Goal: Transaction & Acquisition: Purchase product/service

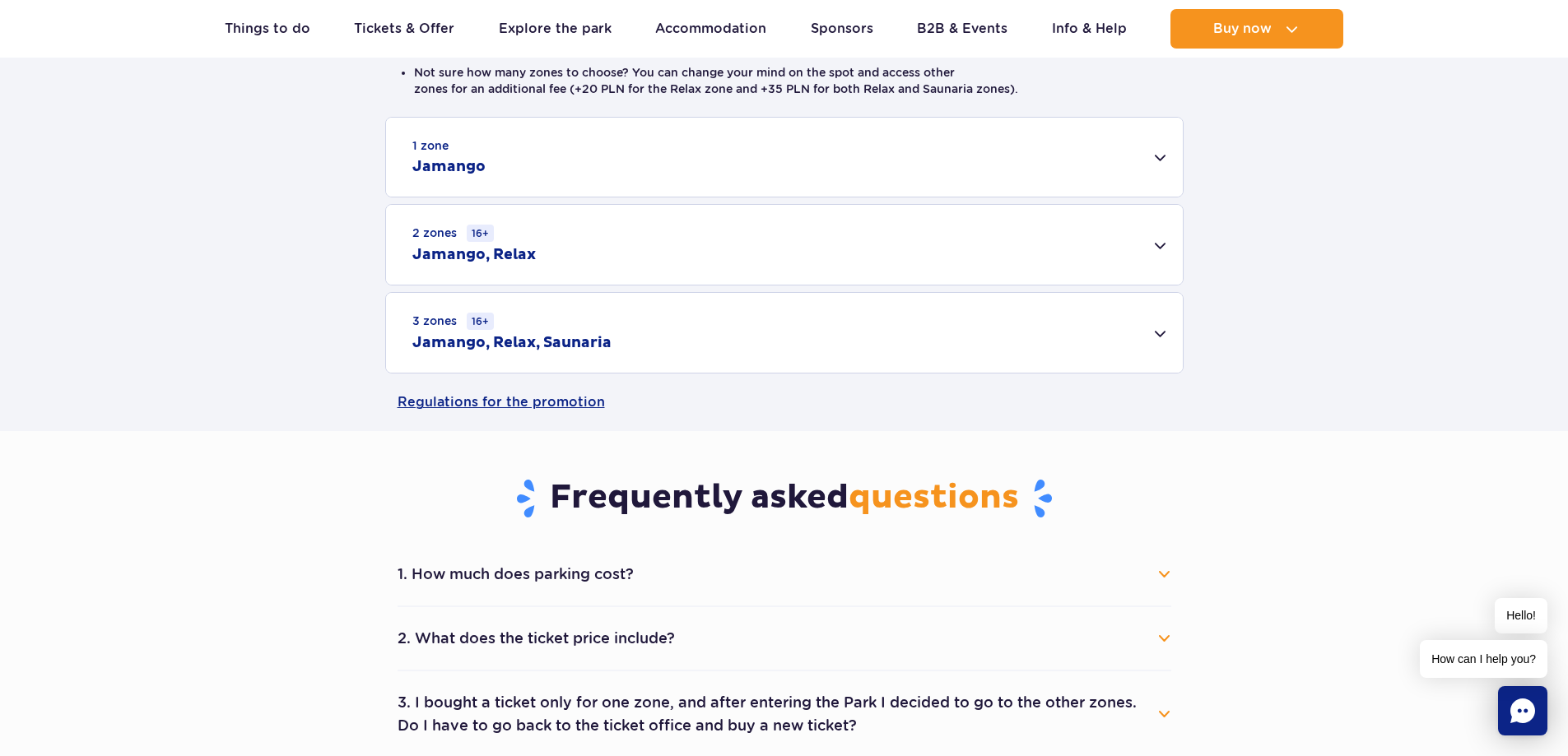
scroll to position [493, 0]
click at [1164, 336] on div "3 zones 16+ Jamango, Relax, Saunaria" at bounding box center [784, 331] width 797 height 80
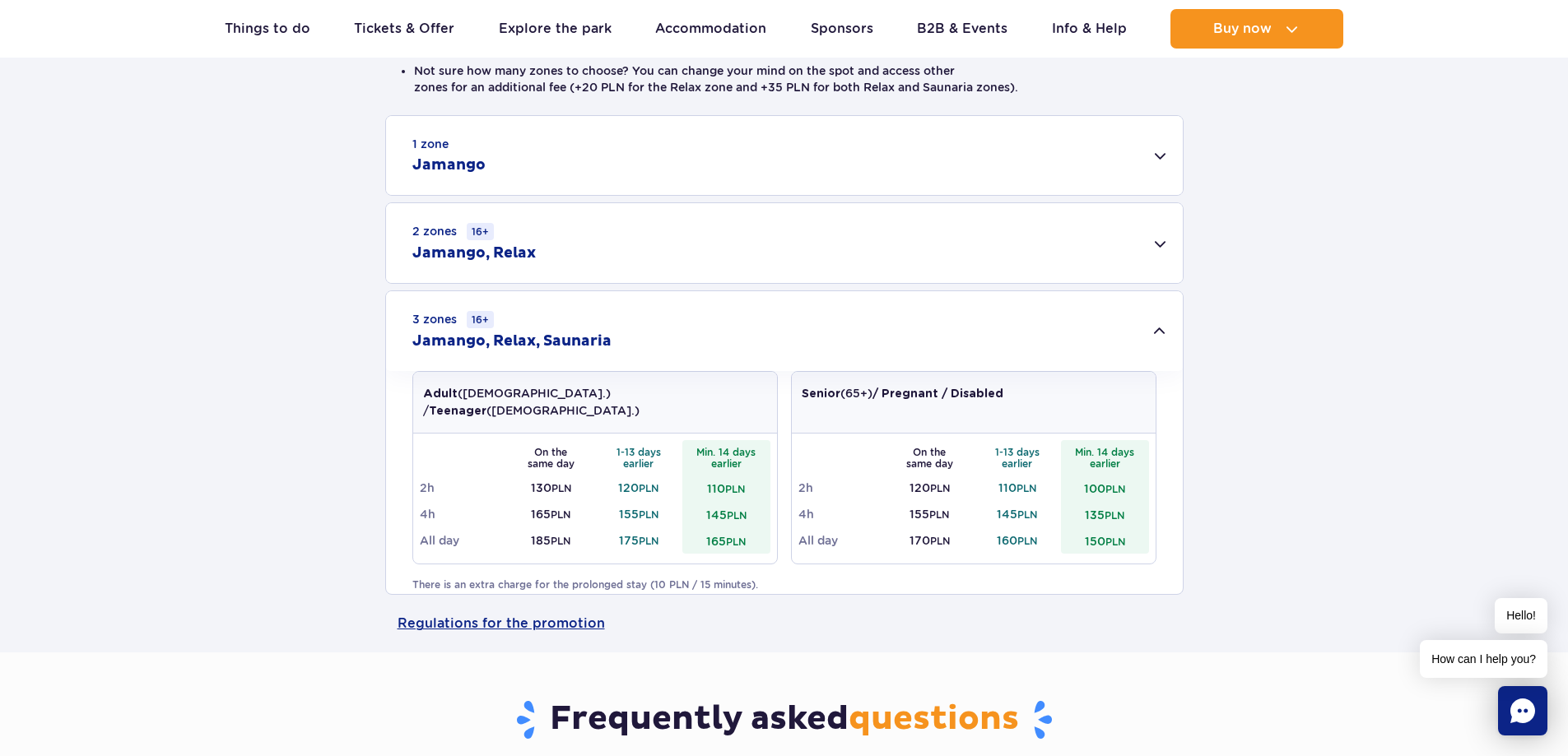
click at [1077, 156] on div "1 zone Jamango" at bounding box center [784, 155] width 797 height 79
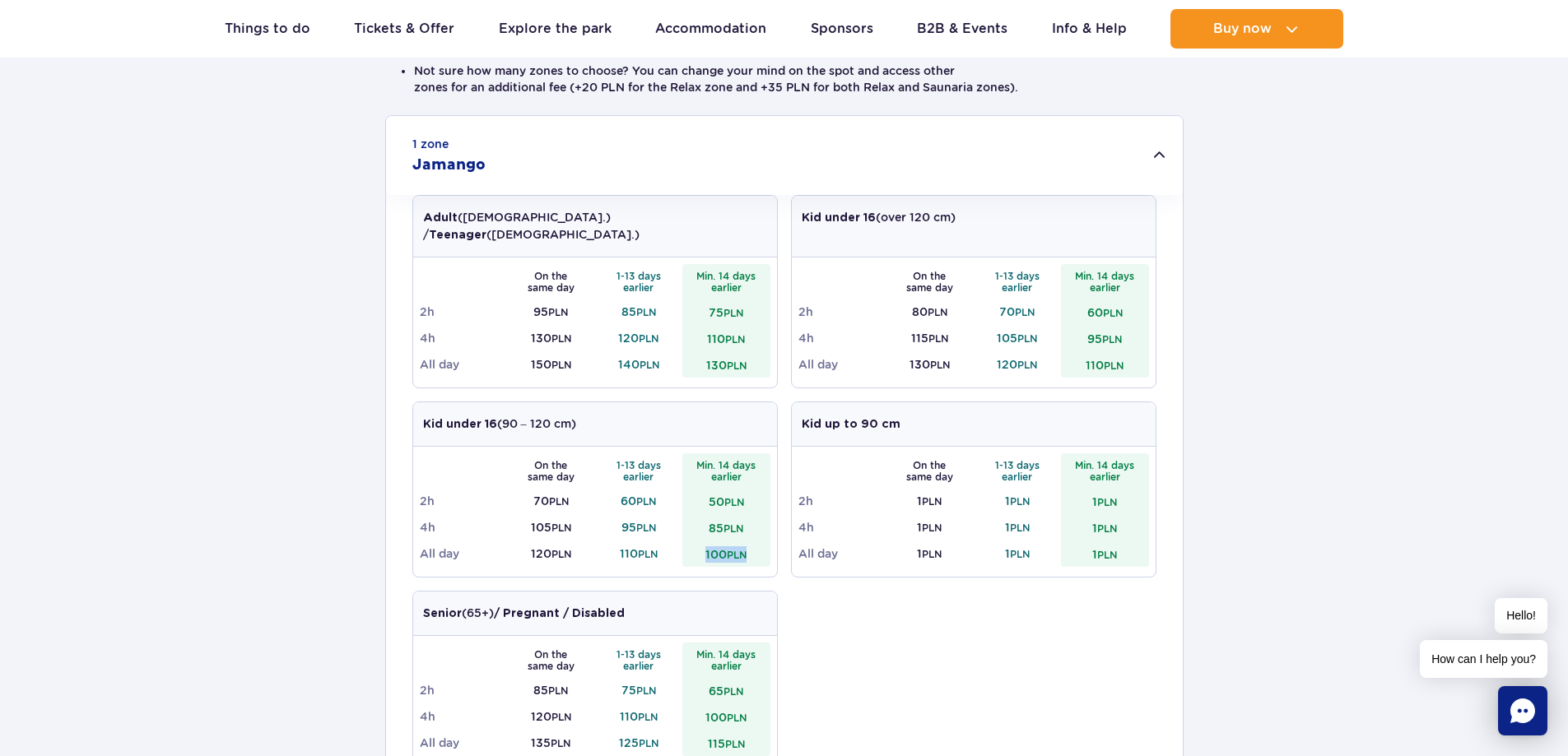
drag, startPoint x: 704, startPoint y: 534, endPoint x: 761, endPoint y: 534, distance: 57.0
click at [761, 541] on td "100 PLN" at bounding box center [726, 553] width 88 height 26
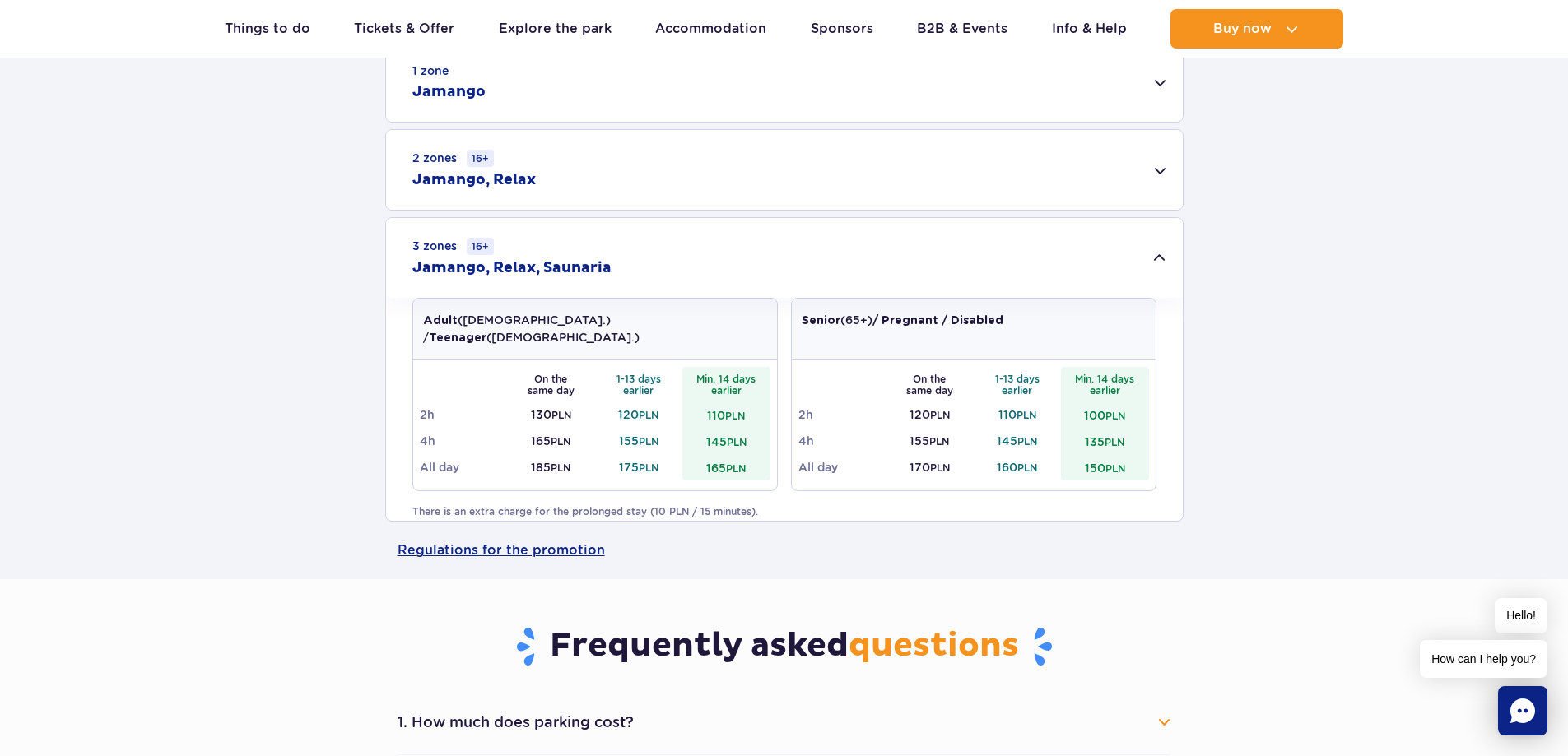
scroll to position [576, 0]
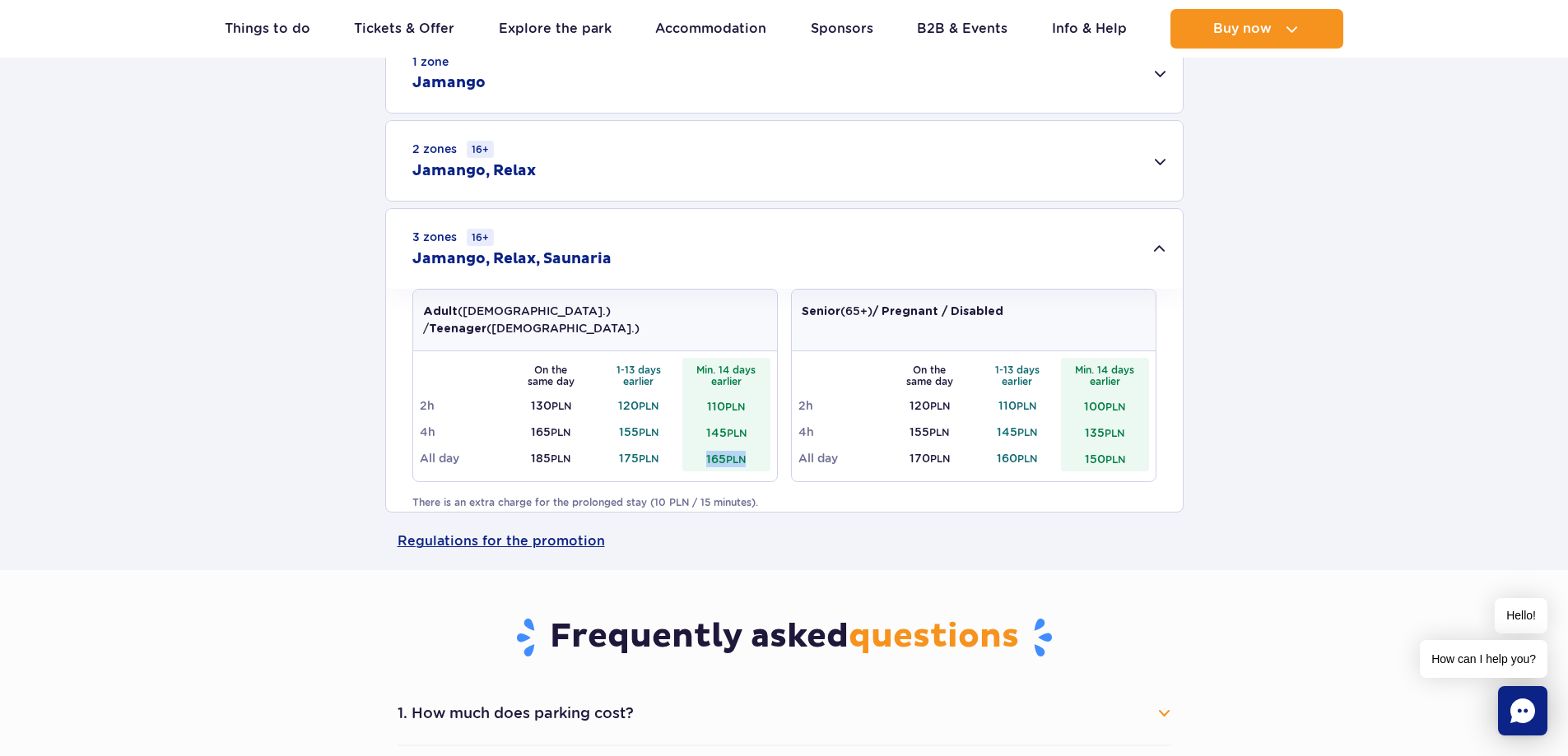
drag, startPoint x: 701, startPoint y: 446, endPoint x: 754, endPoint y: 447, distance: 53.0
click at [754, 447] on td "165 PLN" at bounding box center [726, 458] width 88 height 26
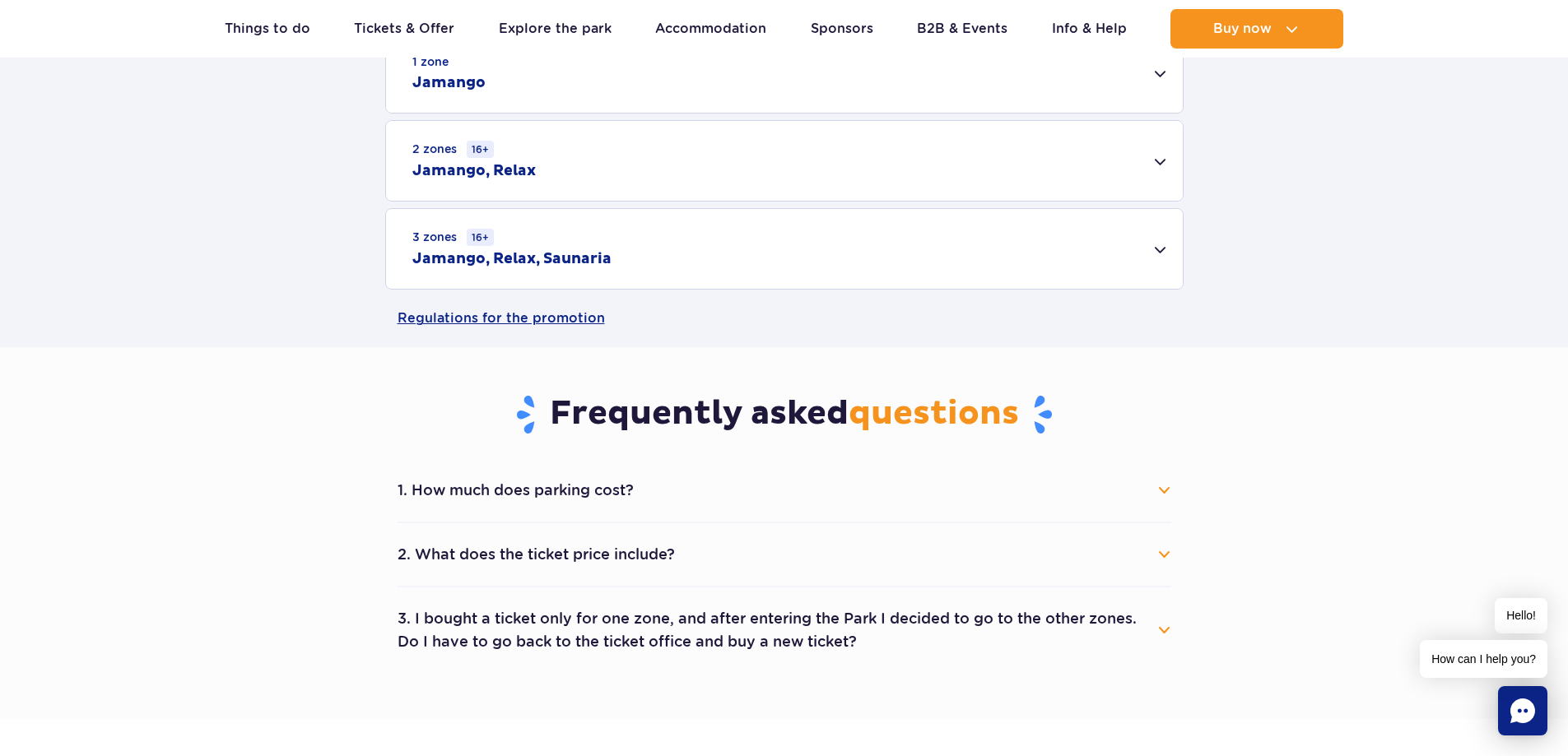
click at [1257, 230] on div "1 zone Jamango Adult (18 – 65 y.o.) / Teenager (16 – 18 y.o.) On the same day 1…" at bounding box center [784, 161] width 1568 height 257
click at [1141, 251] on div "3 zones 16+ Jamango, Relax, Saunaria" at bounding box center [784, 249] width 797 height 80
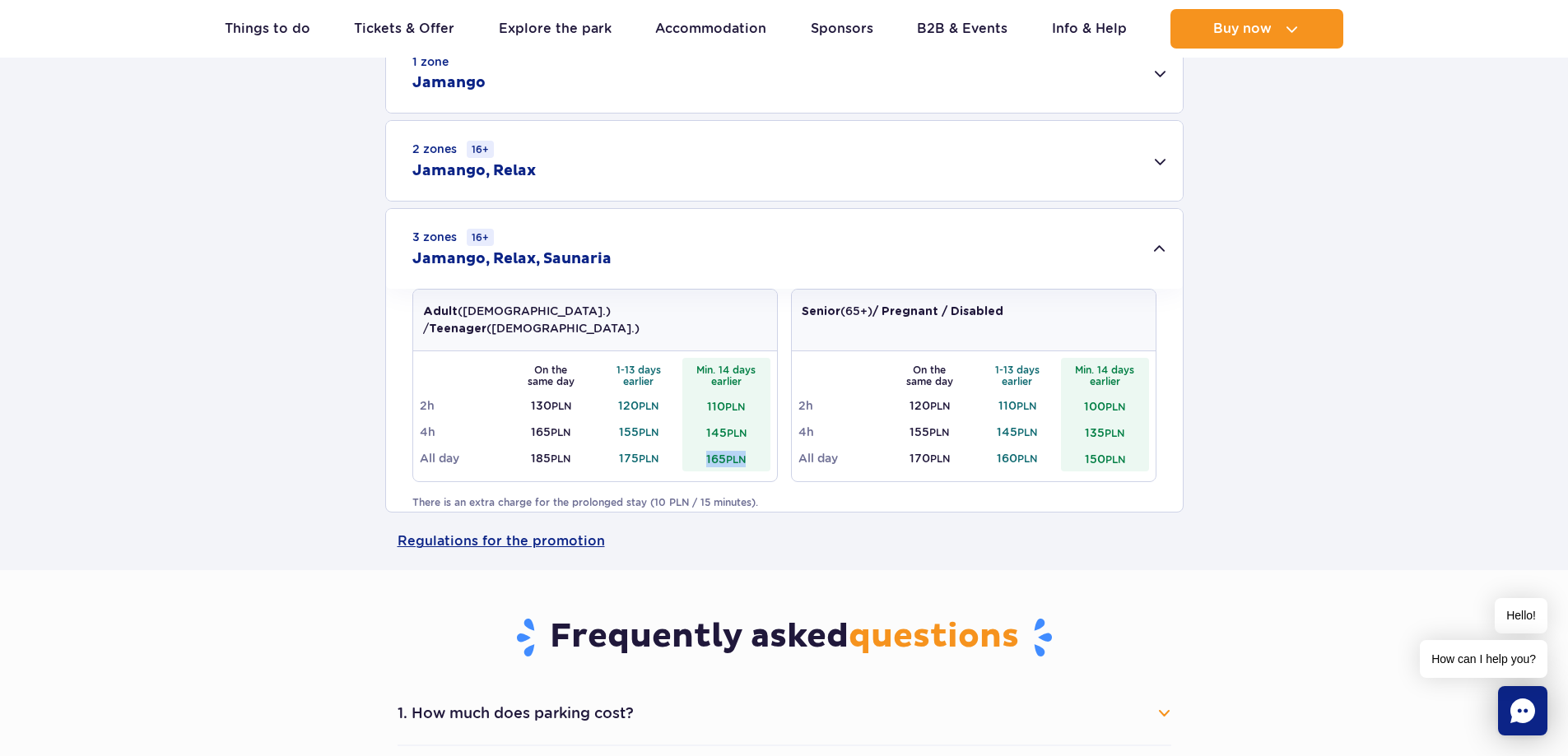
drag, startPoint x: 697, startPoint y: 438, endPoint x: 746, endPoint y: 449, distance: 50.2
click at [746, 449] on td "165 PLN" at bounding box center [726, 458] width 88 height 26
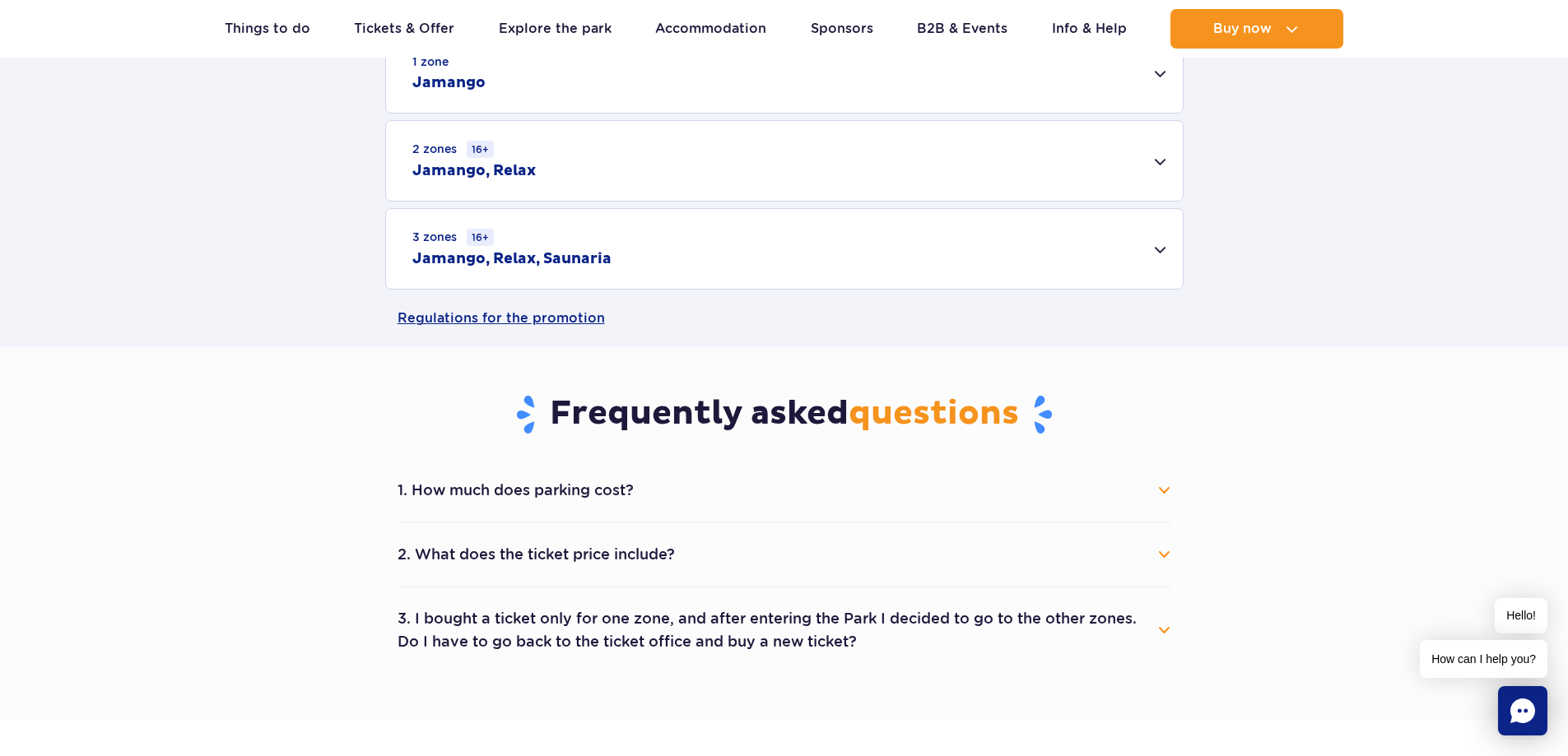
click at [1149, 254] on div "3 zones 16+ Jamango, Relax, Saunaria" at bounding box center [784, 249] width 797 height 80
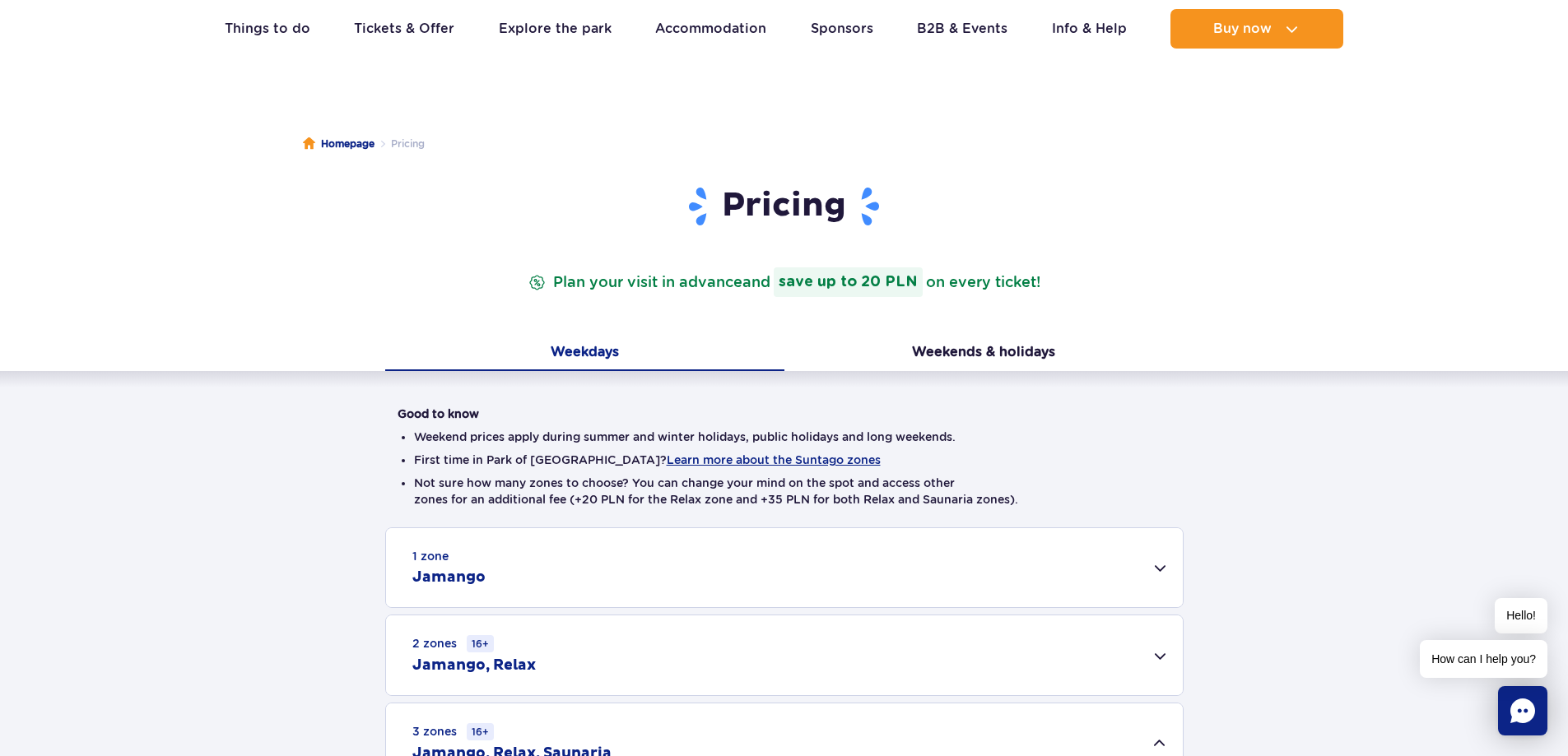
scroll to position [0, 0]
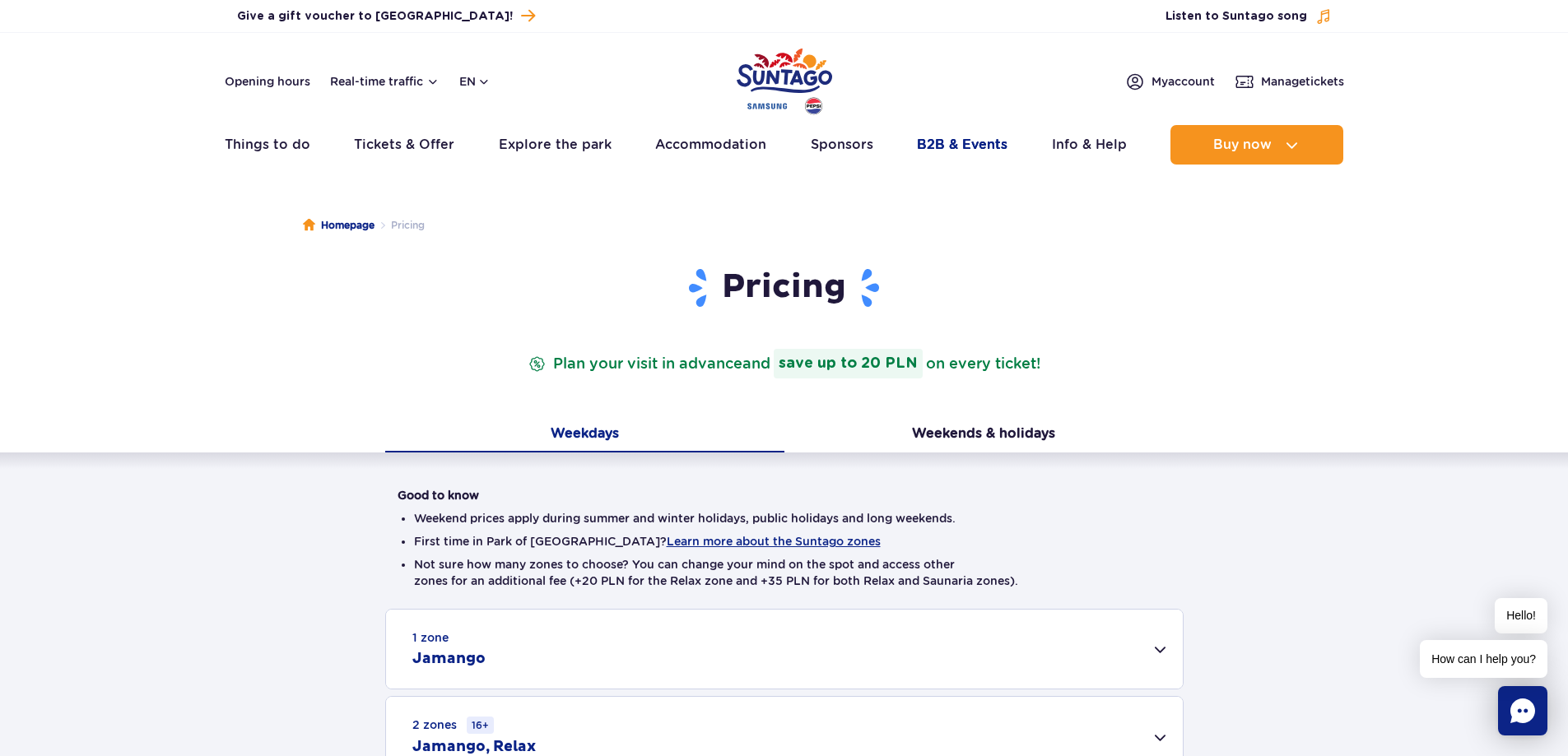
click at [928, 142] on link "B2B & Events" at bounding box center [963, 145] width 91 height 40
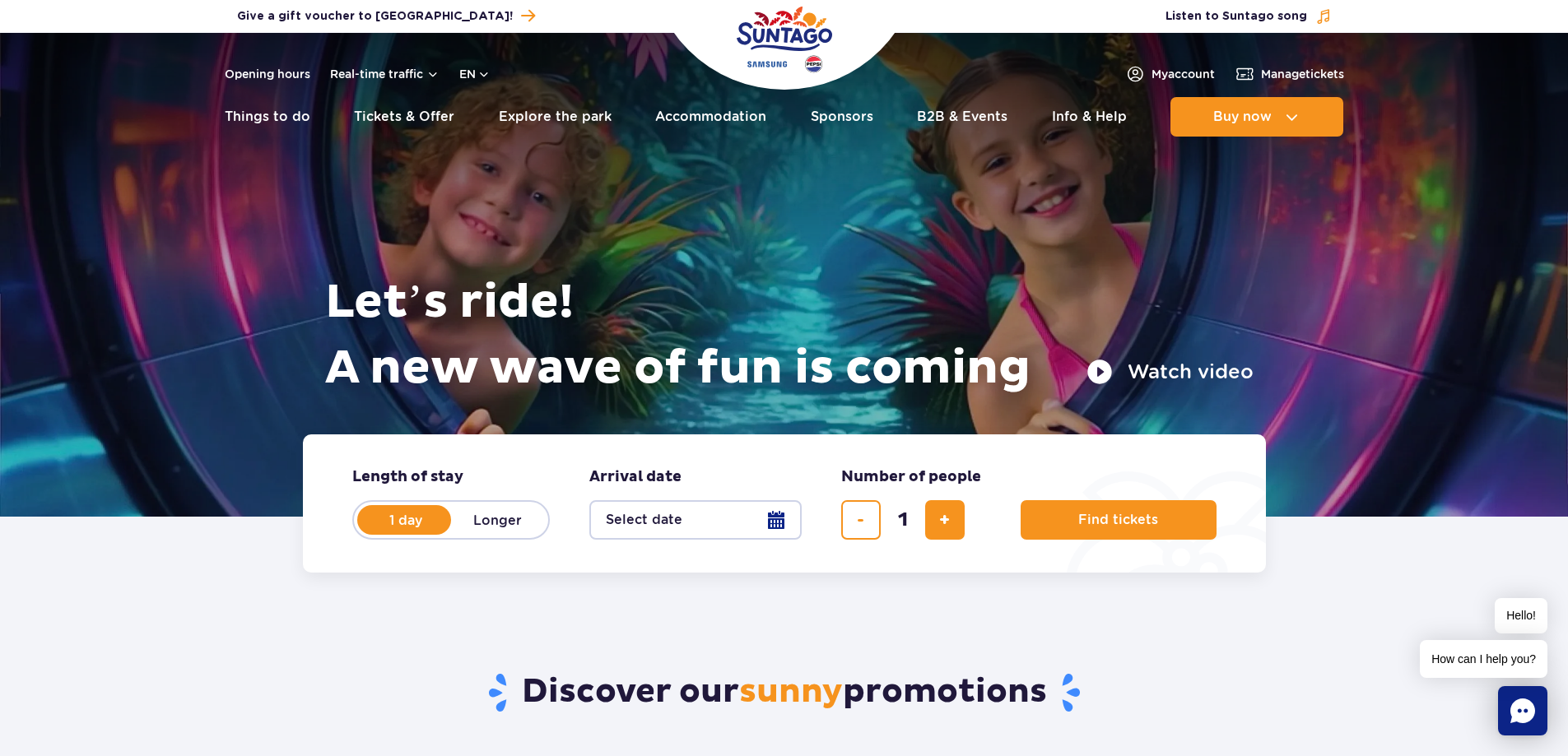
click at [726, 515] on button "Select date" at bounding box center [695, 519] width 212 height 40
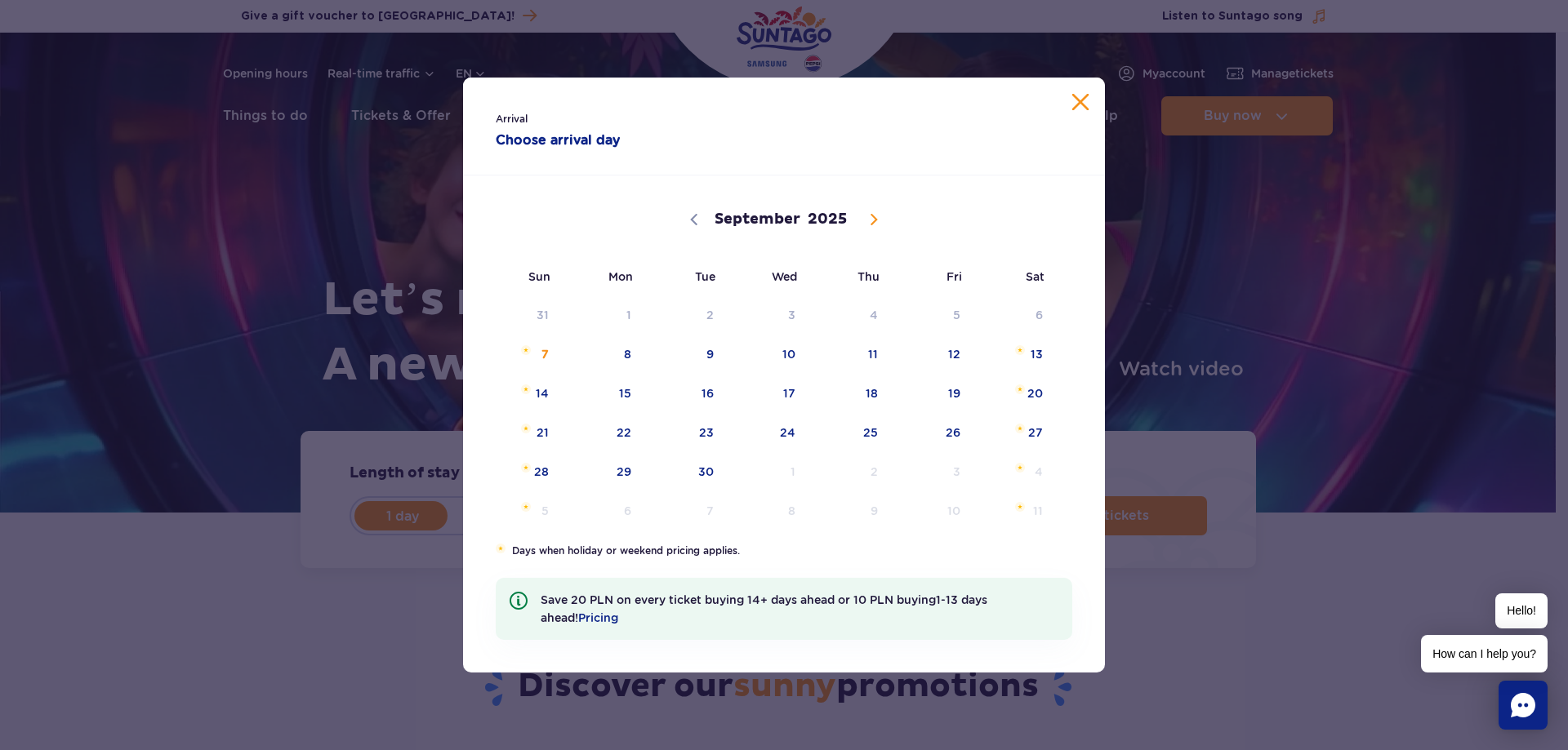
click at [868, 222] on icon at bounding box center [874, 219] width 11 height 11
select select "11"
click at [857, 432] on span "December 25, 2025" at bounding box center [854, 428] width 10 height 10
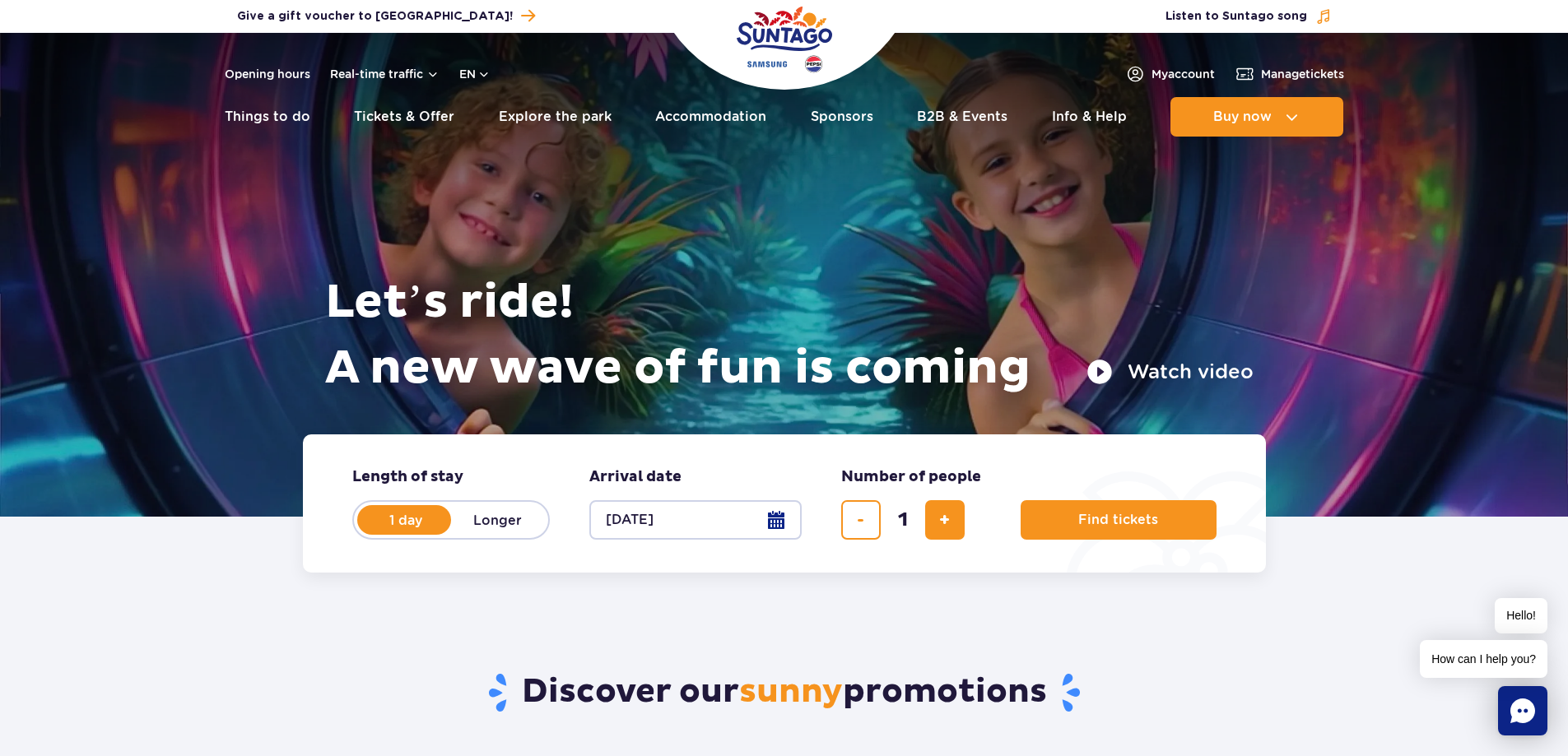
click at [491, 521] on label "Longer" at bounding box center [497, 520] width 94 height 35
click at [469, 534] on input "Longer" at bounding box center [460, 535] width 18 height 3
radio input "false"
radio input "true"
radio input "false"
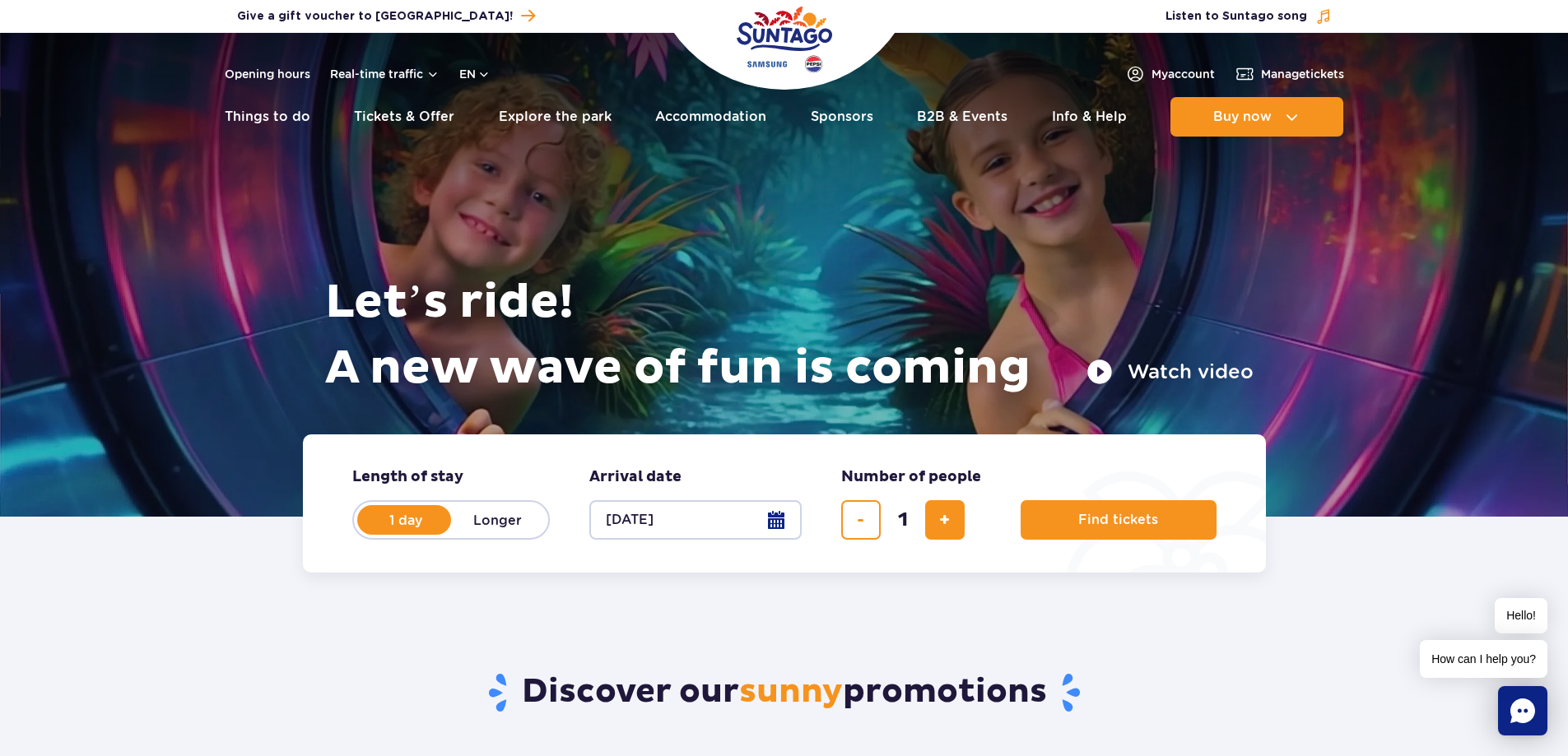
radio input "true"
click at [762, 519] on button "Select date" at bounding box center [695, 519] width 212 height 40
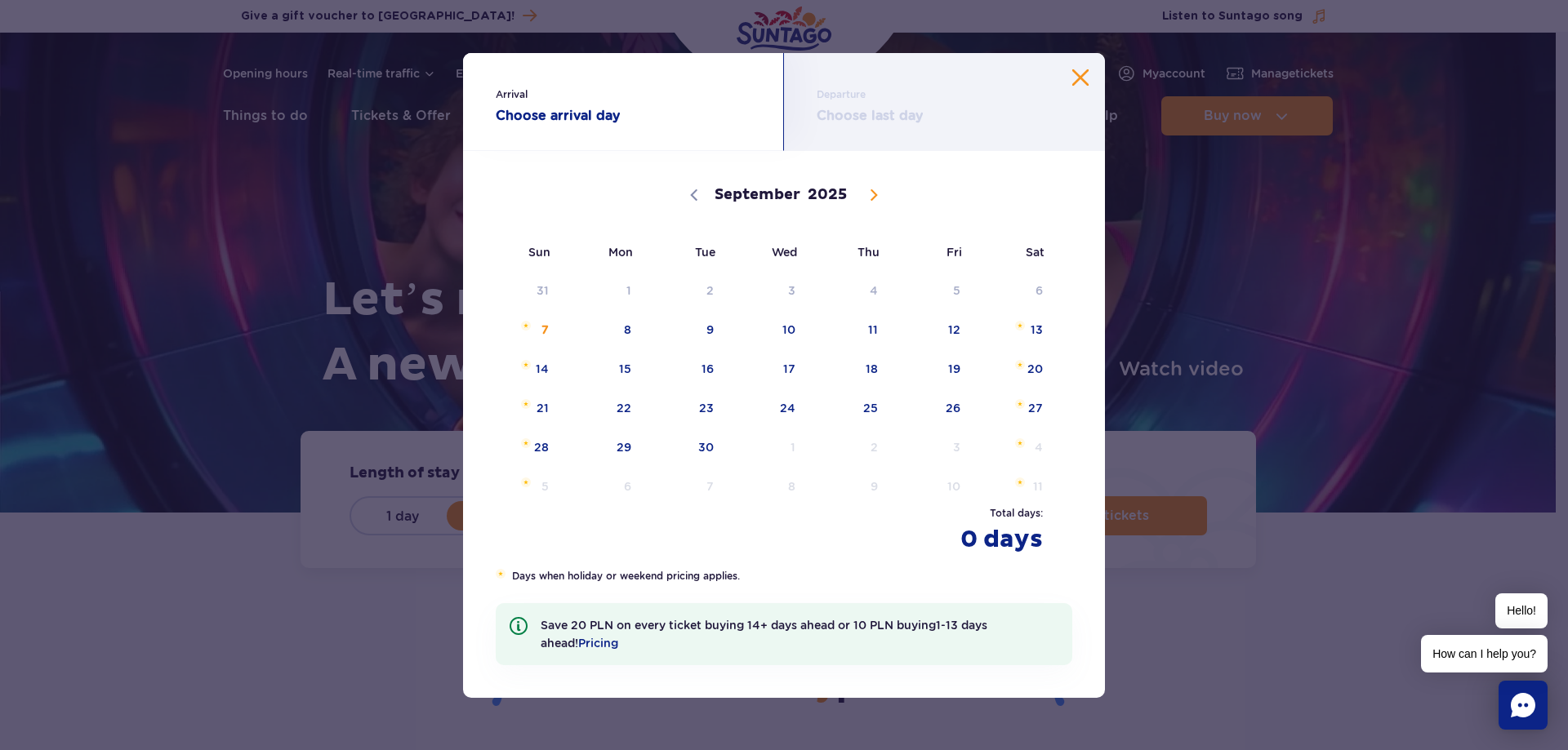
click at [867, 187] on span at bounding box center [874, 194] width 28 height 28
select select "11"
click at [857, 408] on span "December 25, 2025" at bounding box center [854, 404] width 10 height 10
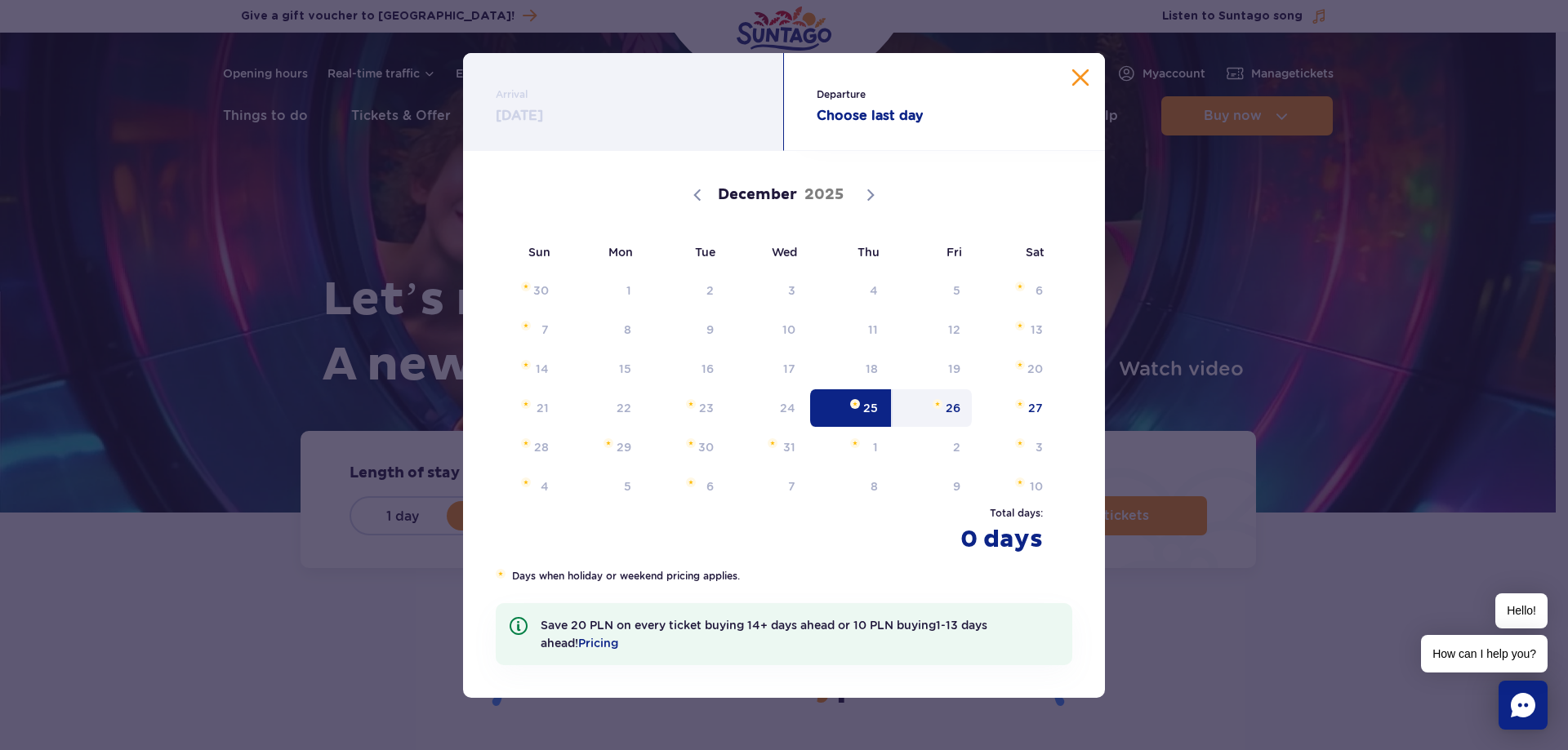
click at [966, 405] on span "26" at bounding box center [932, 408] width 82 height 37
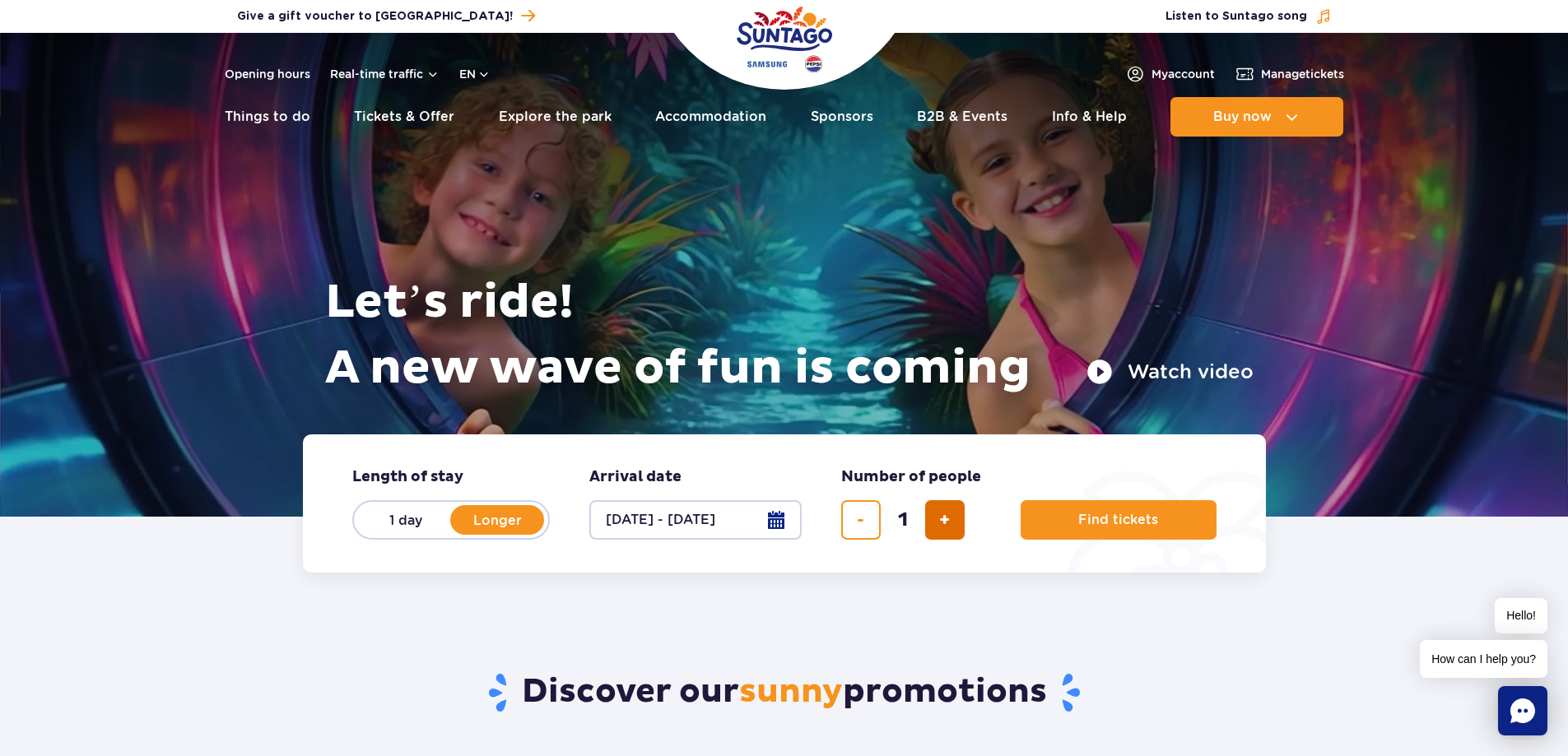
click at [934, 516] on button "add ticket" at bounding box center [944, 519] width 40 height 40
type input "2"
click at [934, 516] on button "add ticket" at bounding box center [944, 519] width 40 height 40
type input "3"
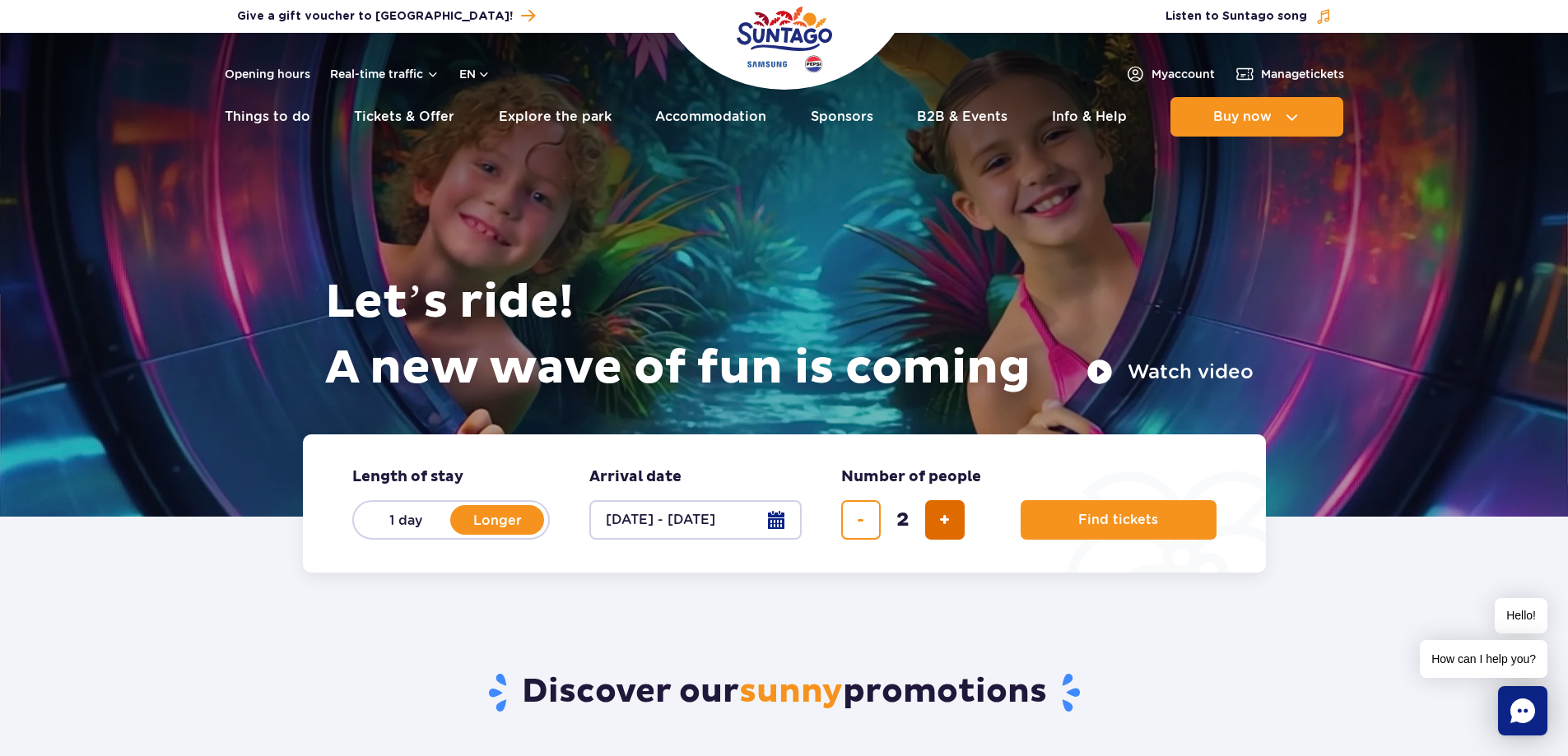
type input "3"
click at [1090, 511] on button "Find tickets" at bounding box center [1118, 519] width 196 height 40
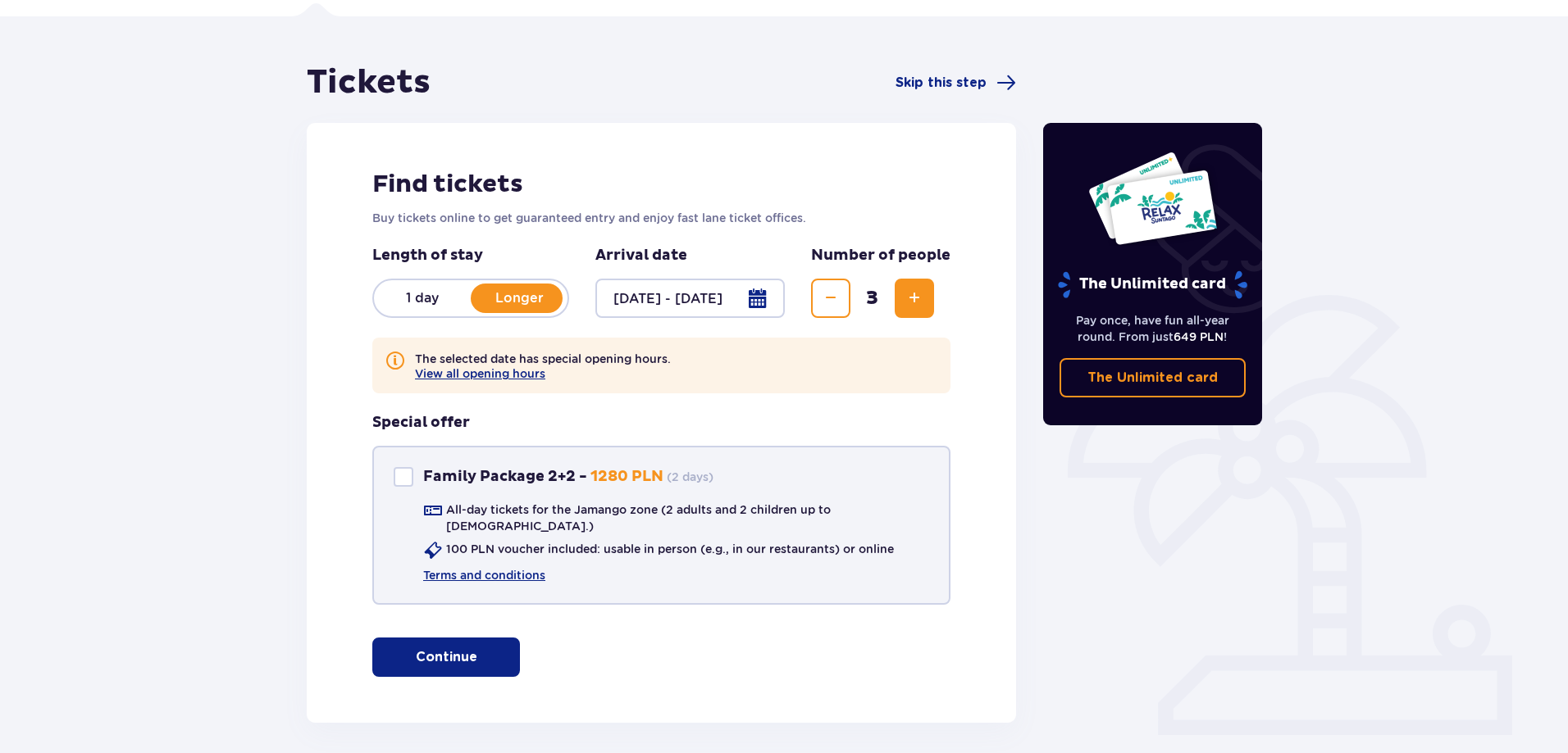
scroll to position [166, 0]
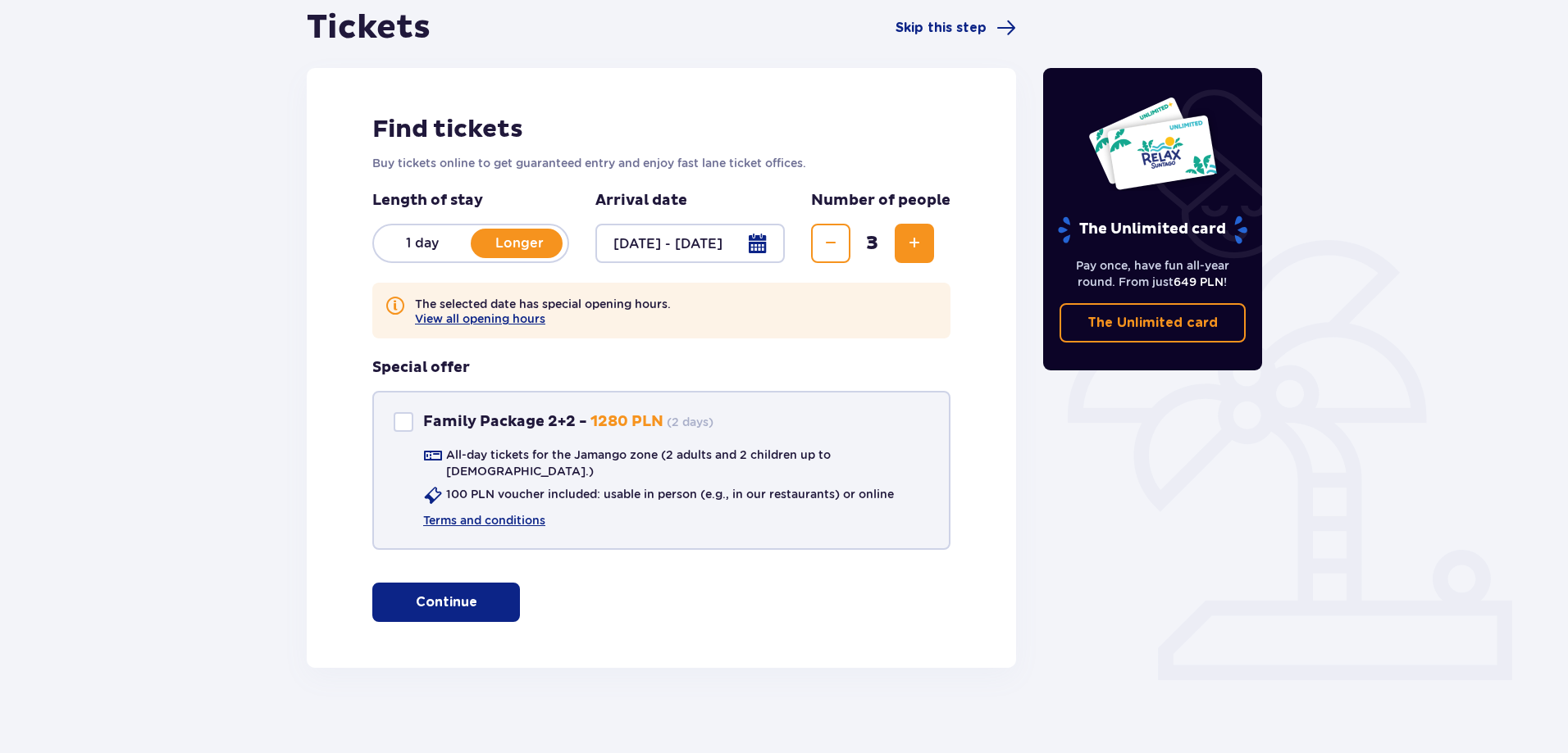
click at [403, 419] on div at bounding box center [403, 422] width 19 height 19
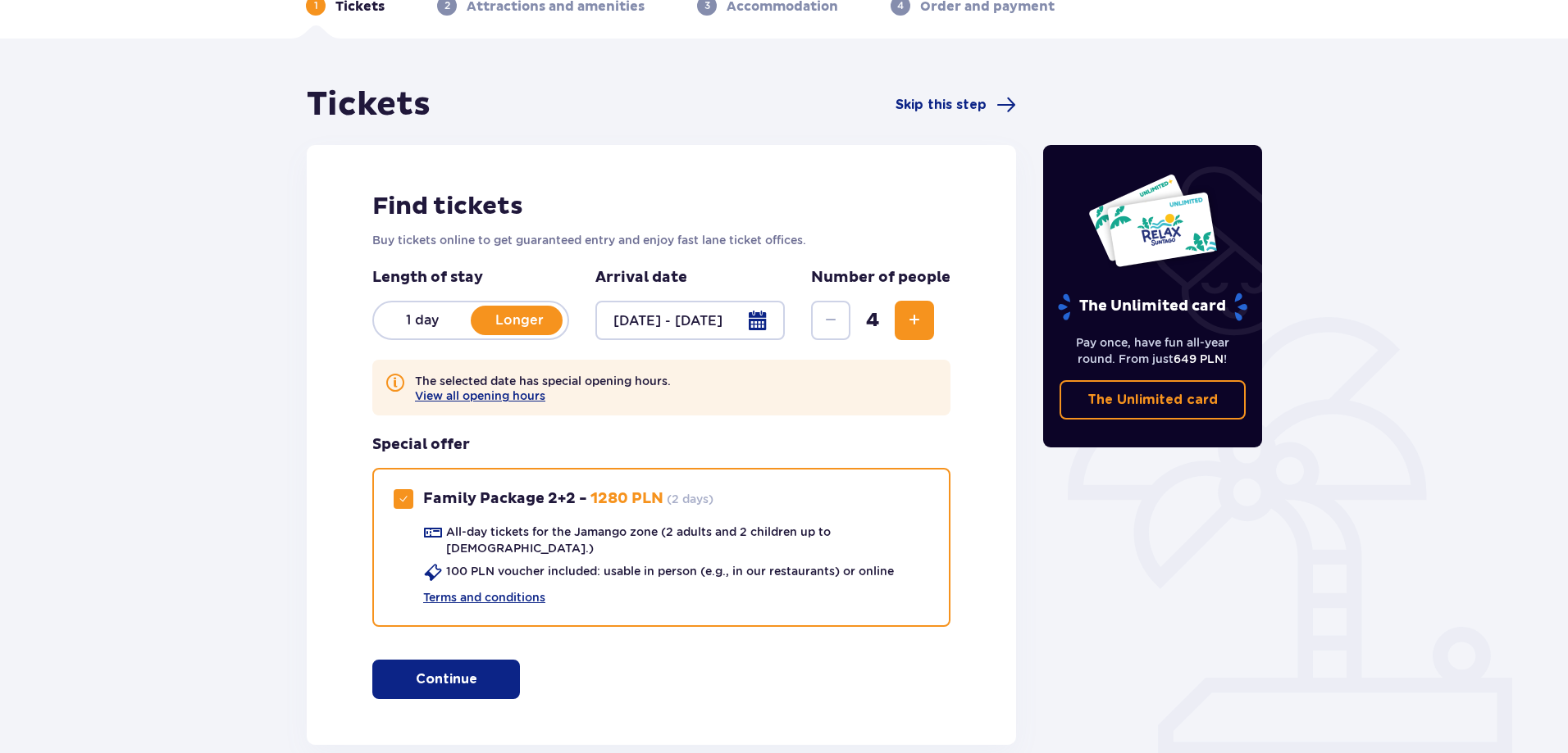
scroll to position [85, 0]
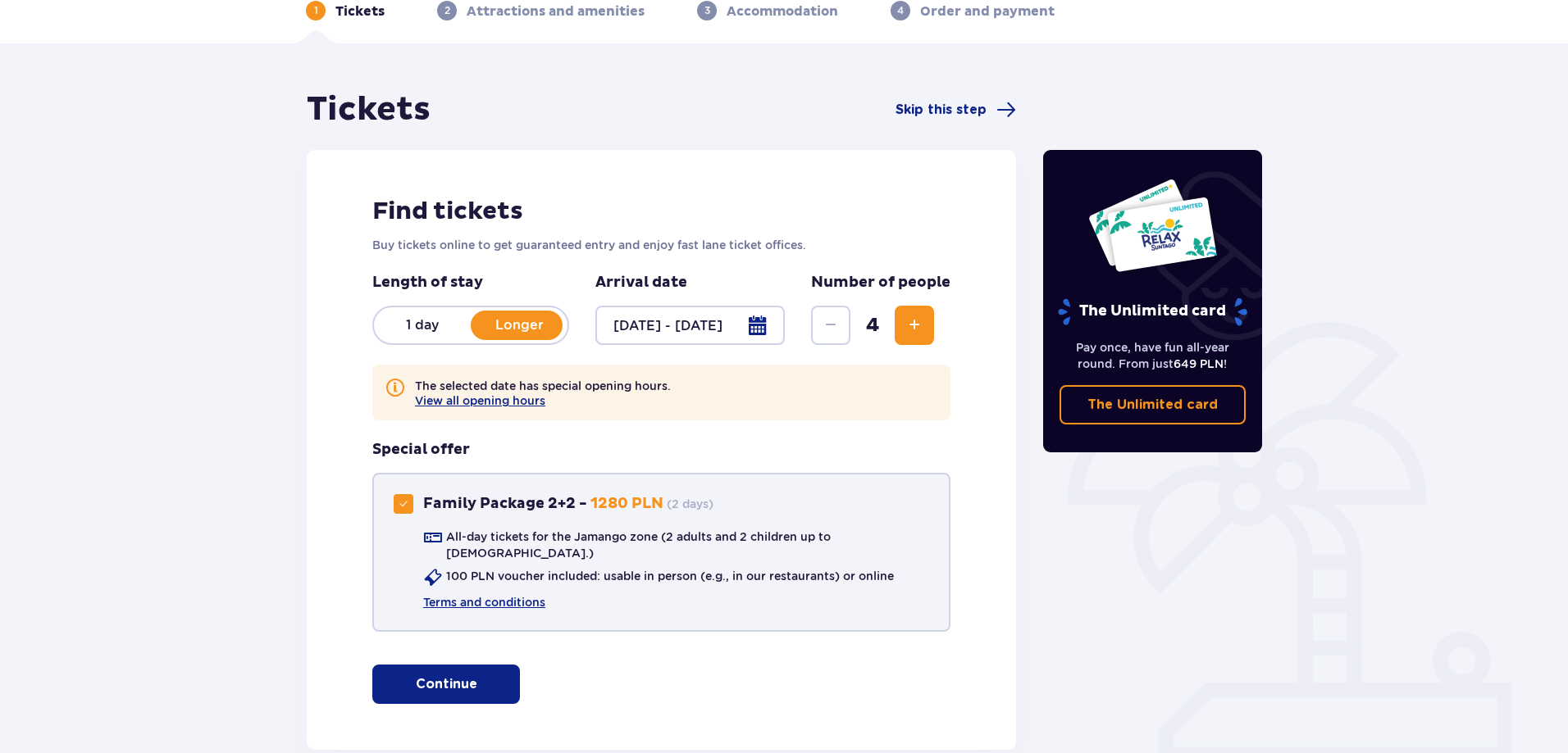
click at [402, 503] on span at bounding box center [403, 504] width 10 height 10
checkbox input "false"
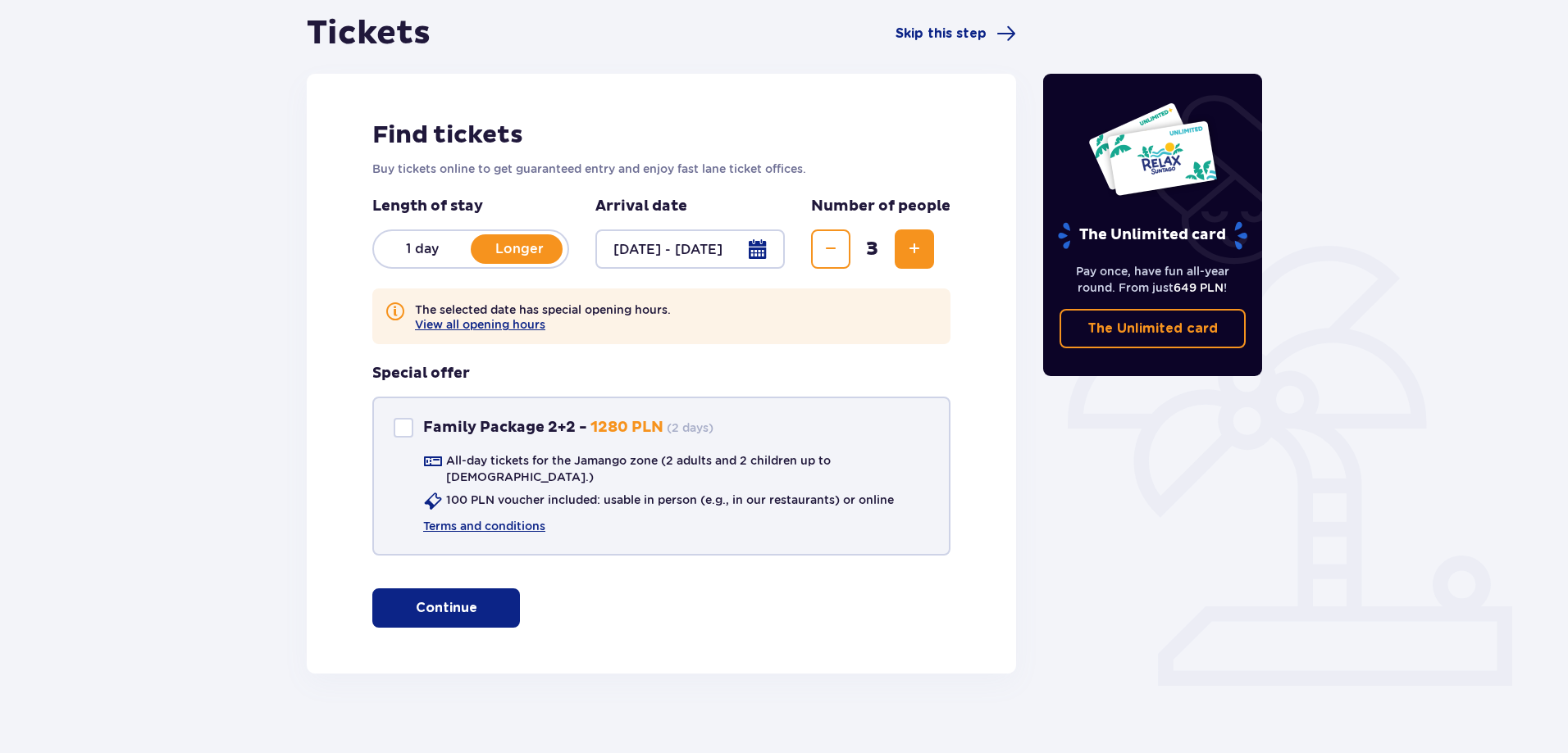
scroll to position [166, 0]
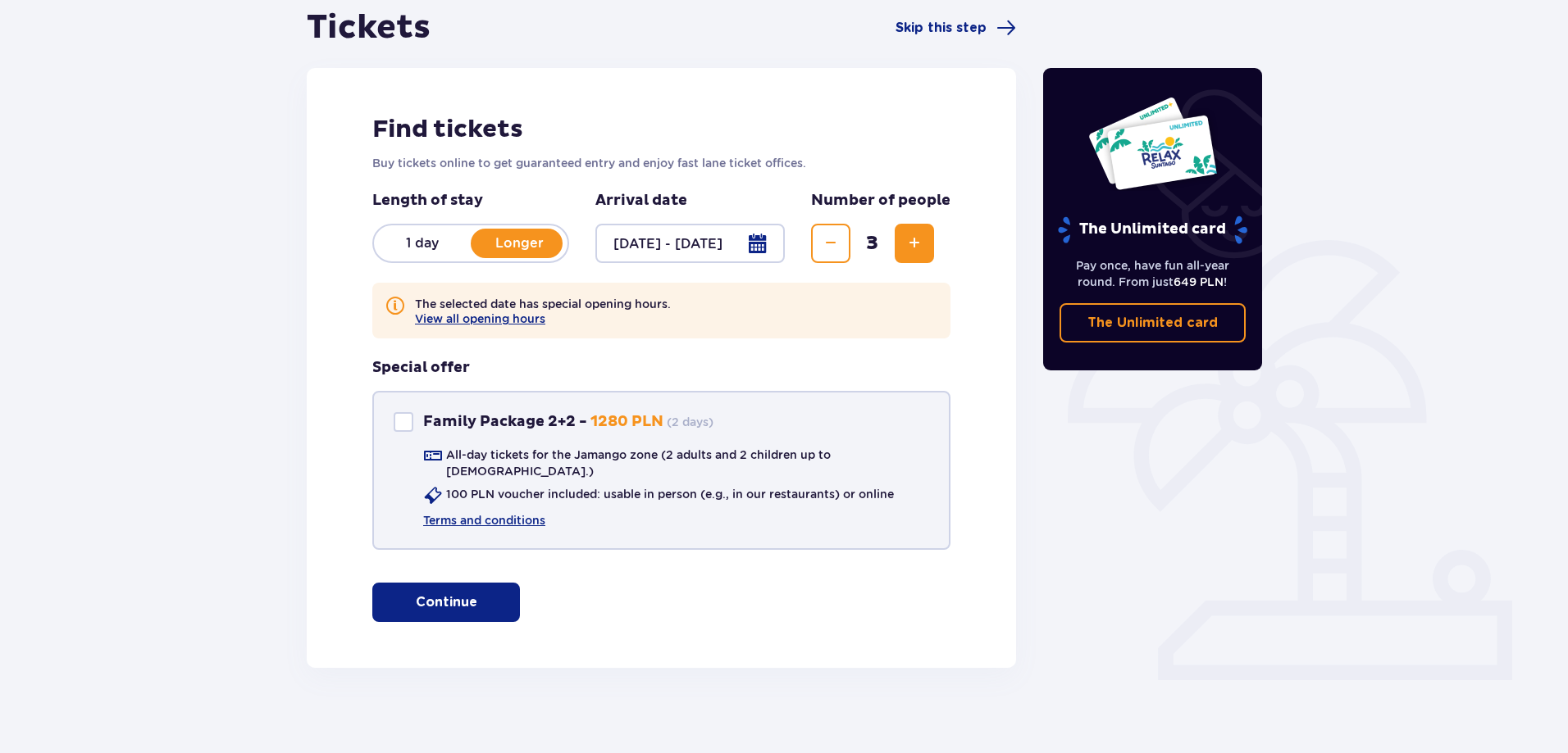
click at [419, 599] on button "Continue" at bounding box center [445, 602] width 147 height 39
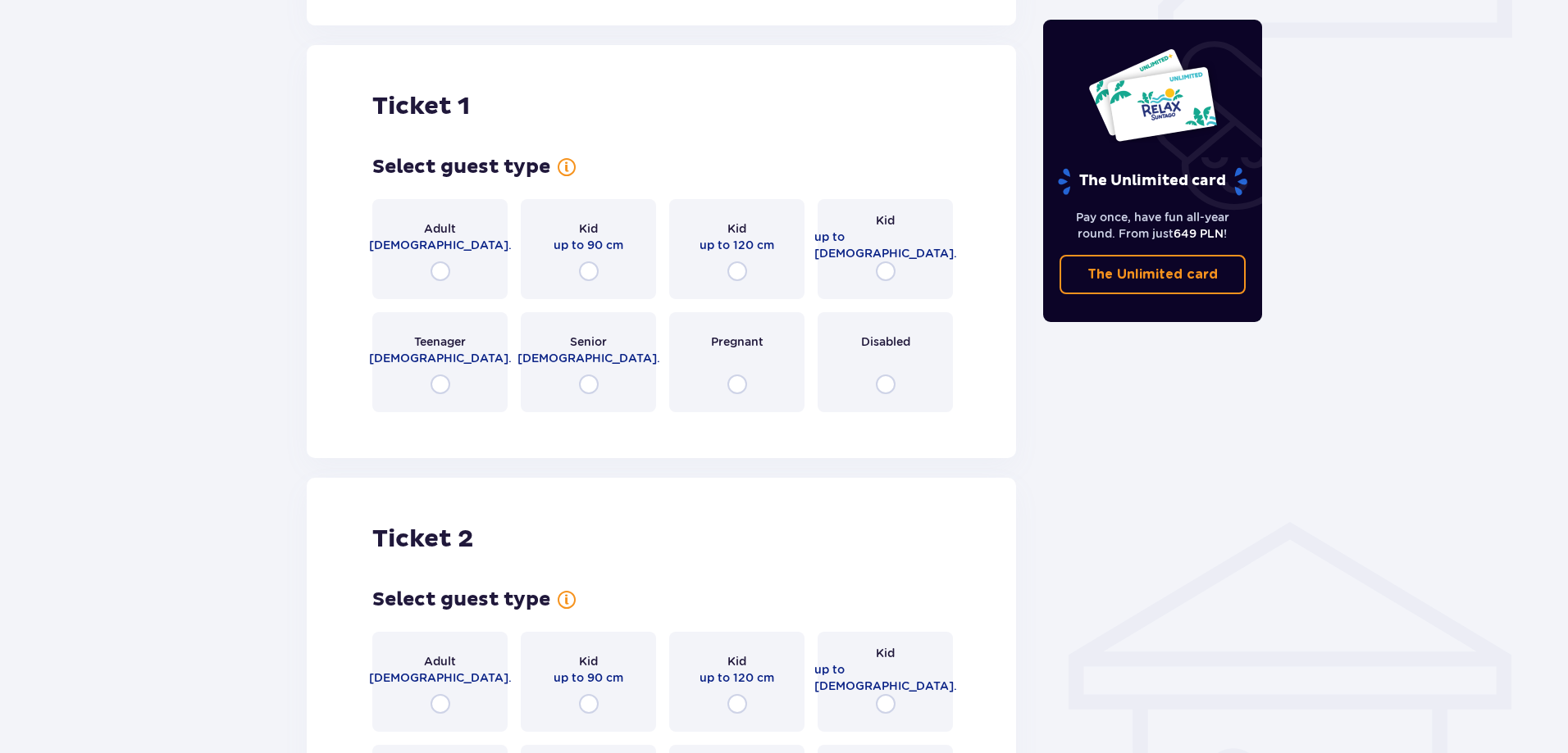
scroll to position [821, 0]
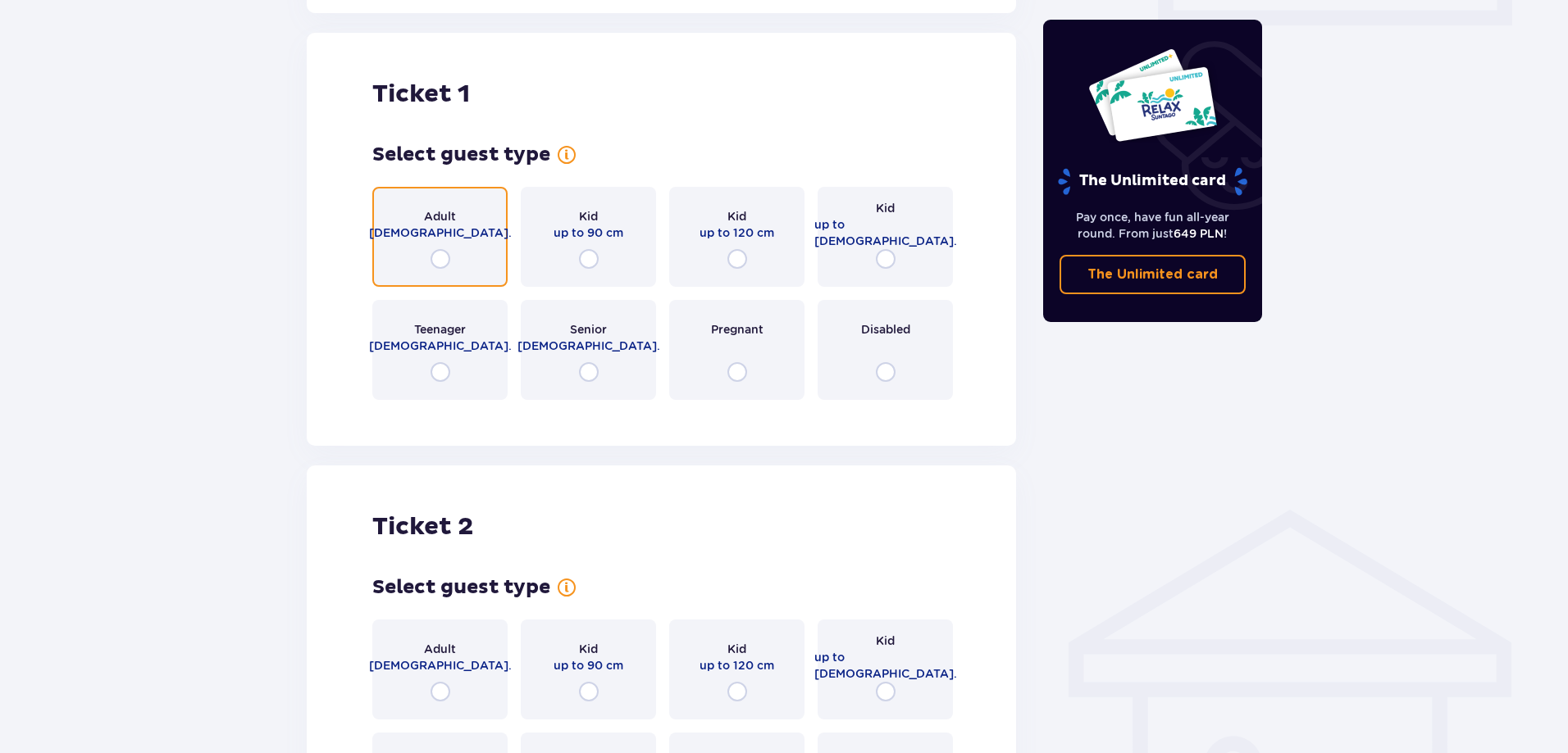
click at [444, 249] on input "radio" at bounding box center [441, 259] width 19 height 19
radio input "true"
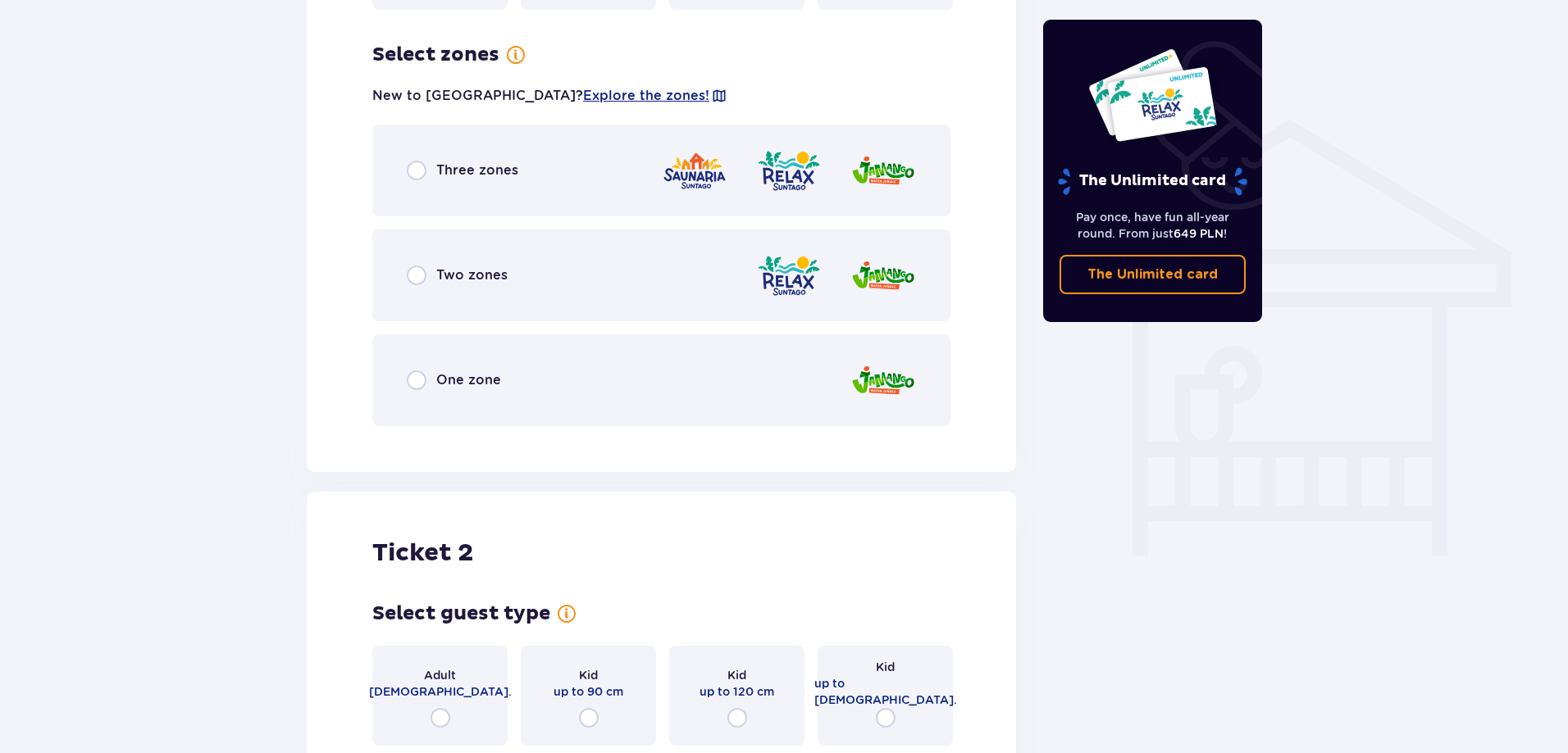
scroll to position [1221, 0]
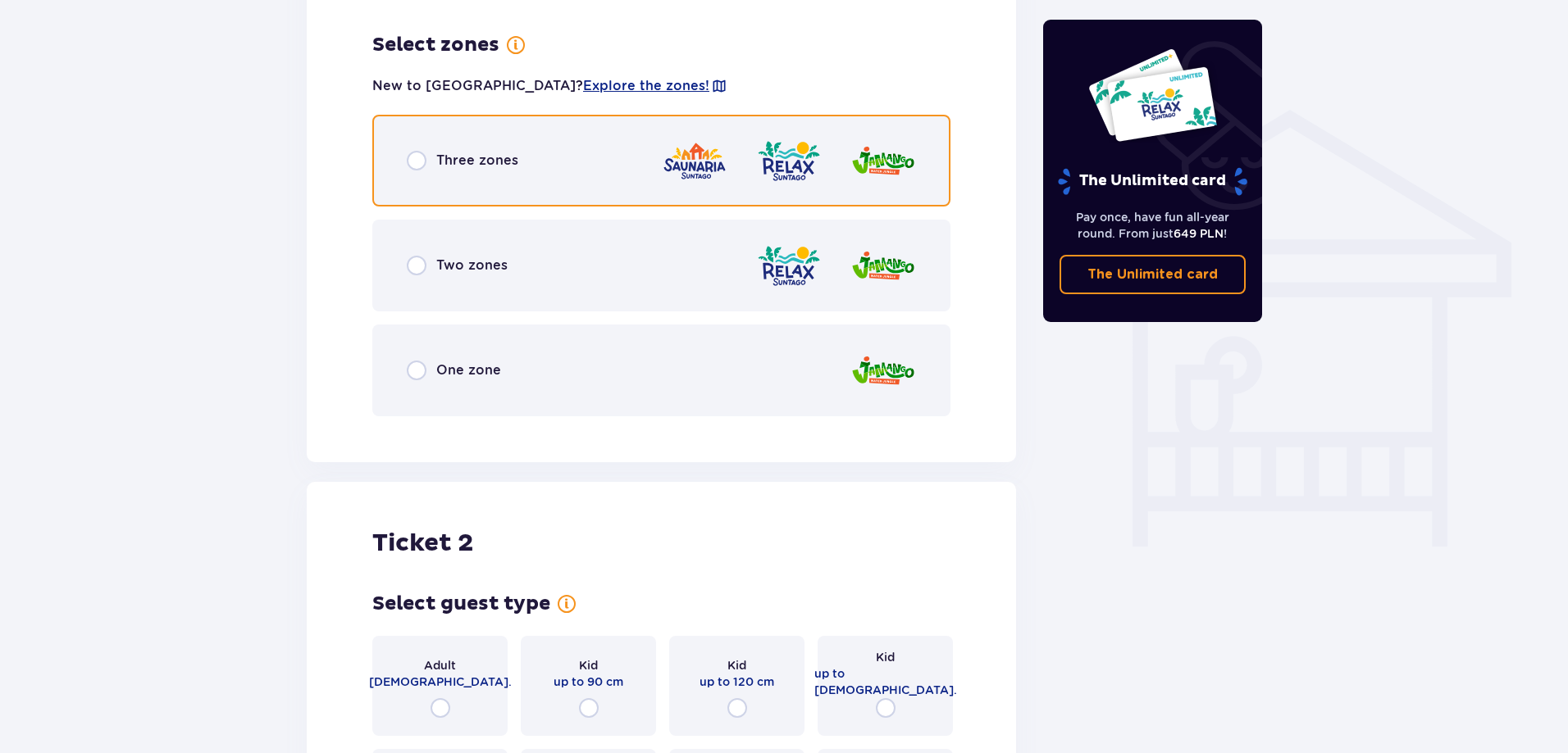
click at [425, 153] on input "radio" at bounding box center [417, 161] width 19 height 19
radio input "true"
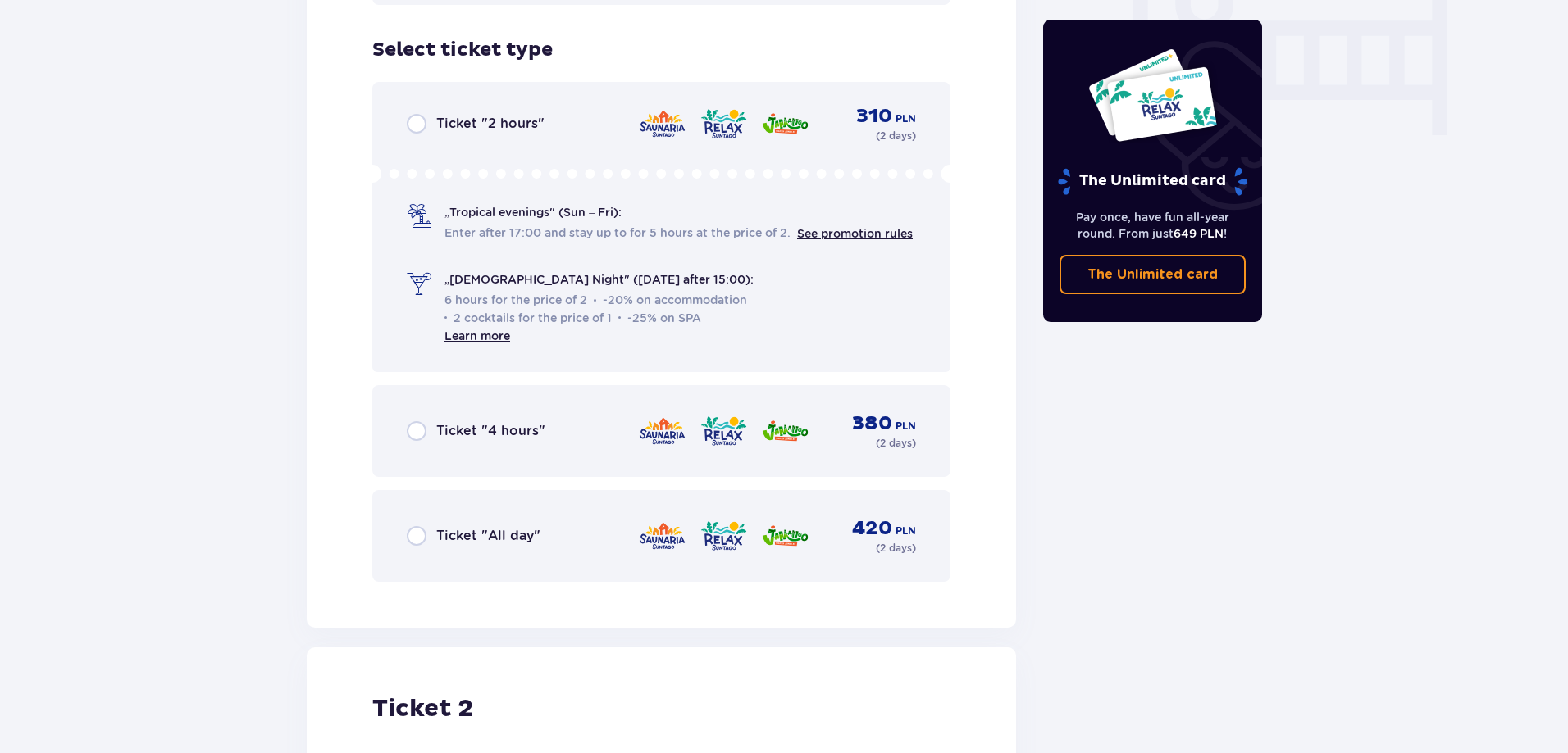
scroll to position [1638, 0]
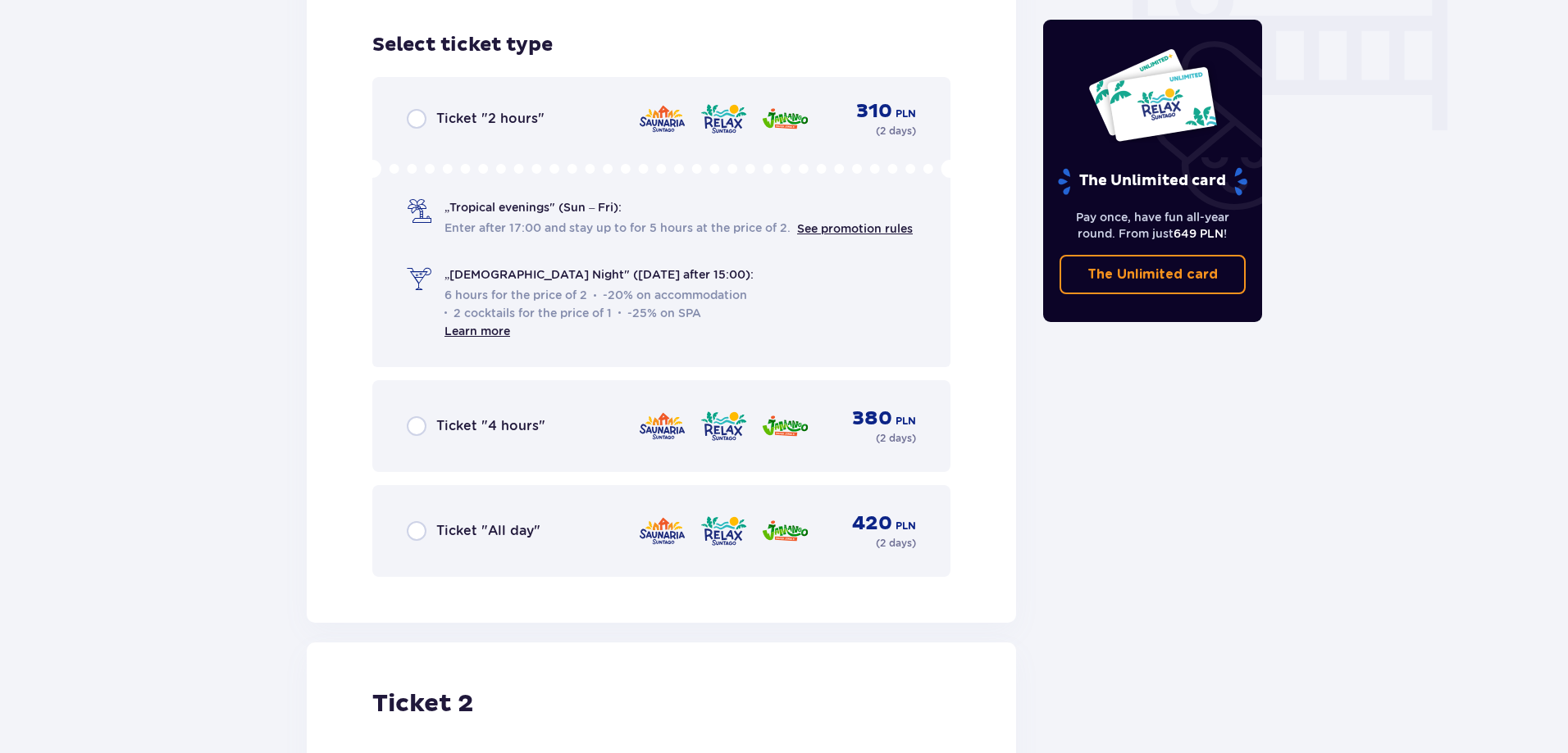
click at [417, 528] on div "Ticket "All day" 420 PLN ( 2 days )" at bounding box center [661, 531] width 509 height 39
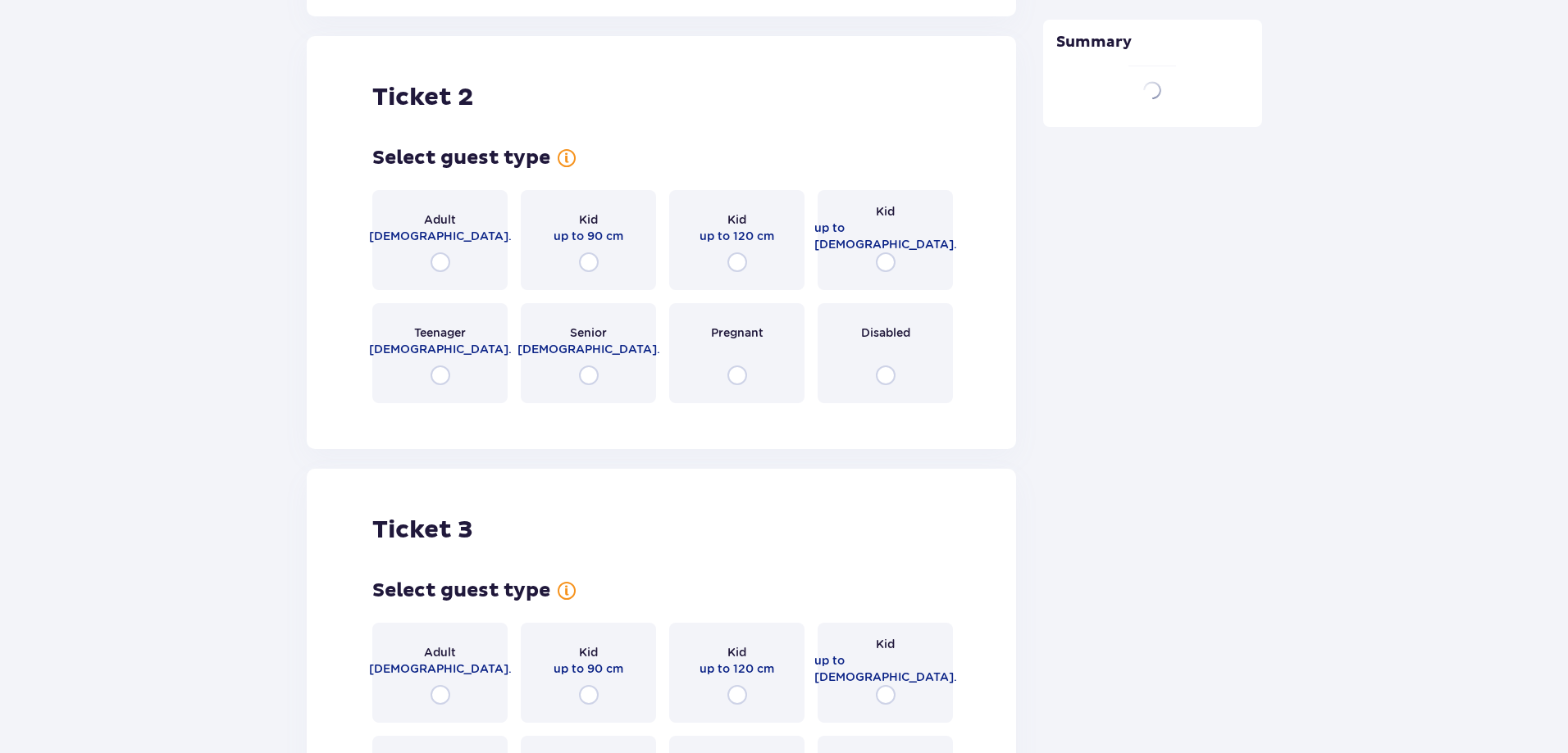
scroll to position [2247, 0]
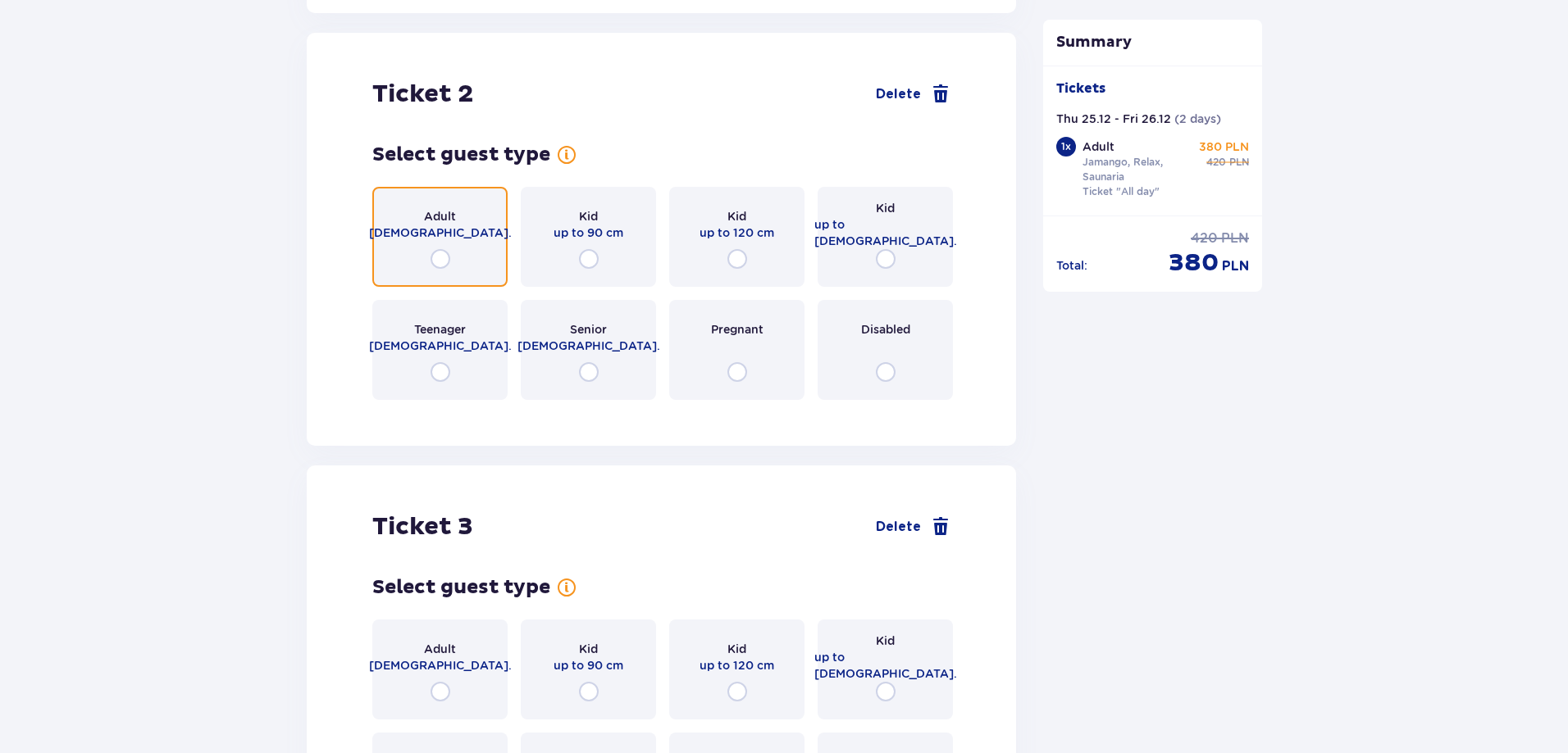
click at [440, 249] on input "radio" at bounding box center [441, 259] width 19 height 19
radio input "true"
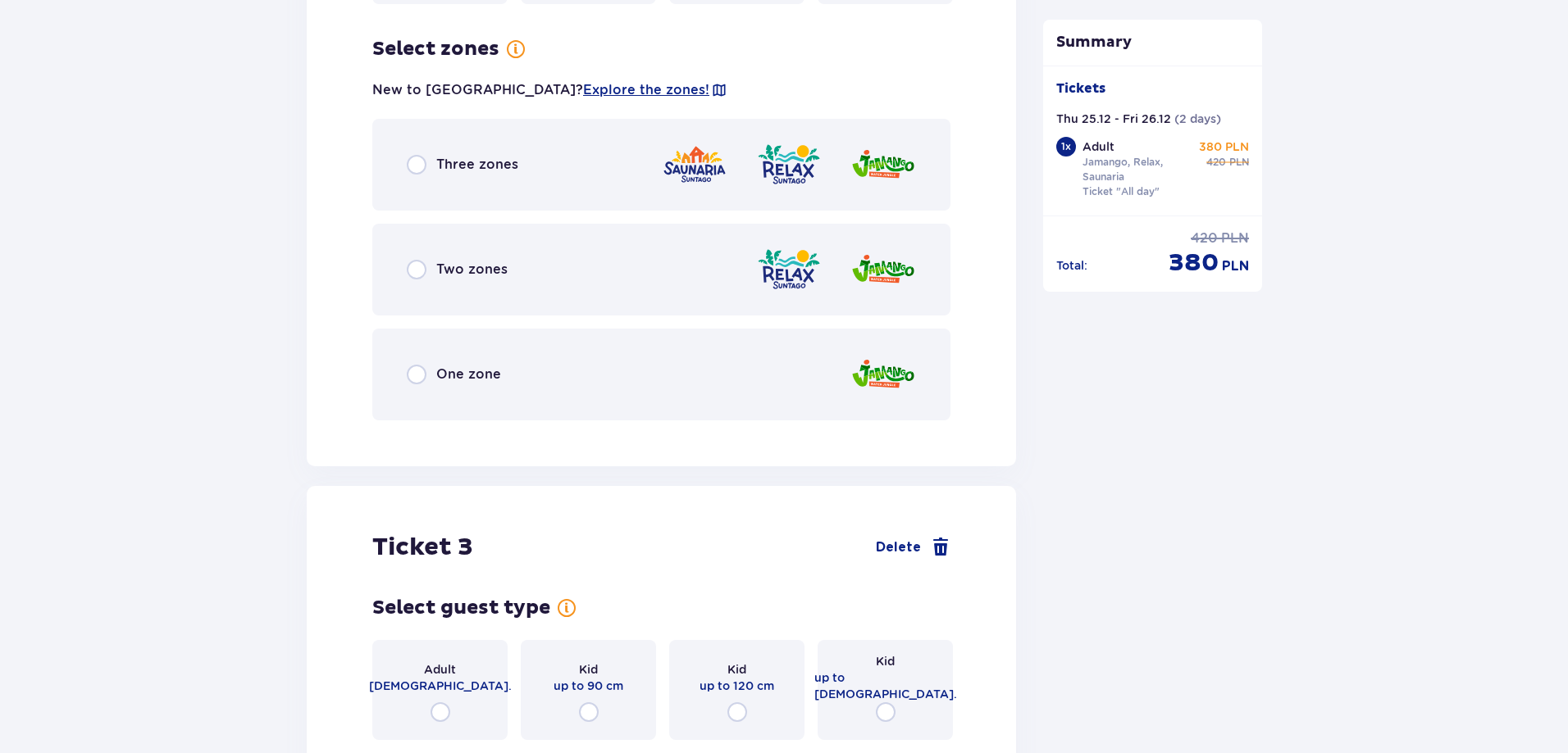
scroll to position [2648, 0]
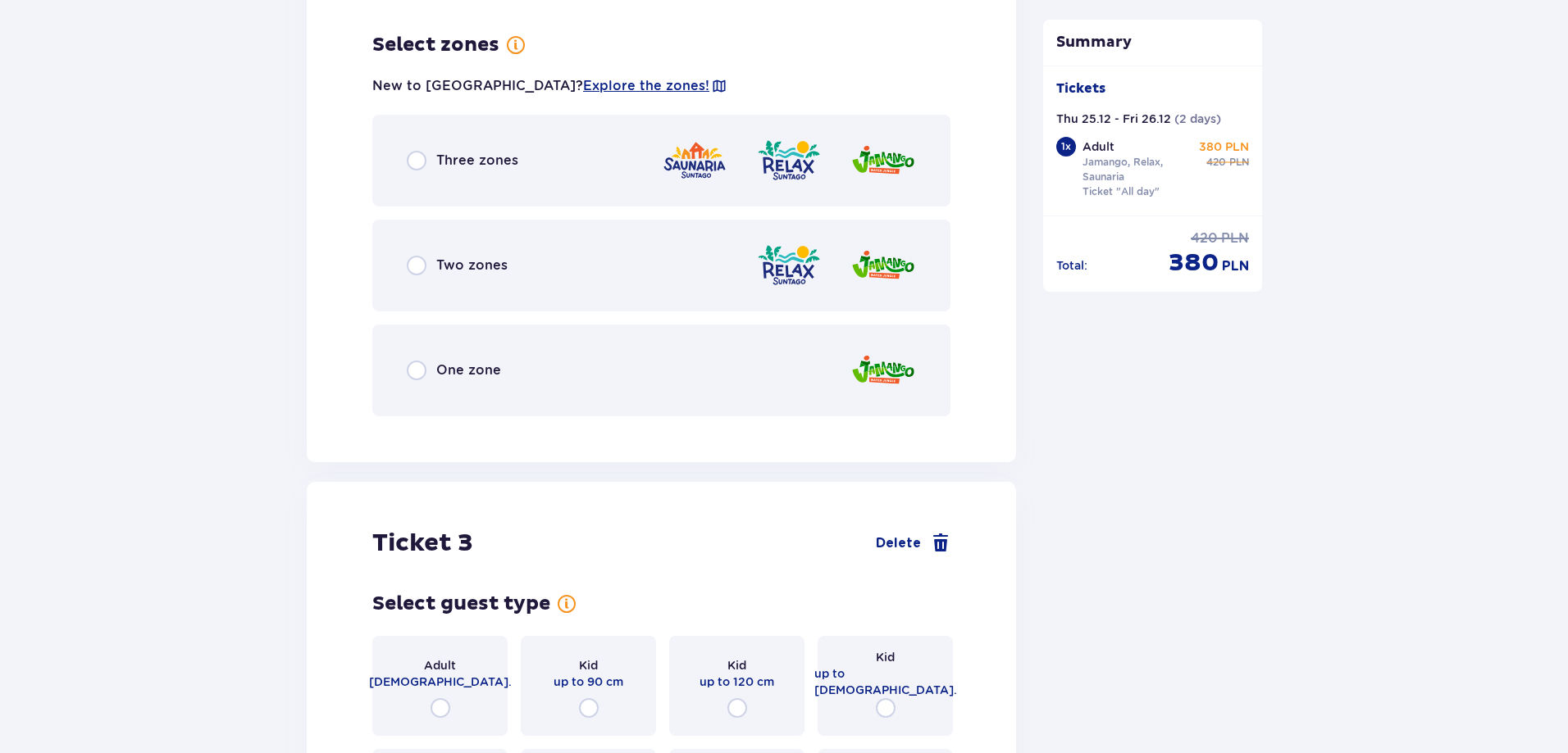
click at [428, 151] on div "Three zones" at bounding box center [463, 161] width 112 height 19
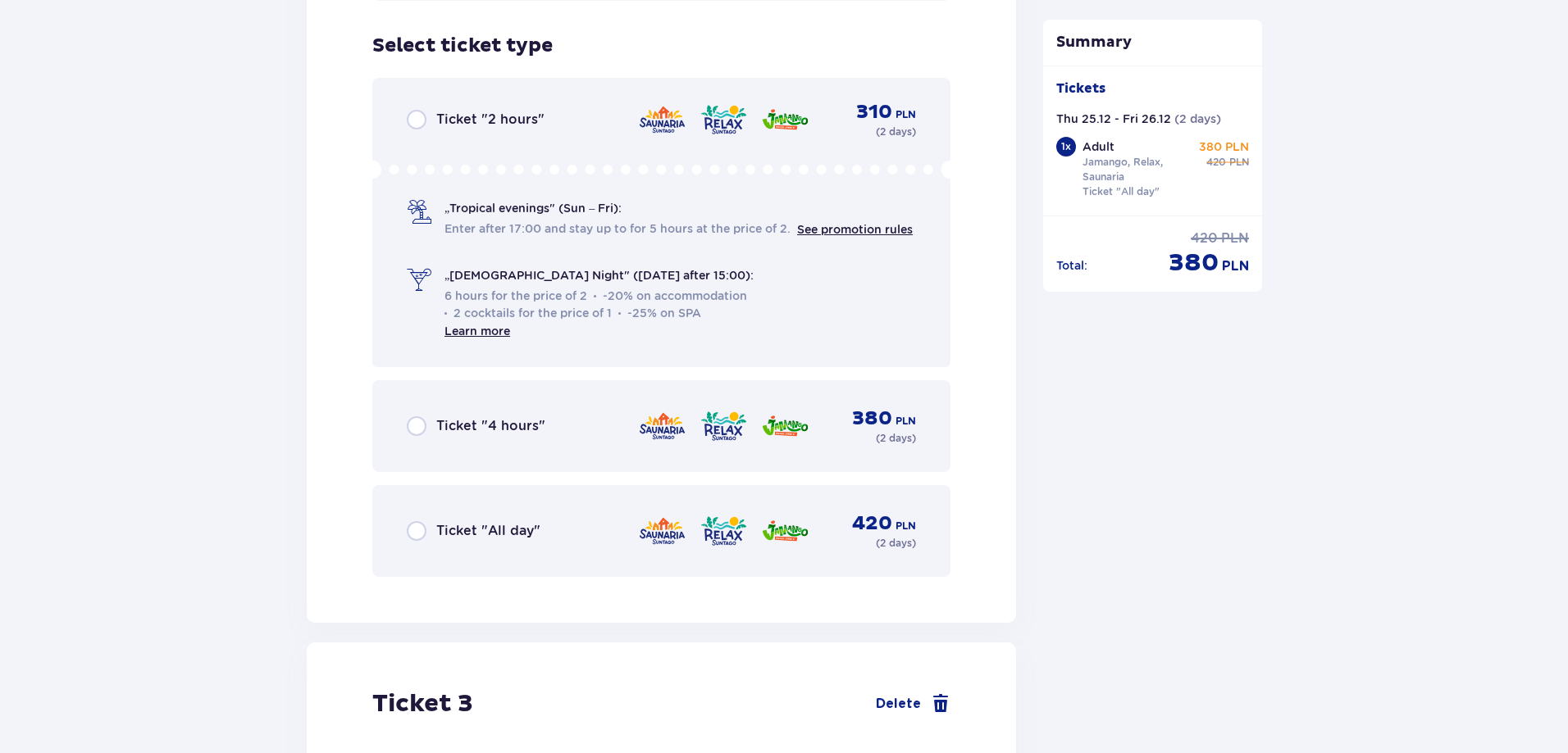
scroll to position [3064, 0]
click at [429, 520] on div "Ticket "All day"" at bounding box center [473, 530] width 134 height 19
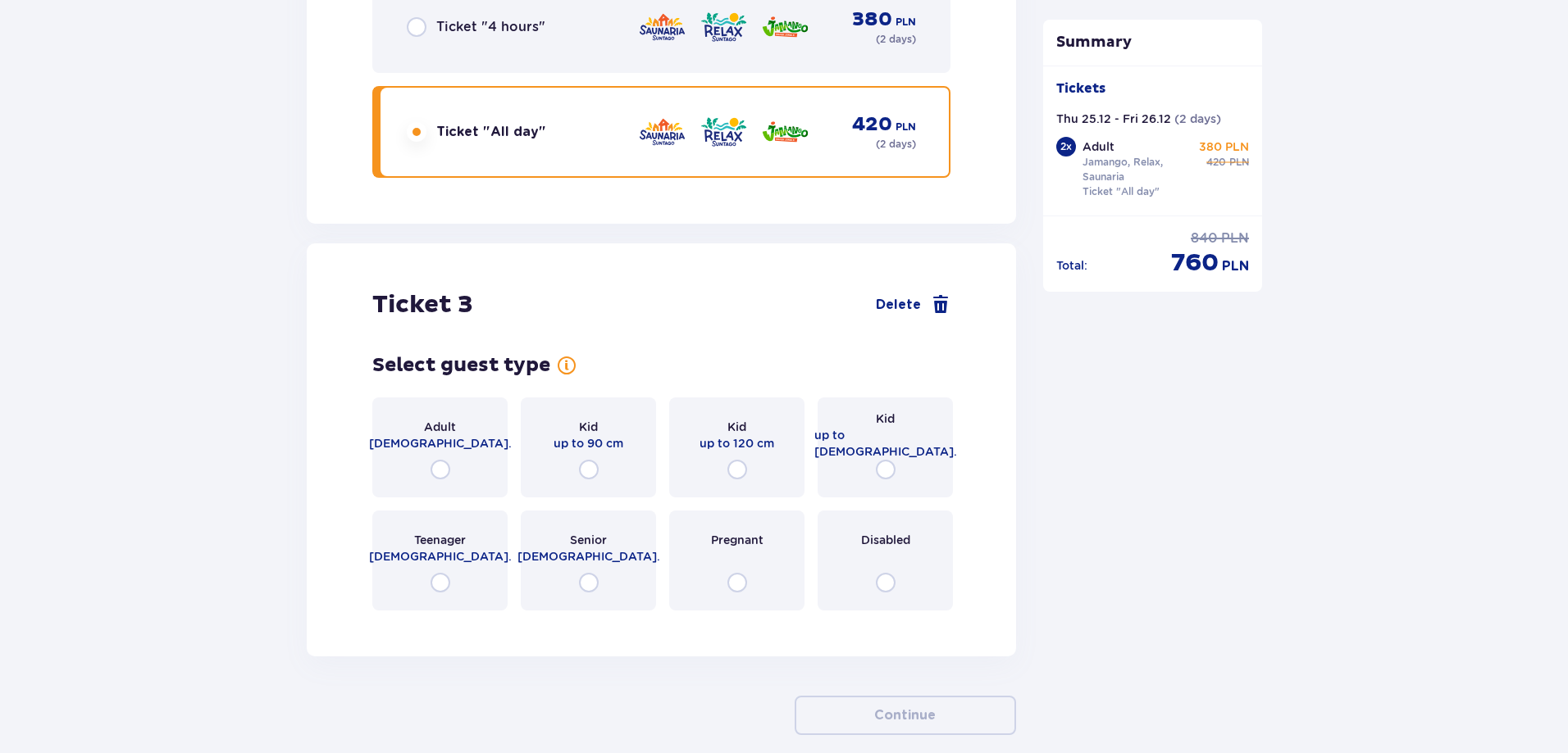
scroll to position [3529, 0]
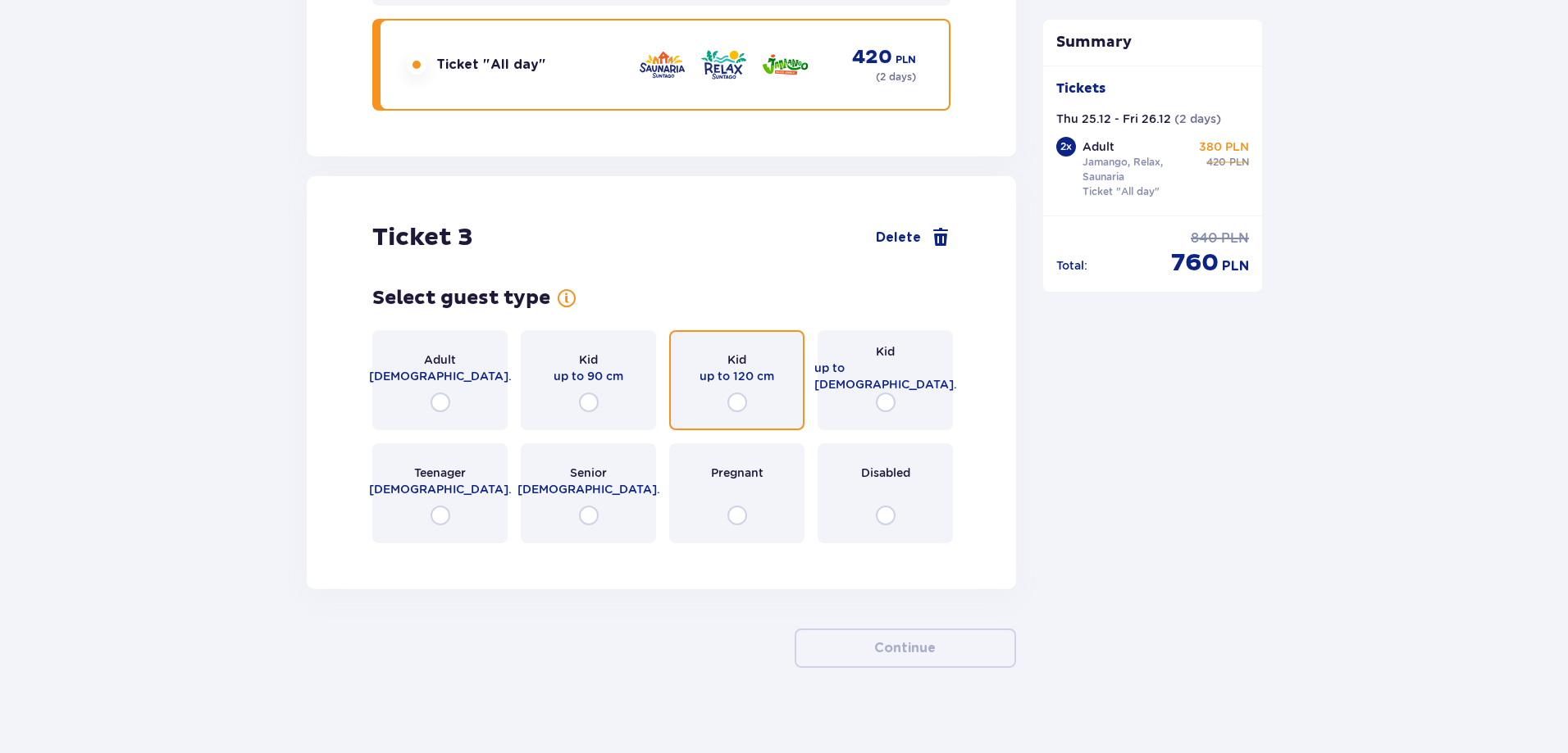
click at [735, 392] on input "radio" at bounding box center [737, 402] width 19 height 19
radio input "true"
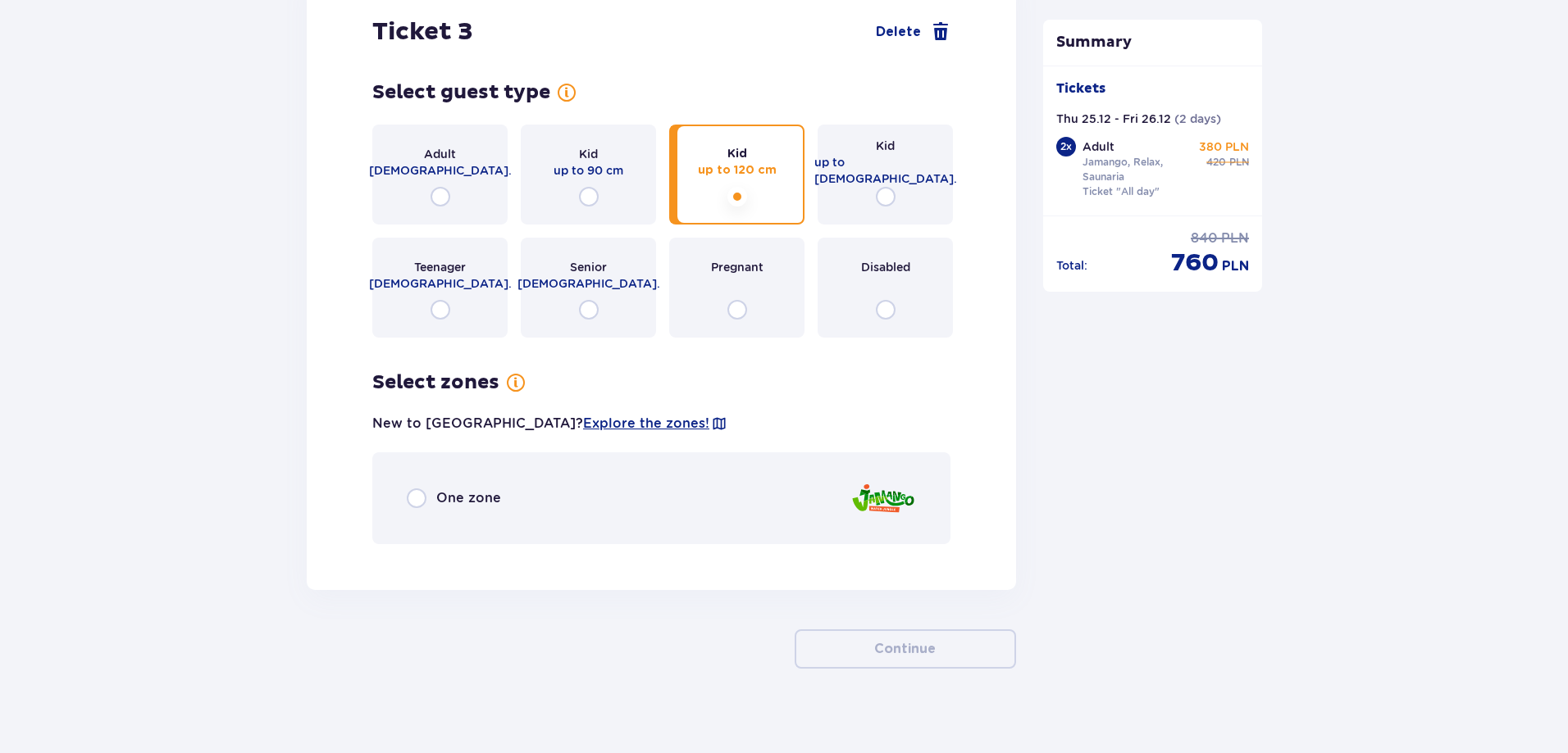
scroll to position [3736, 0]
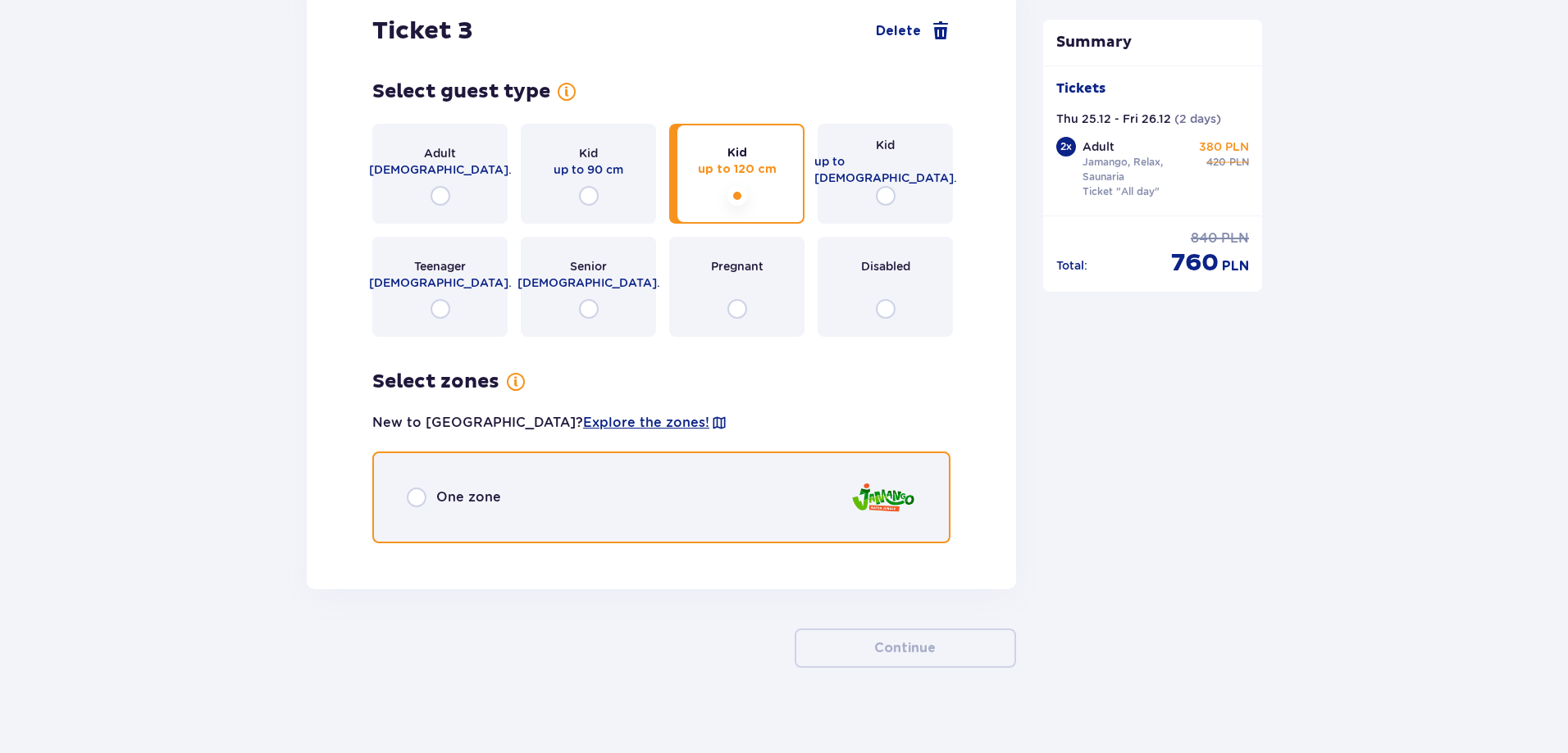
click at [409, 488] on input "radio" at bounding box center [417, 497] width 19 height 19
radio input "true"
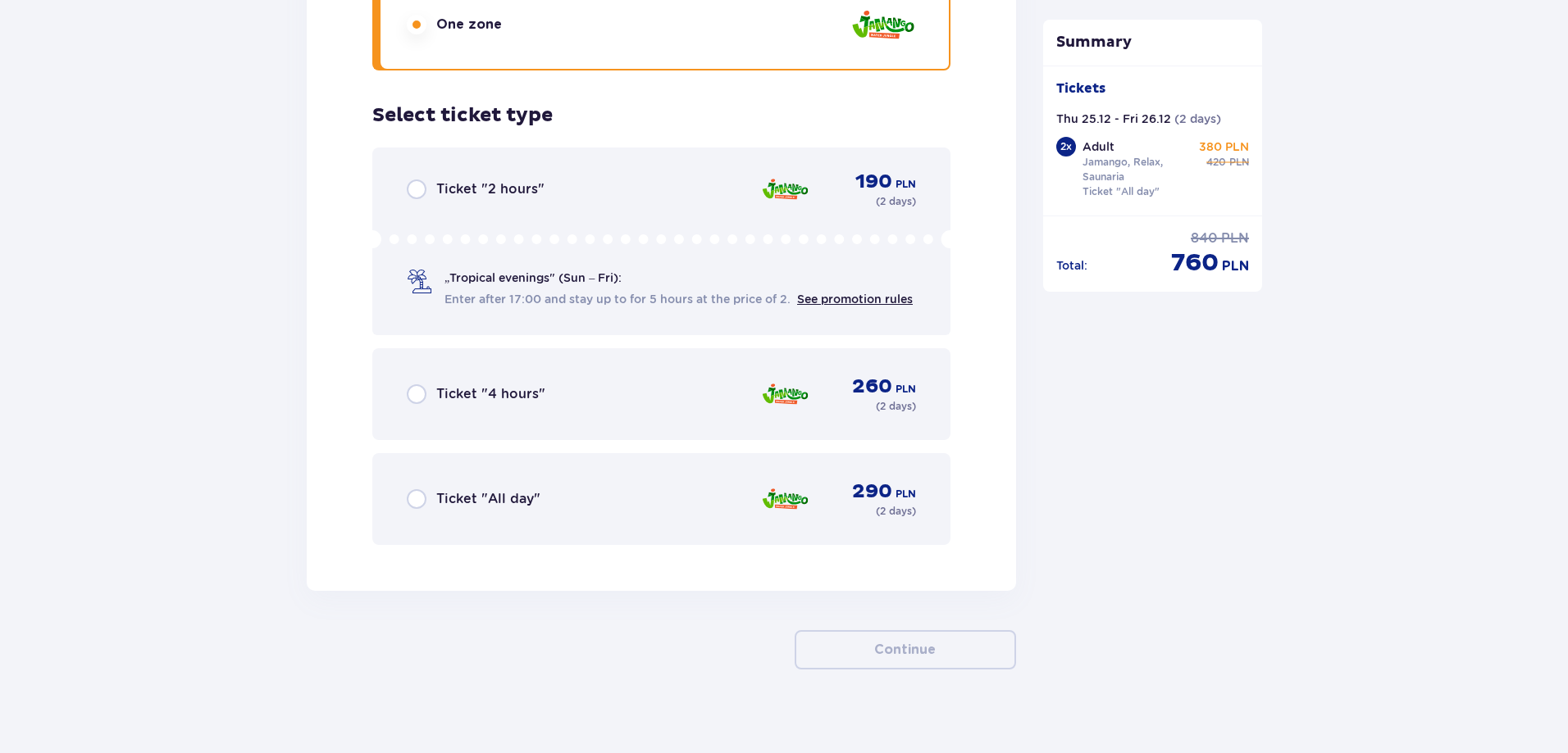
scroll to position [4211, 0]
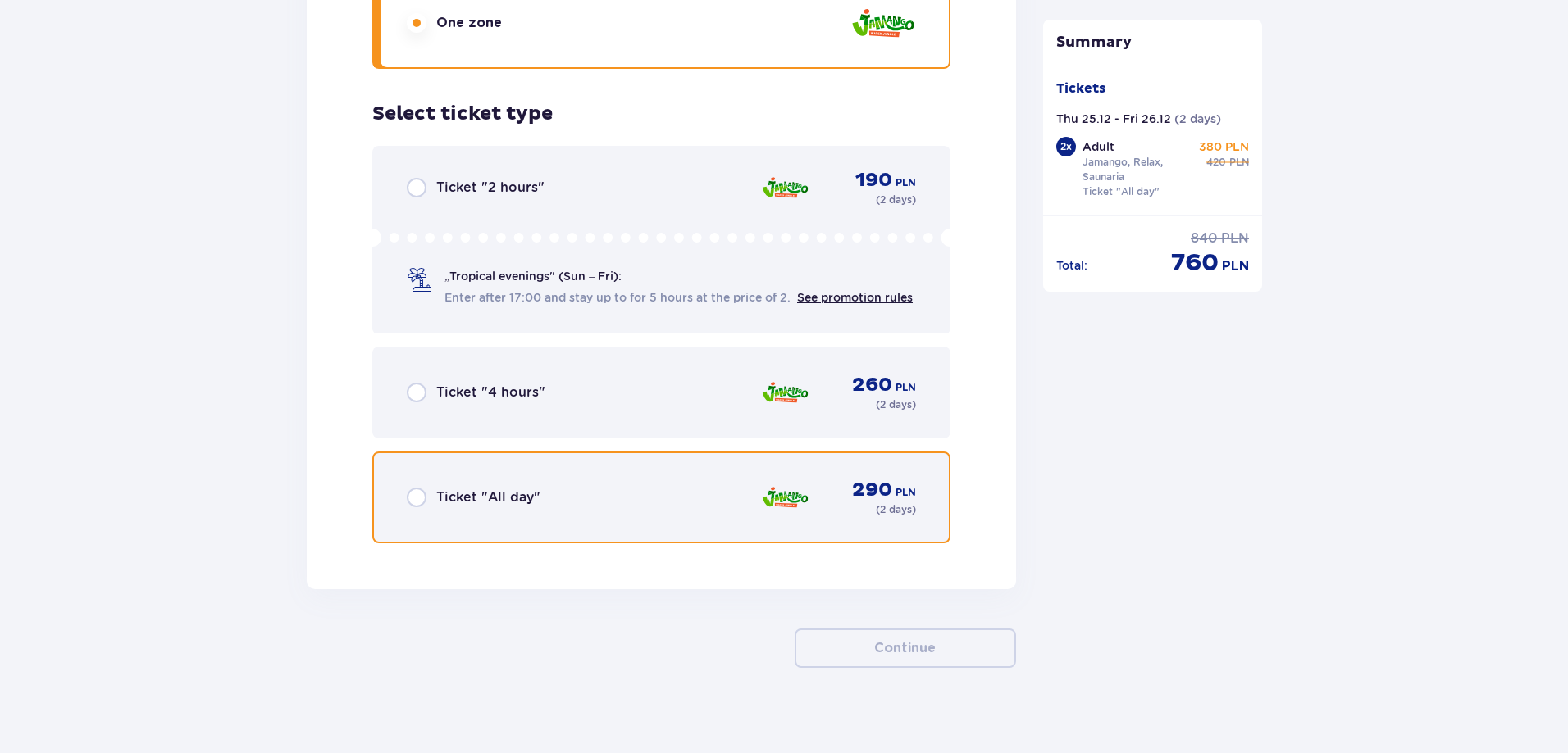
click at [425, 493] on input "radio" at bounding box center [417, 497] width 19 height 19
radio input "true"
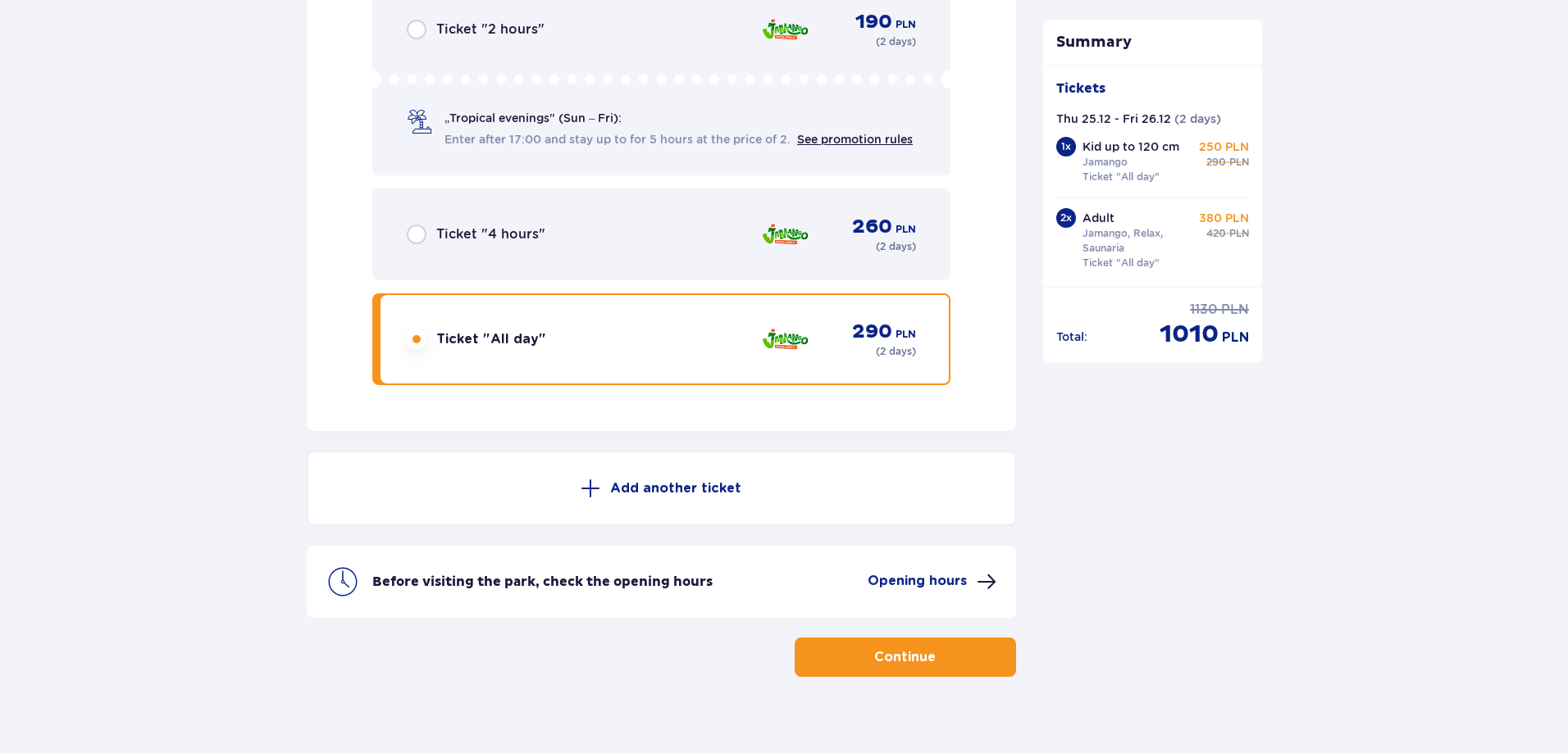
scroll to position [4379, 0]
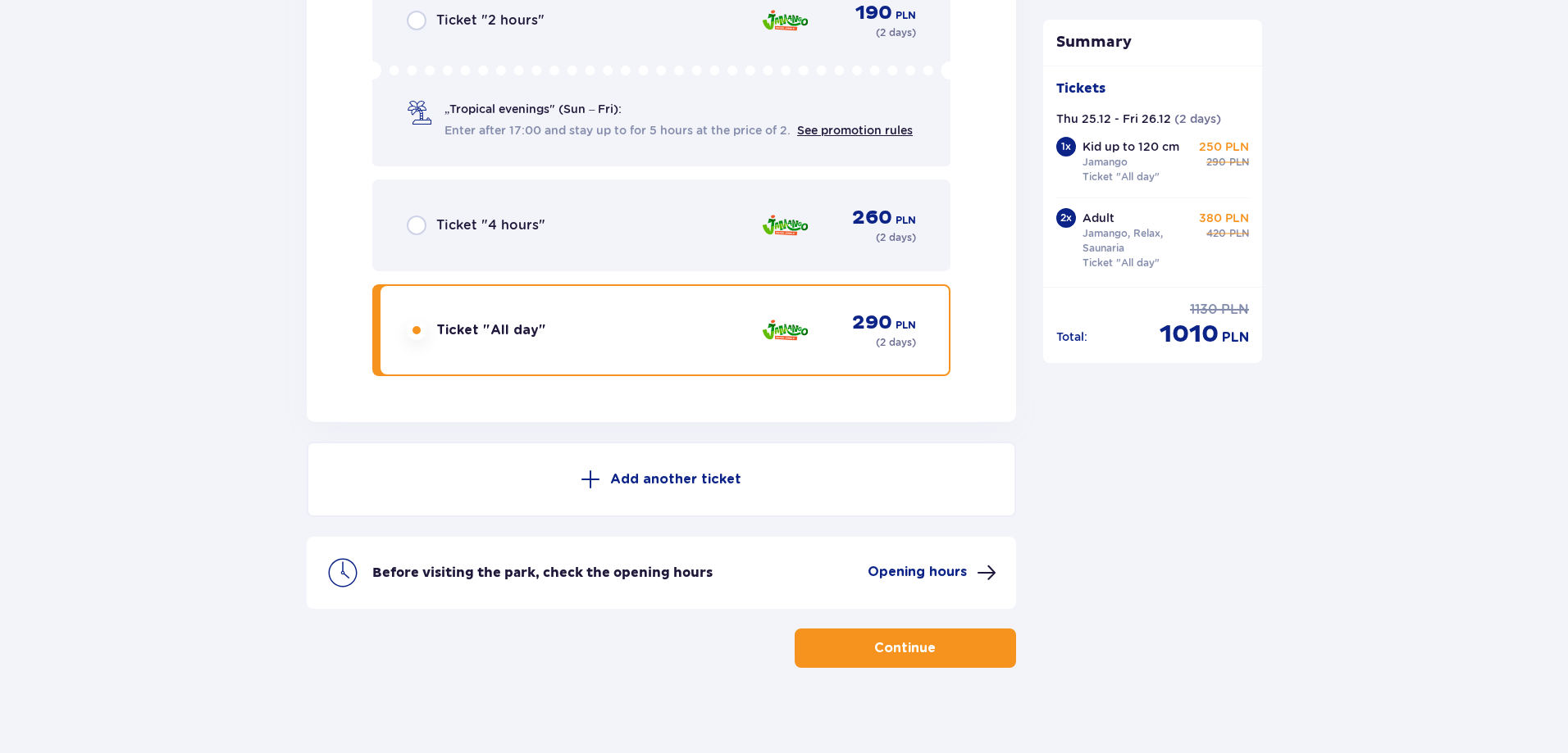
click at [916, 640] on p "Continue" at bounding box center [905, 648] width 62 height 18
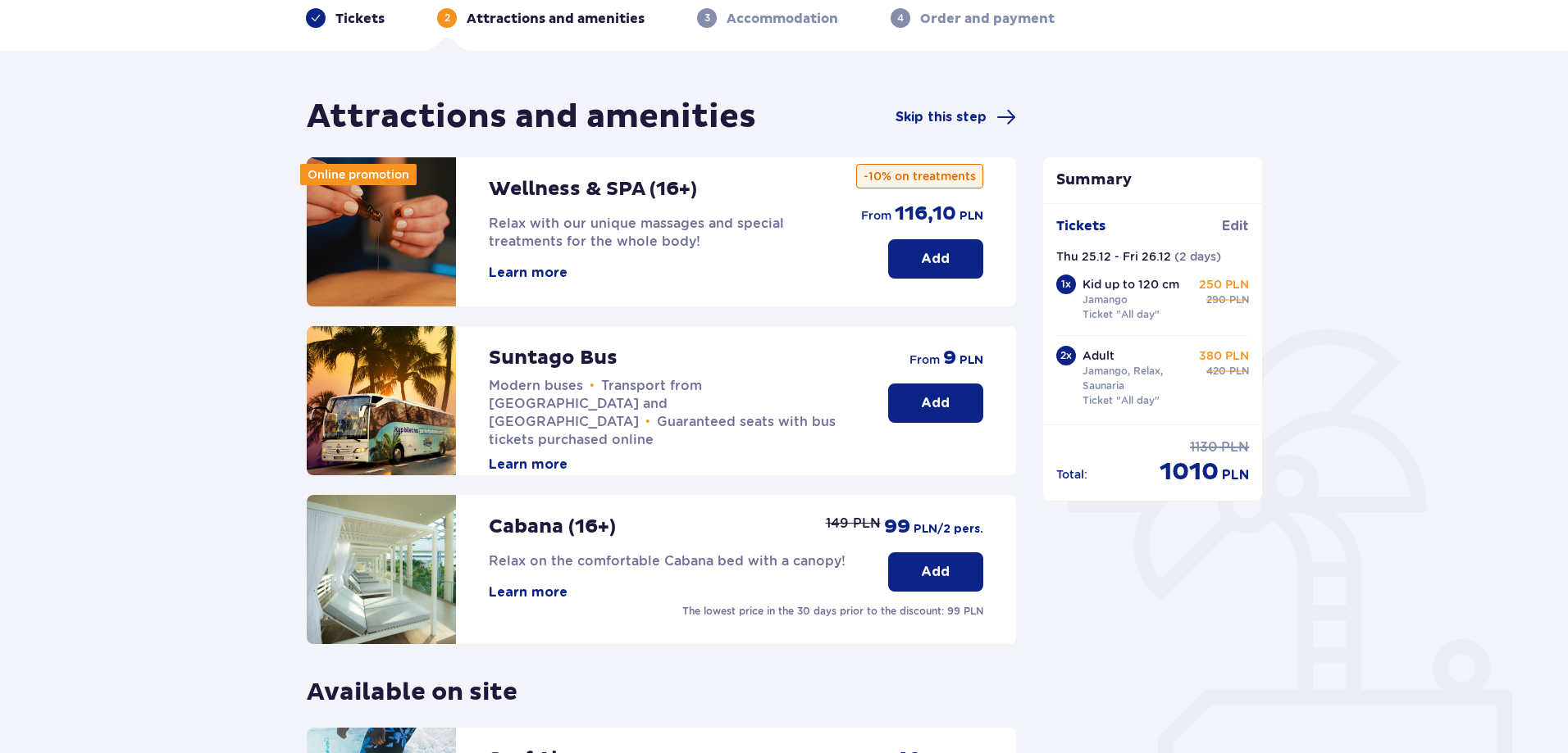
scroll to position [82, 0]
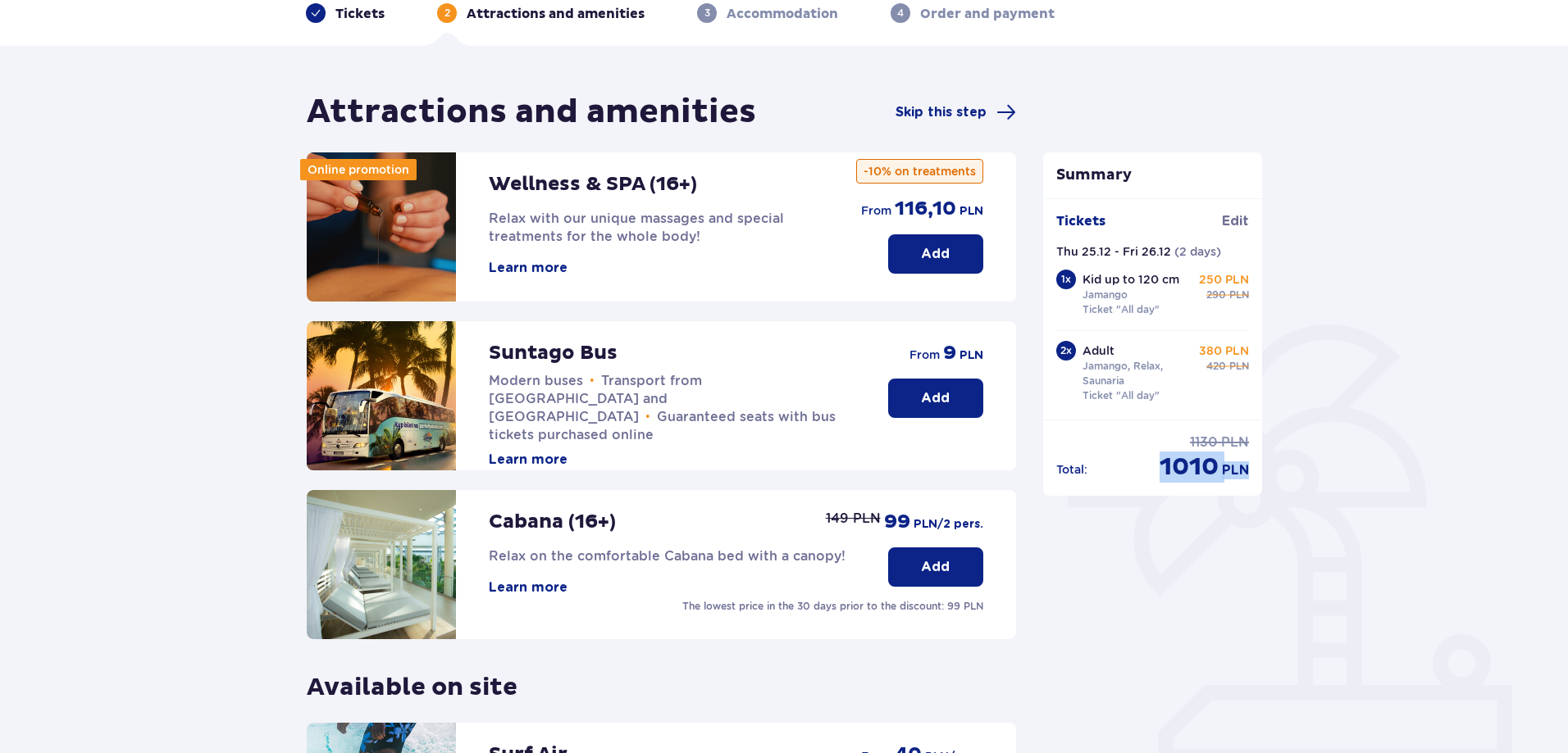
drag, startPoint x: 1152, startPoint y: 464, endPoint x: 1258, endPoint y: 466, distance: 106.0
click at [1258, 466] on div "Total : 1130 PLN 1010 PLN" at bounding box center [1152, 451] width 219 height 63
click at [1257, 466] on div "Total : 1130 PLN 1010 PLN" at bounding box center [1152, 451] width 219 height 63
drag, startPoint x: 1158, startPoint y: 462, endPoint x: 1218, endPoint y: 464, distance: 60.0
click at [1218, 464] on p "1010" at bounding box center [1188, 467] width 59 height 31
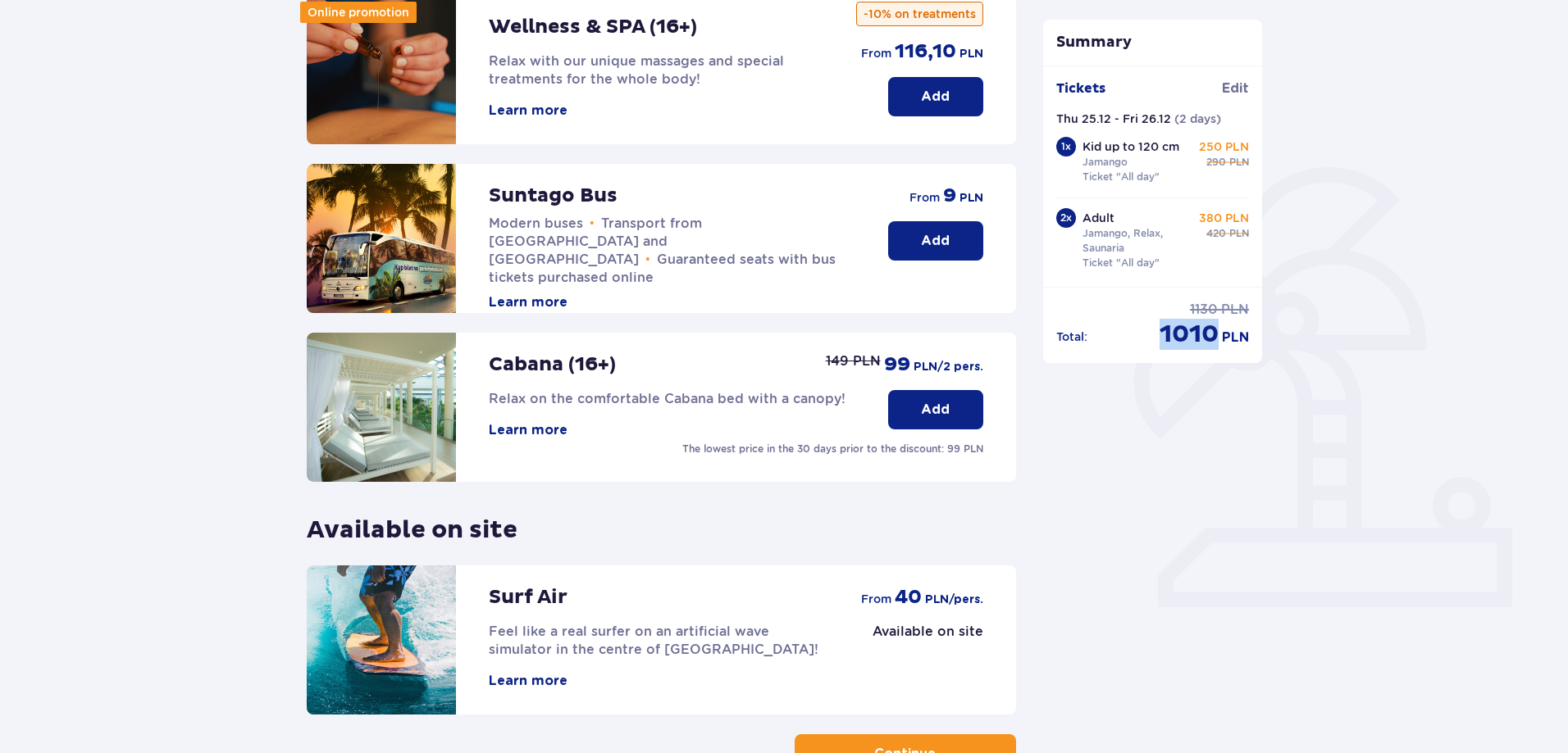
scroll to position [246, 0]
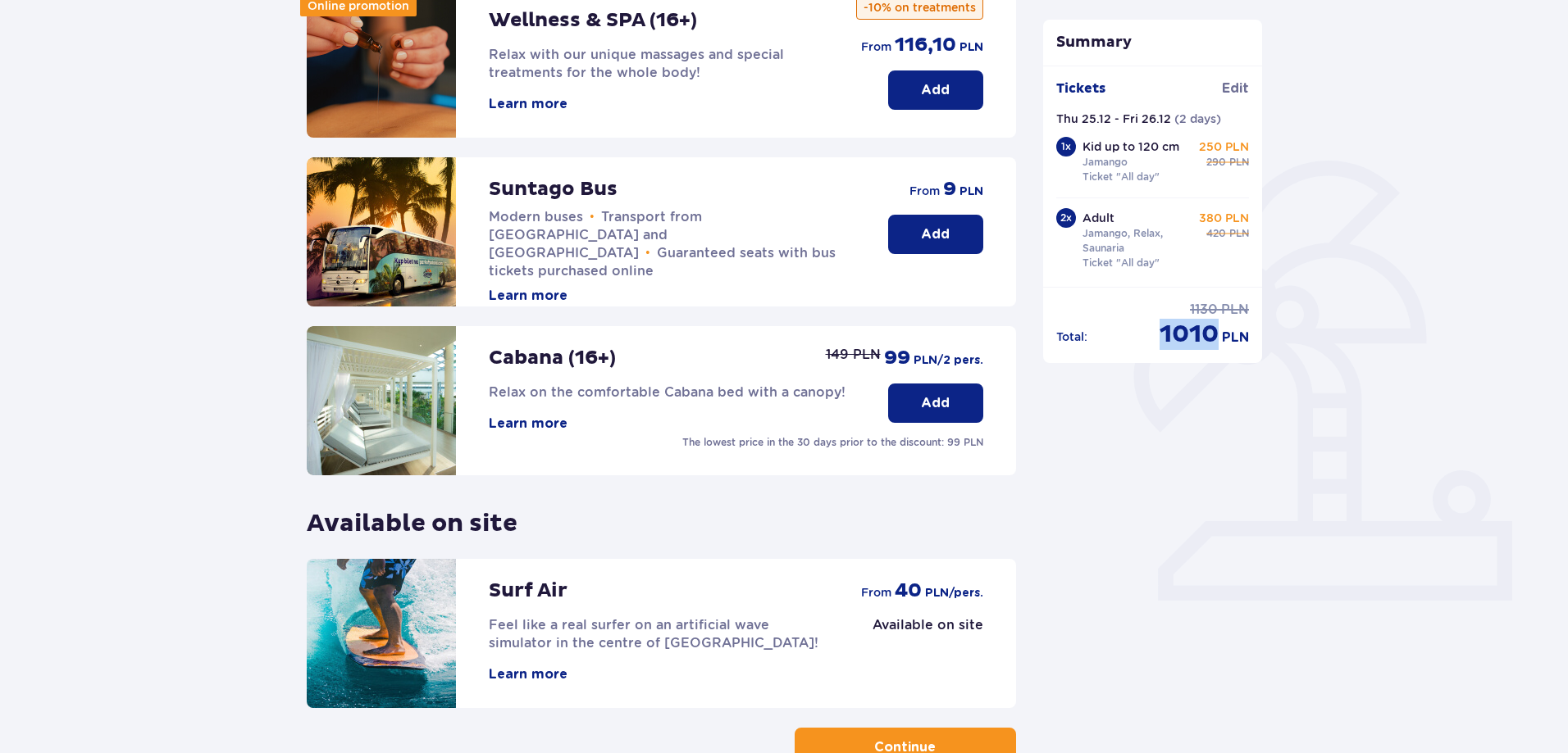
click at [945, 223] on button "Add" at bounding box center [935, 234] width 95 height 39
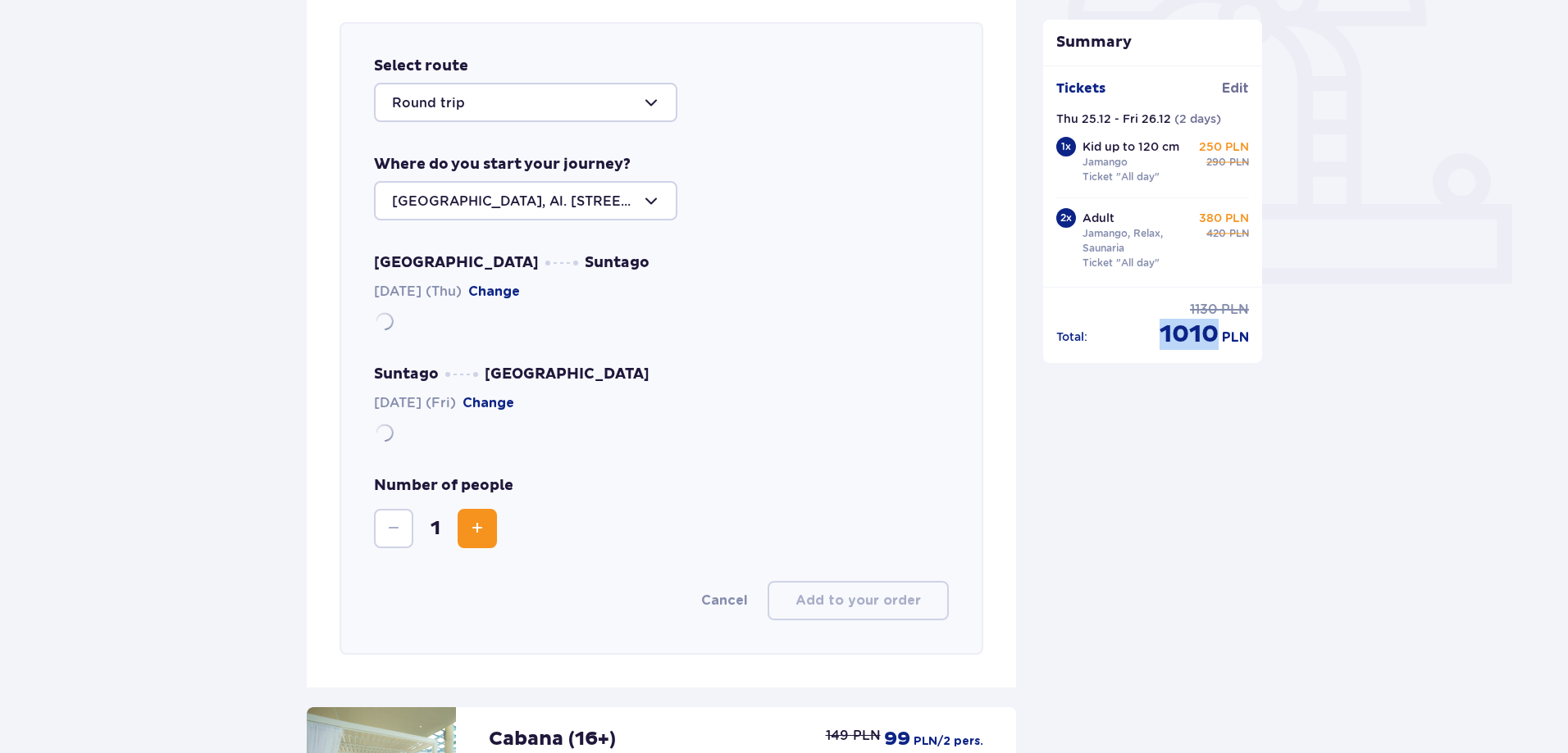
scroll to position [565, 0]
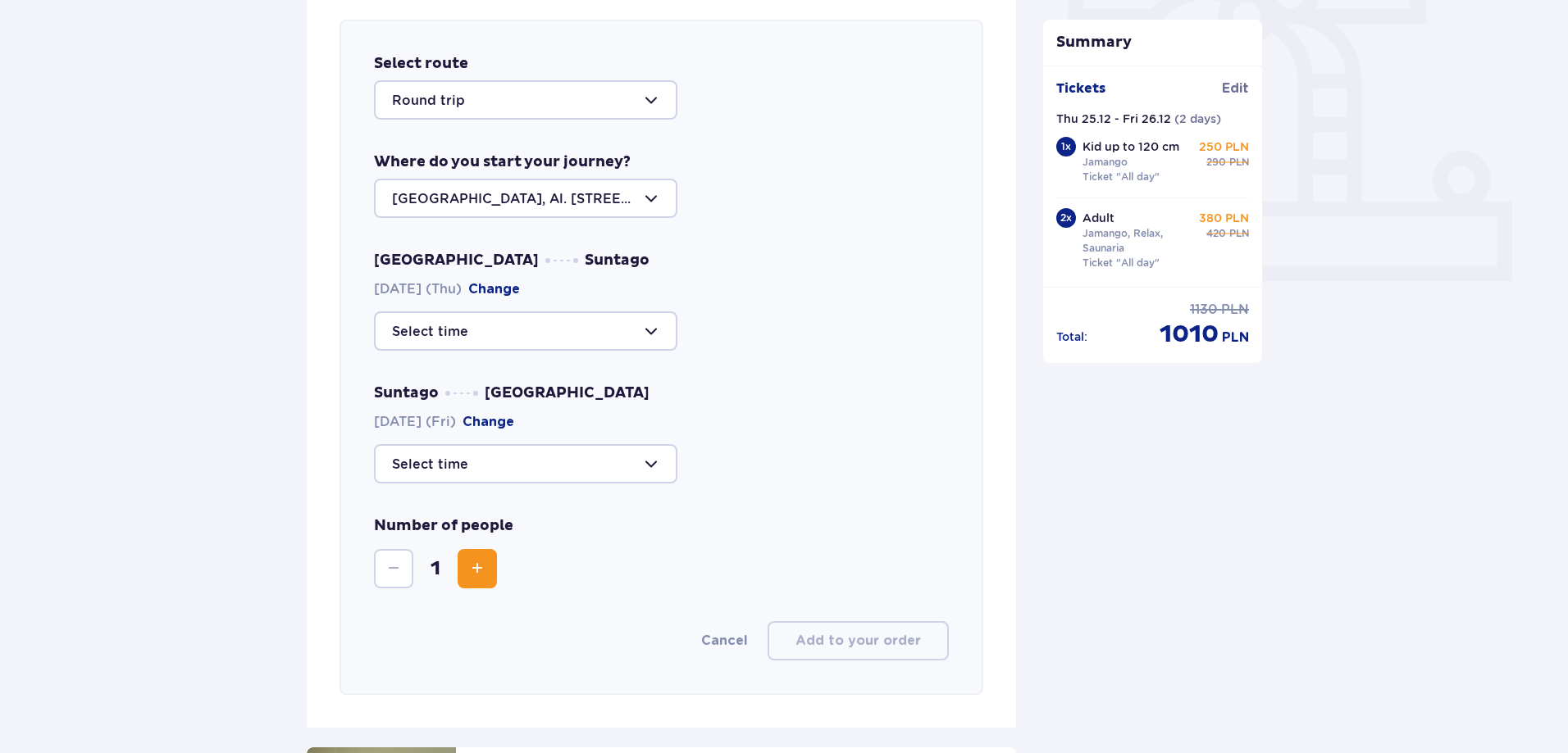
click at [649, 112] on div at bounding box center [525, 100] width 303 height 39
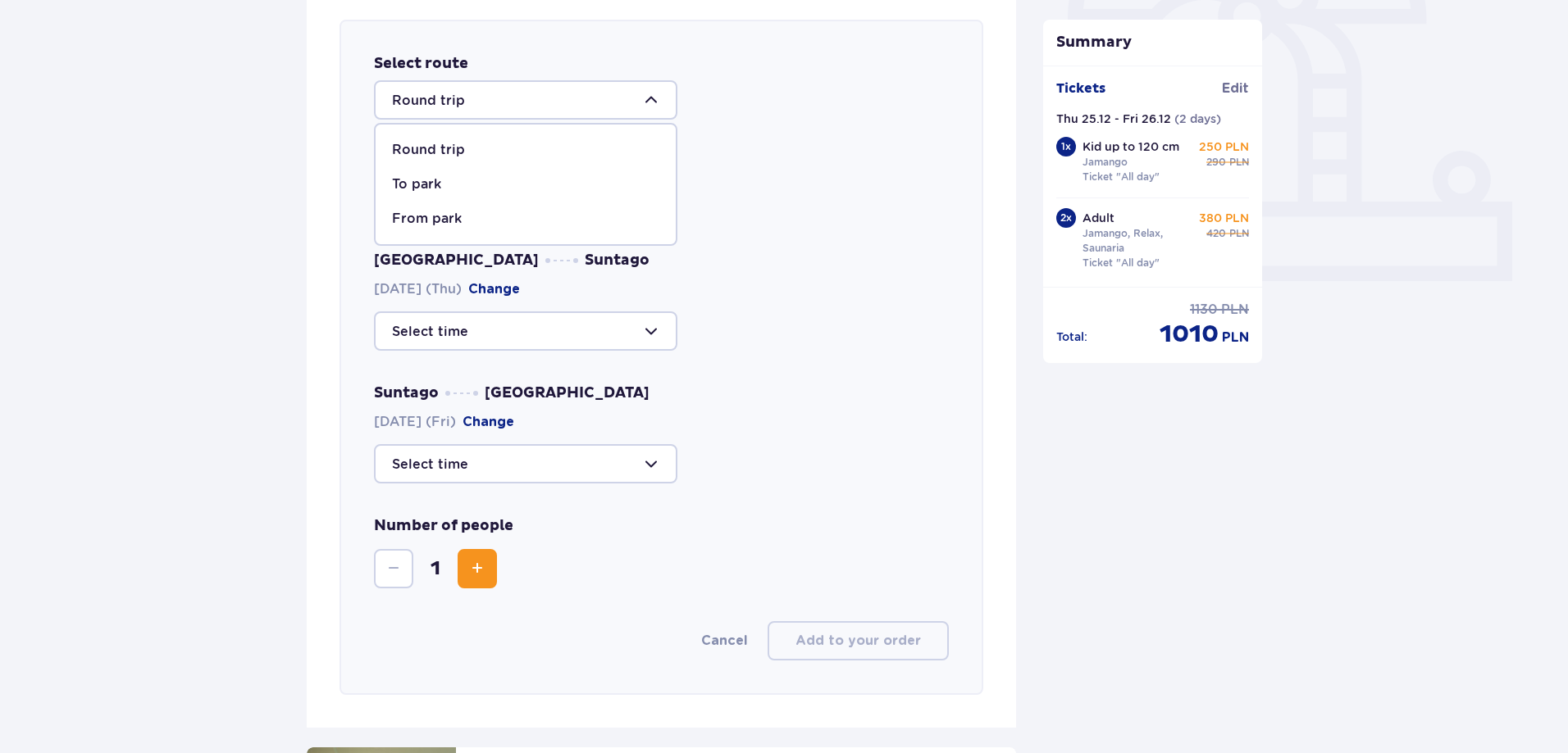
click at [840, 172] on div "Where do you start your journey? Warsaw, Al. Jerozolimskie 56" at bounding box center [662, 186] width 575 height 65
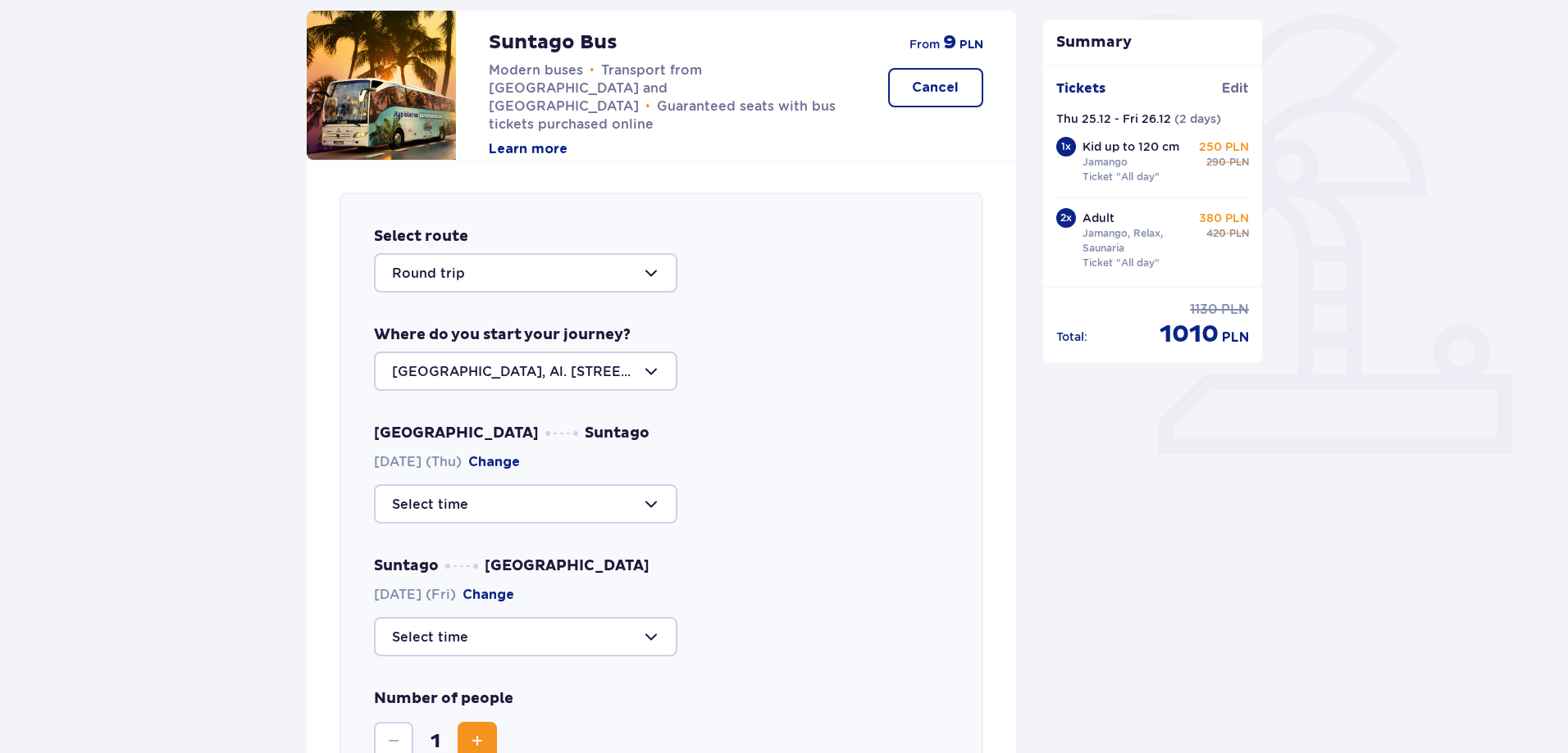
scroll to position [484, 0]
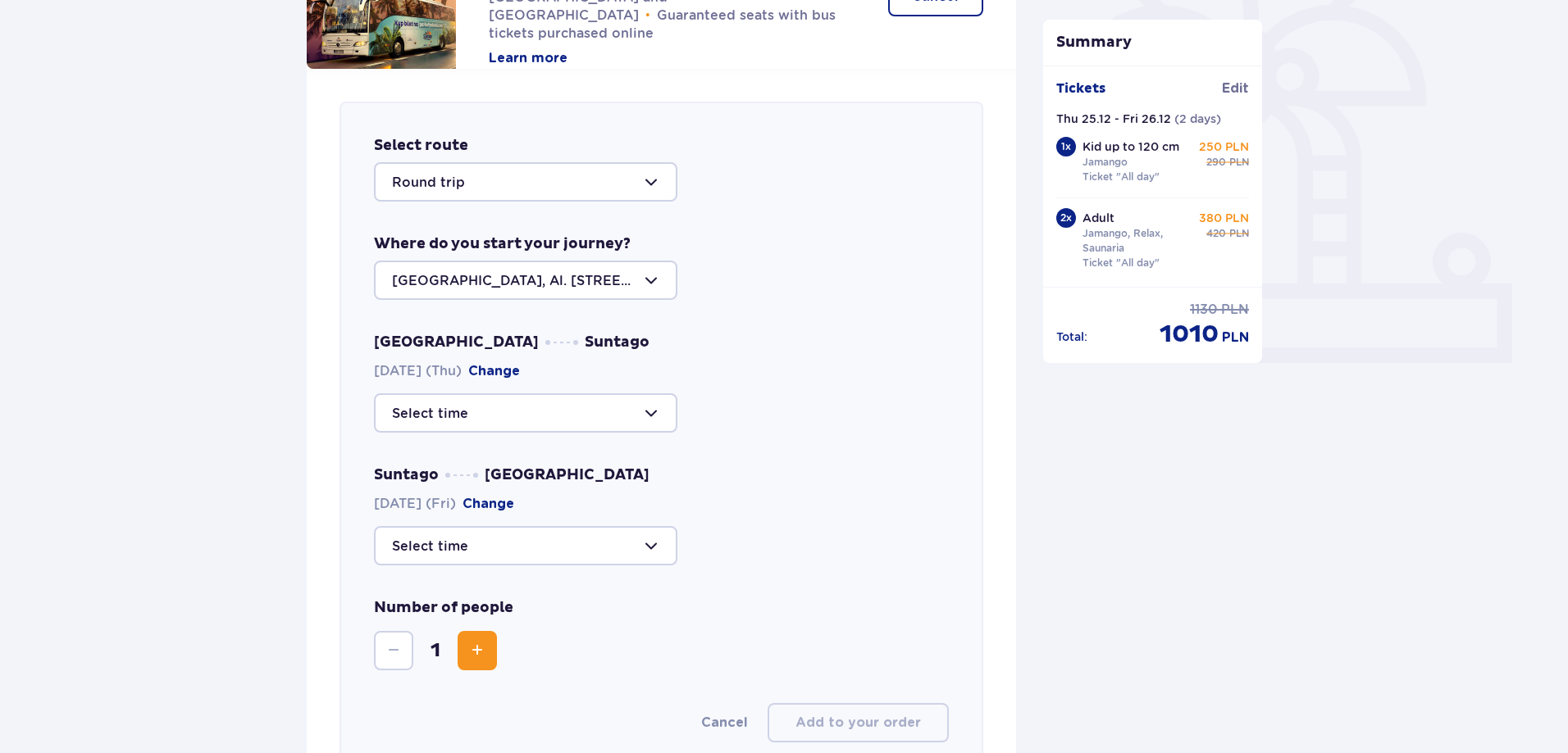
click at [662, 281] on div at bounding box center [525, 280] width 303 height 39
click at [590, 328] on div "Warsaw, Al. Jerozolimskie 56" at bounding box center [525, 339] width 267 height 37
click at [609, 423] on div at bounding box center [525, 413] width 303 height 39
click at [447, 464] on p "44 seats available" at bounding box center [501, 463] width 119 height 18
type input "11:15"
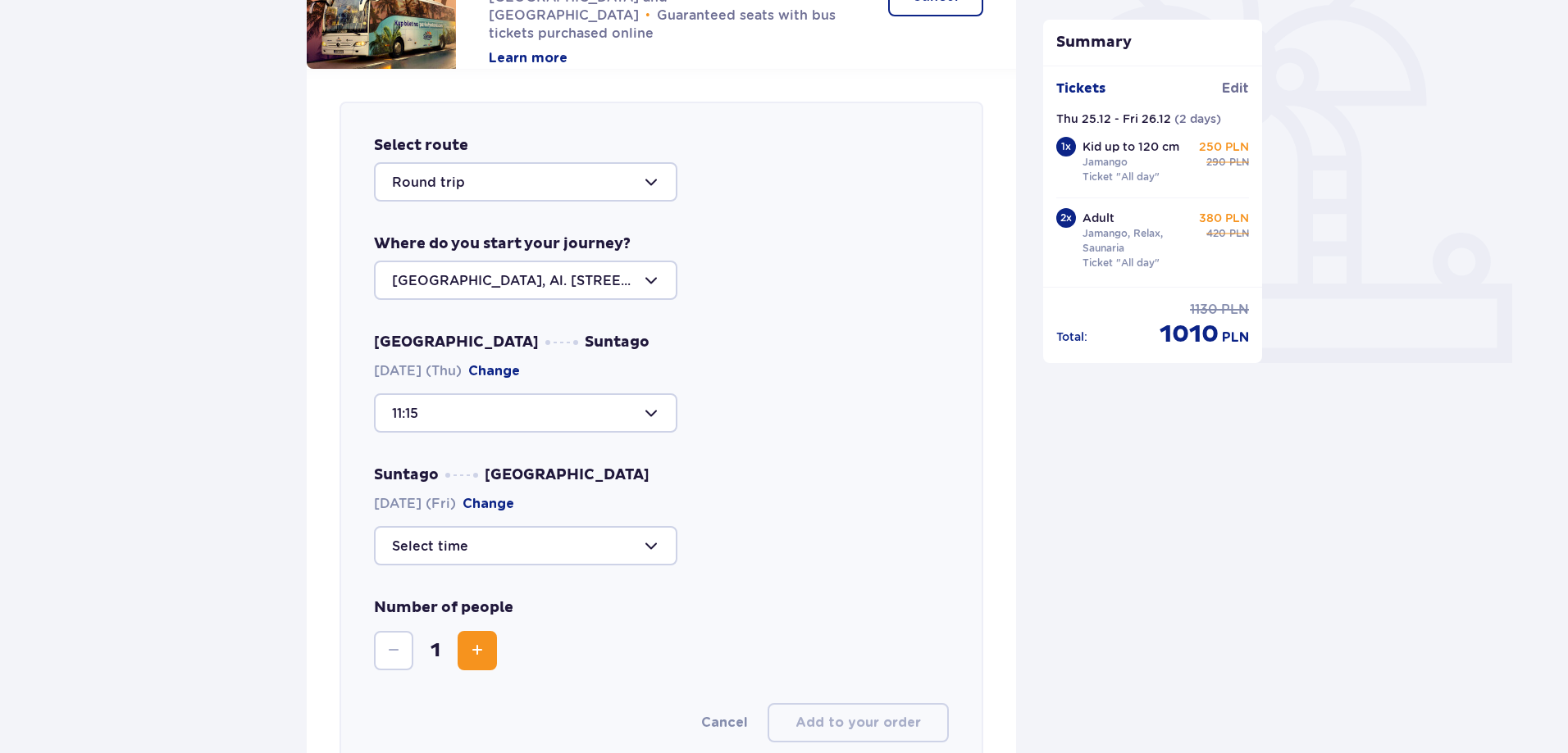
click at [545, 537] on div at bounding box center [525, 545] width 303 height 39
click at [502, 632] on p "44 seats available" at bounding box center [501, 637] width 119 height 18
type input "20:15"
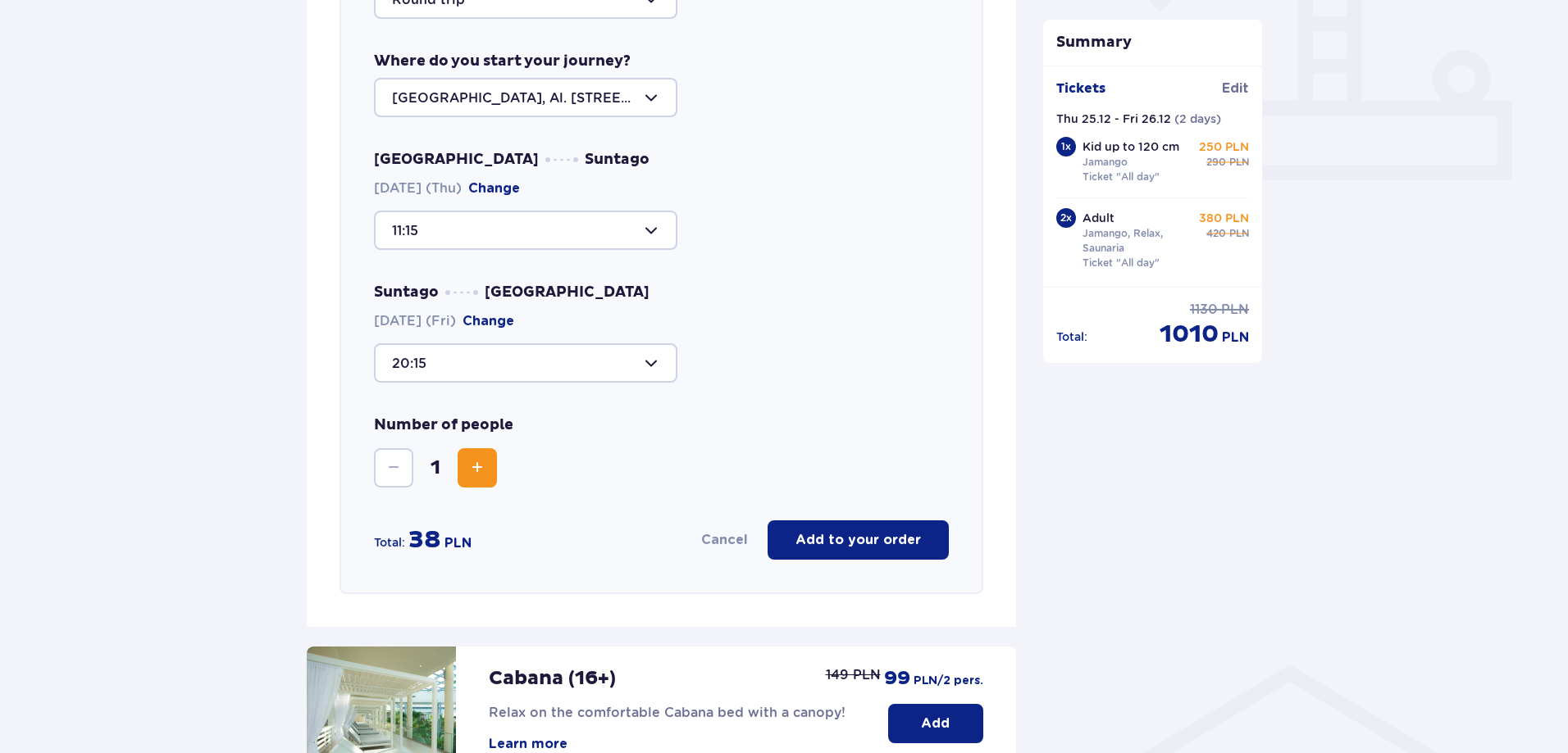
scroll to position [730, 0]
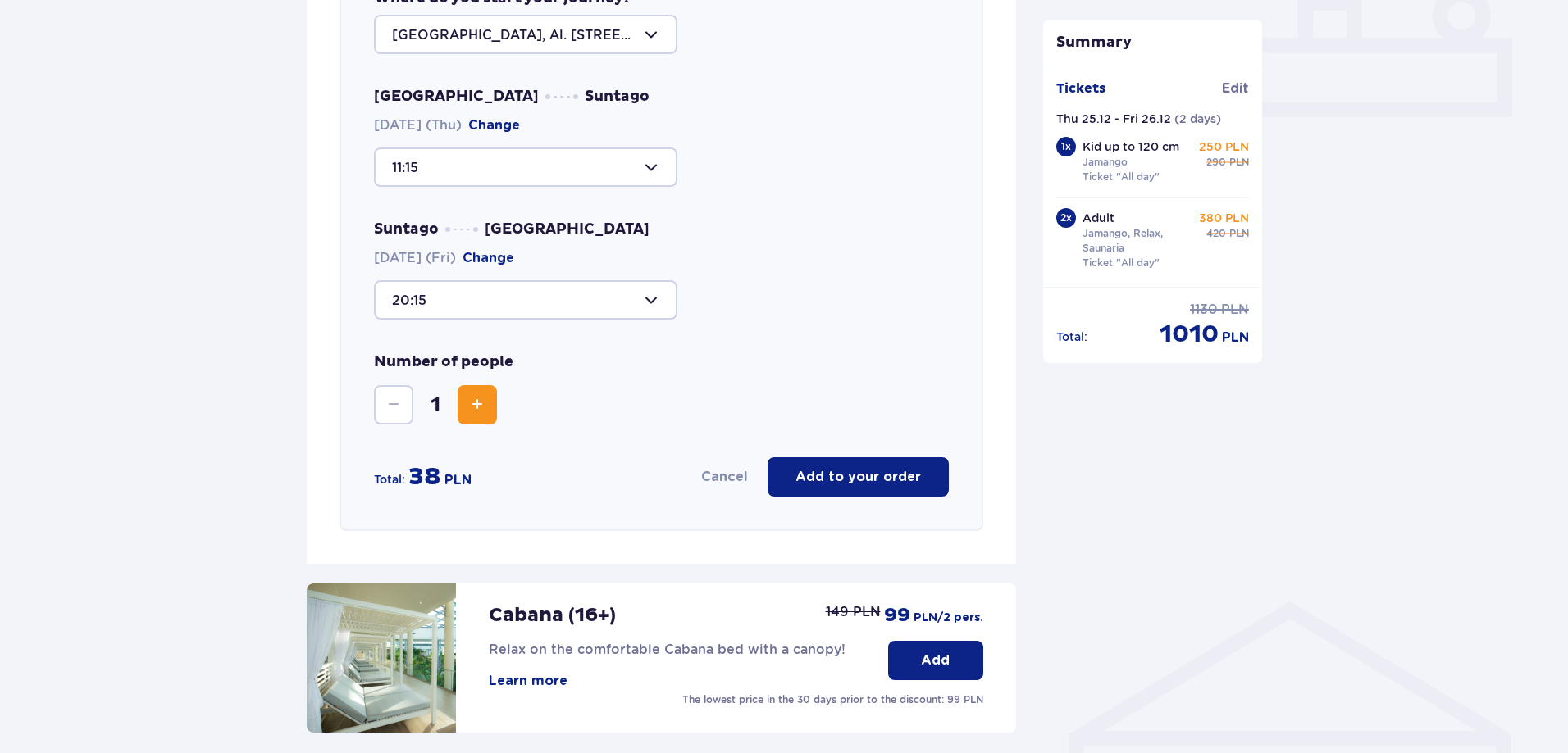
click at [919, 477] on p "Add to your order" at bounding box center [858, 477] width 125 height 18
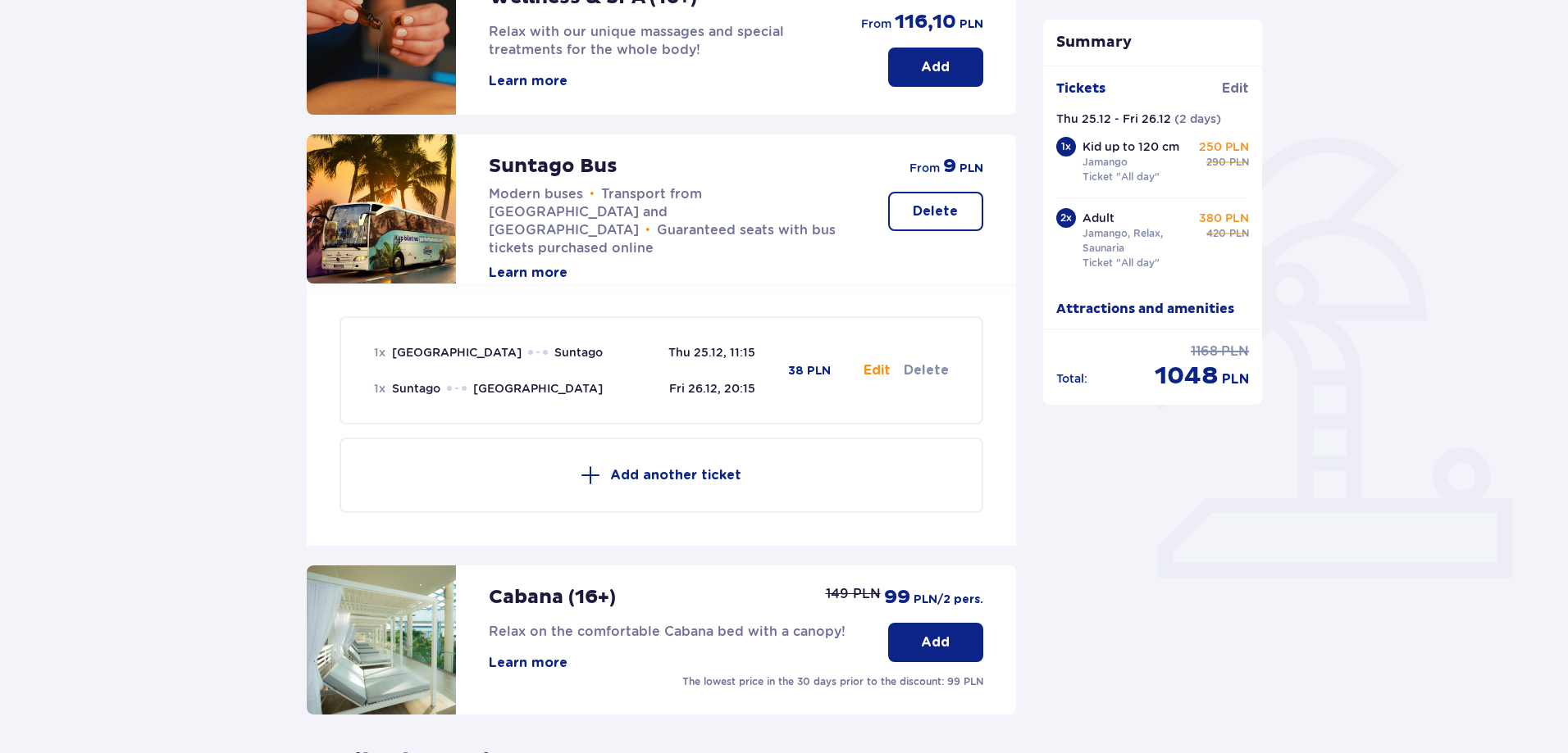
scroll to position [238, 0]
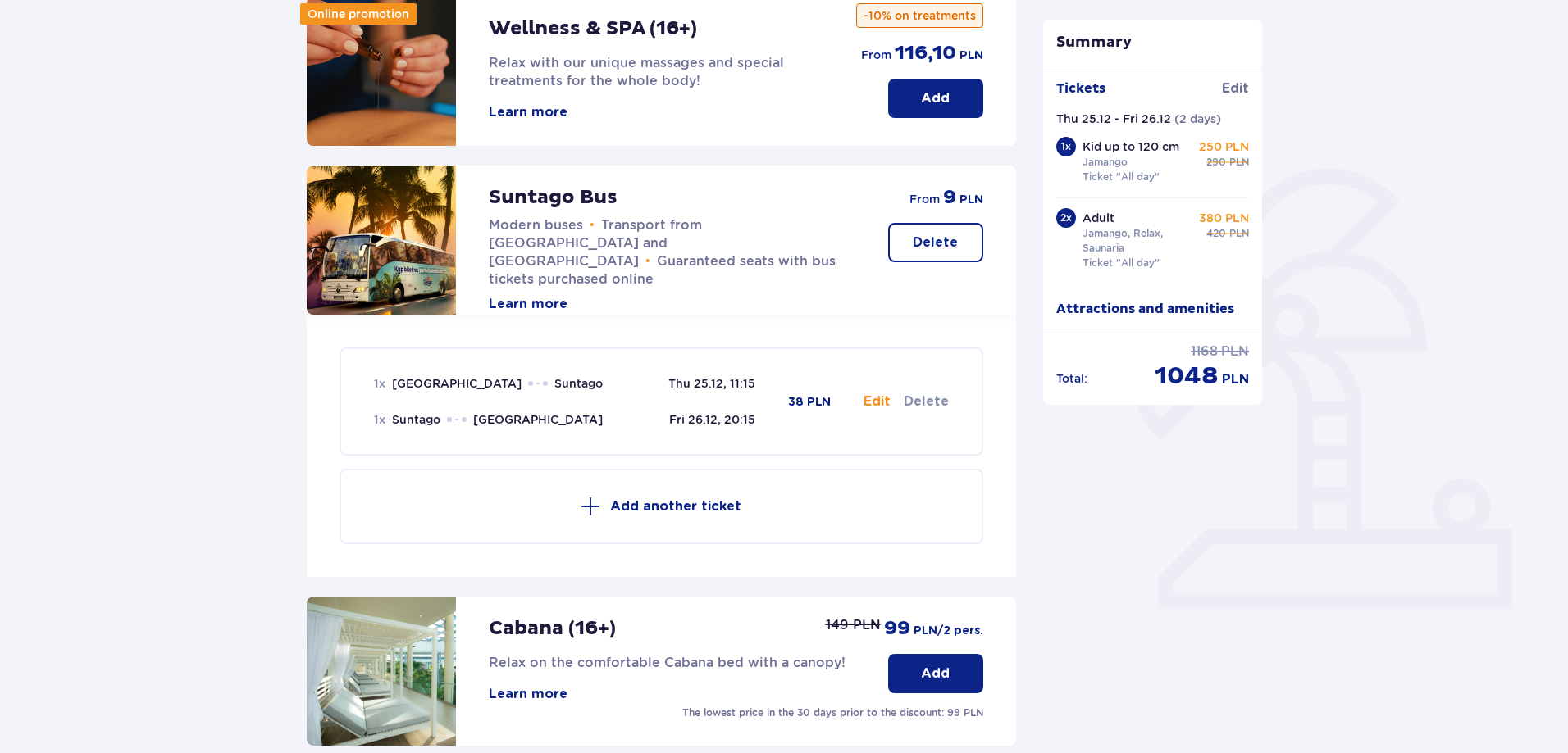
click at [670, 502] on p "Add another ticket" at bounding box center [675, 506] width 131 height 18
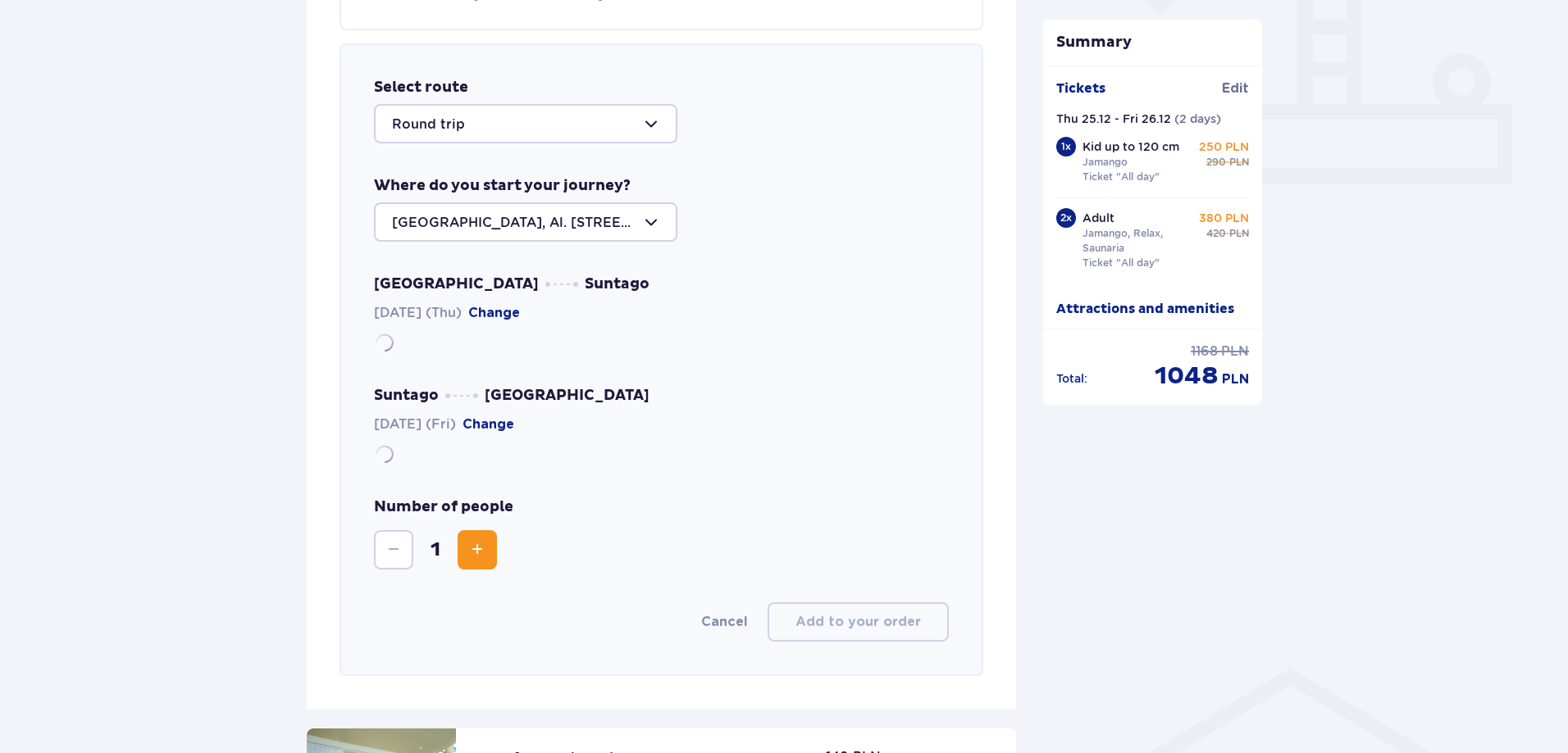
scroll to position [687, 0]
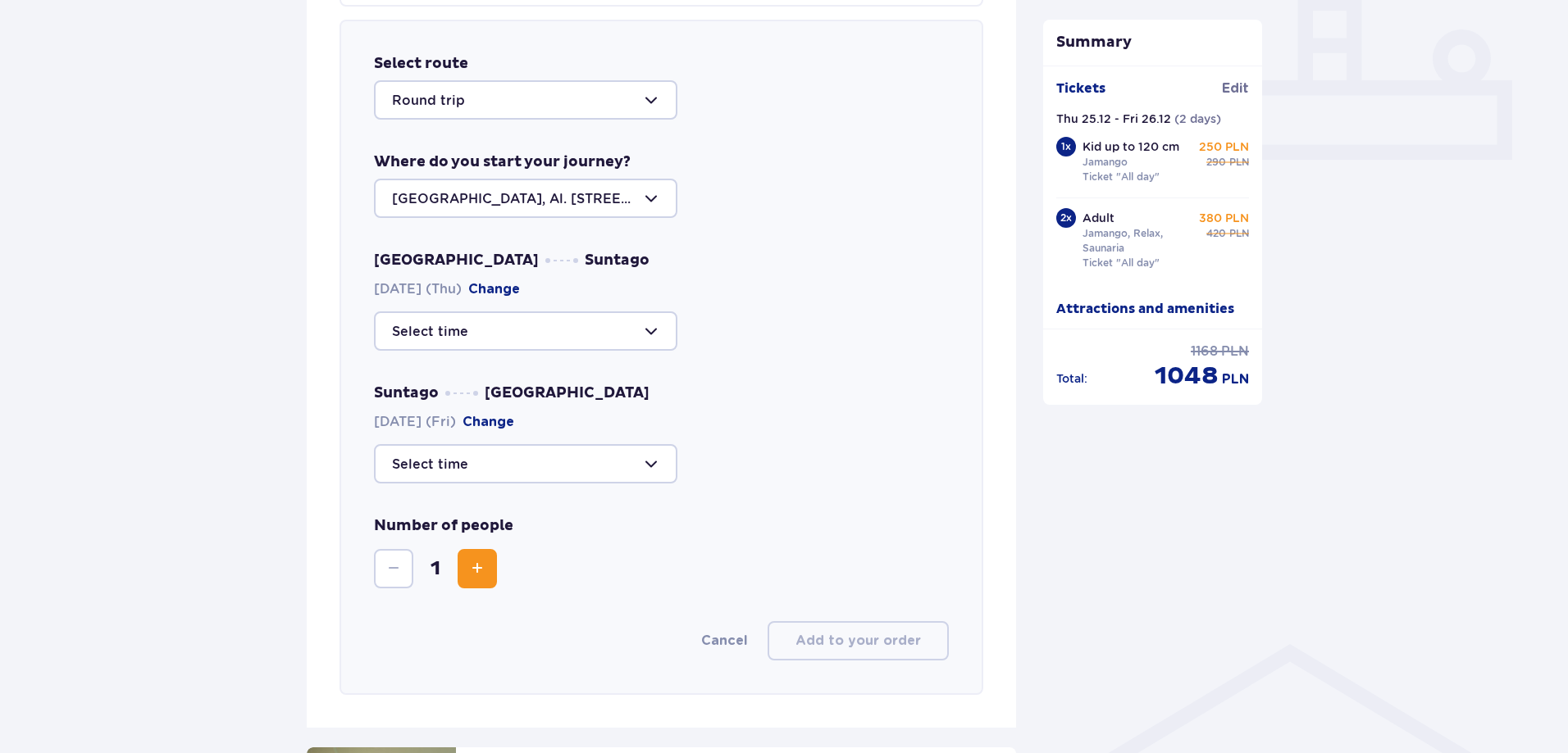
click at [468, 576] on span "Increase" at bounding box center [477, 568] width 19 height 19
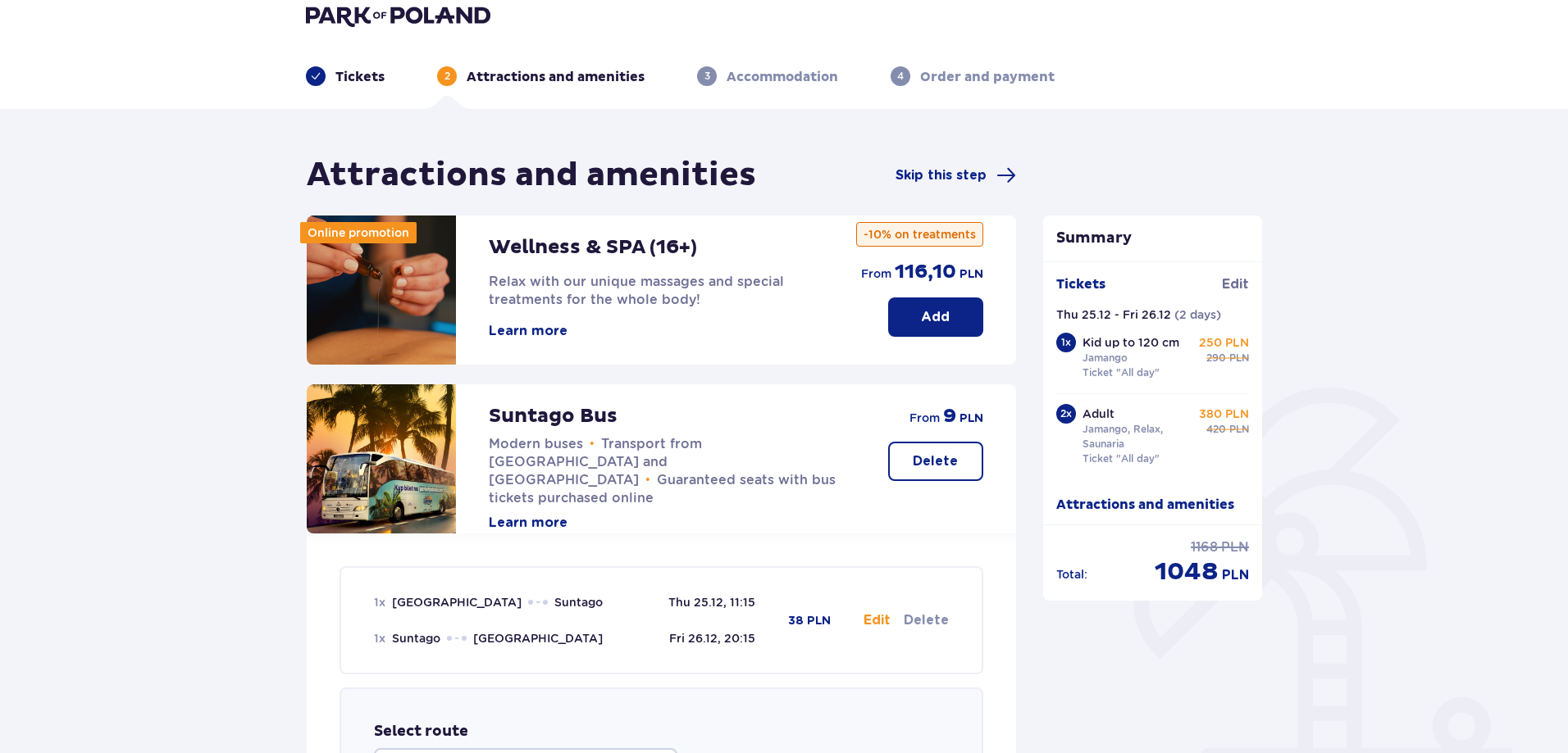
scroll to position [0, 0]
